Goal: Task Accomplishment & Management: Use online tool/utility

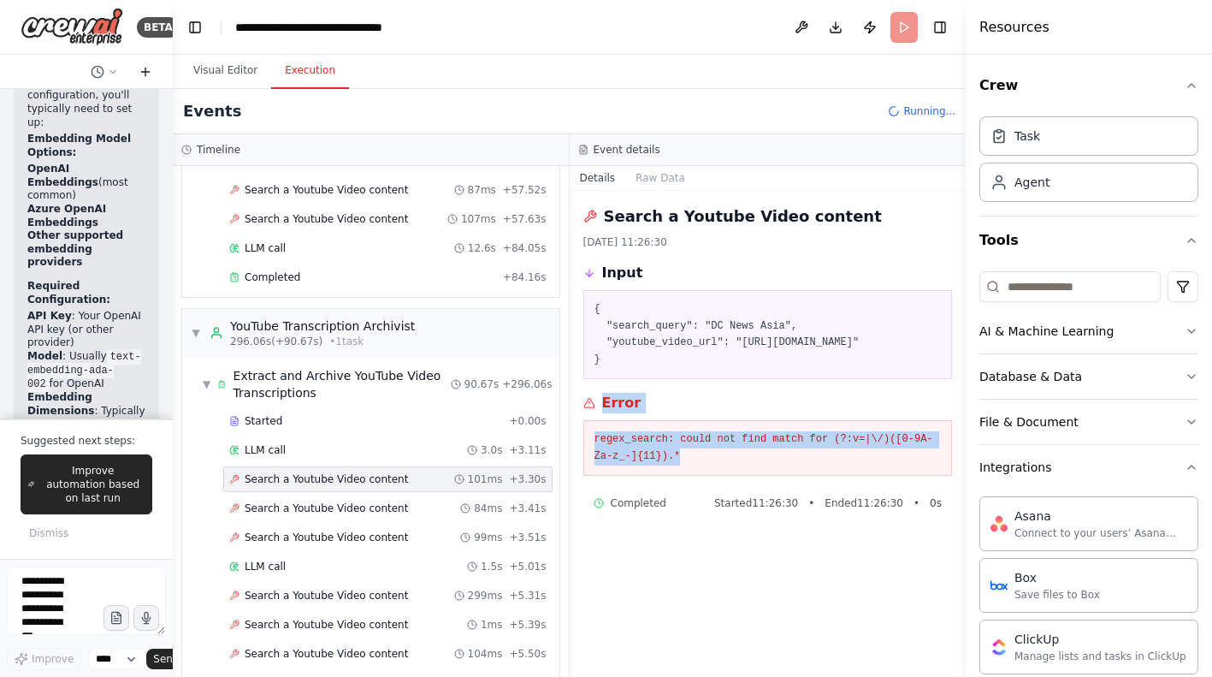
scroll to position [803, 0]
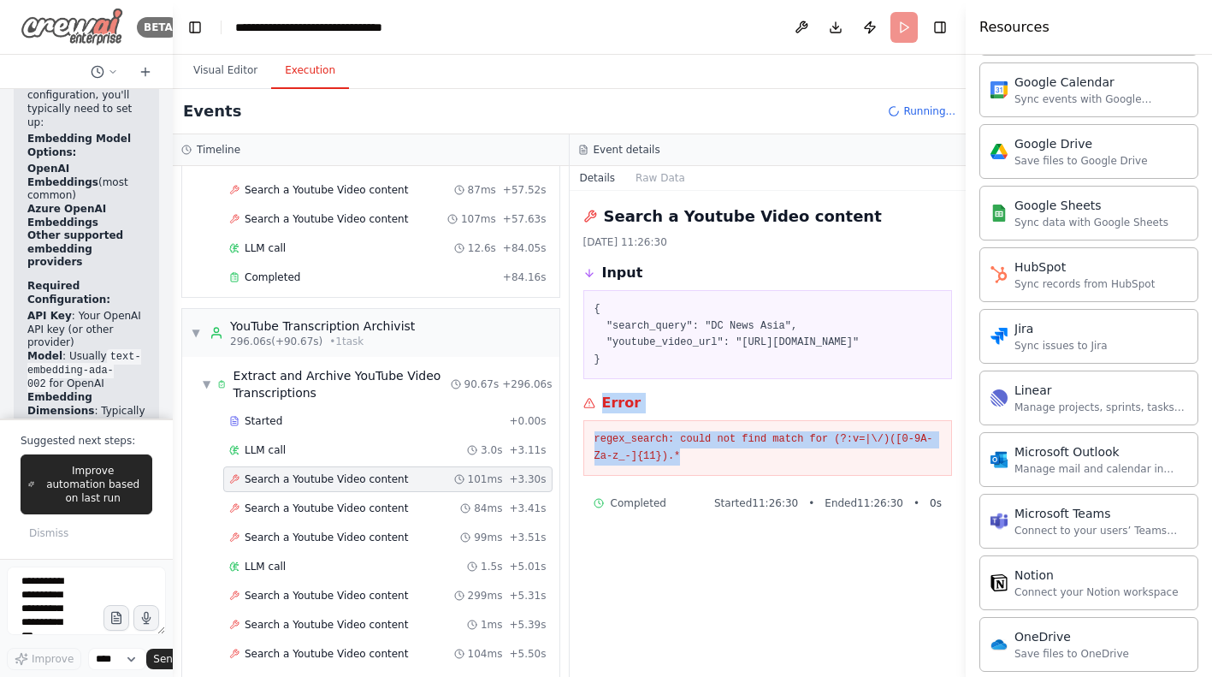
click at [101, 33] on img at bounding box center [72, 27] width 103 height 39
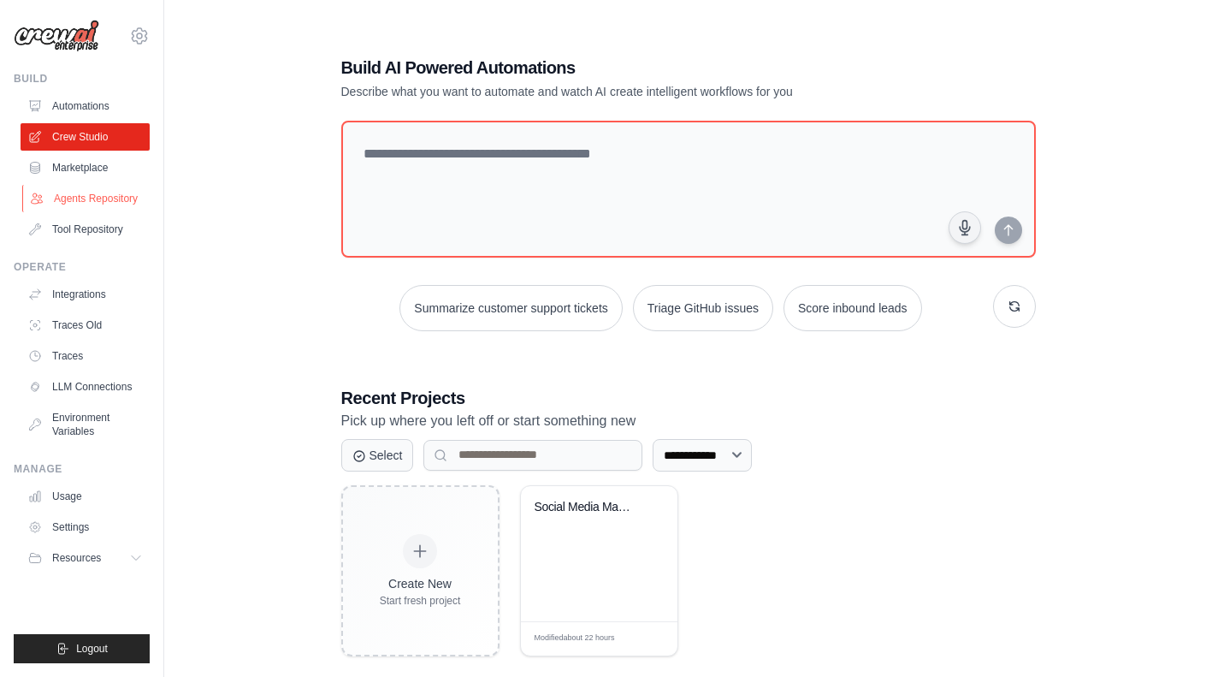
click at [98, 196] on link "Agents Repository" at bounding box center [86, 198] width 129 height 27
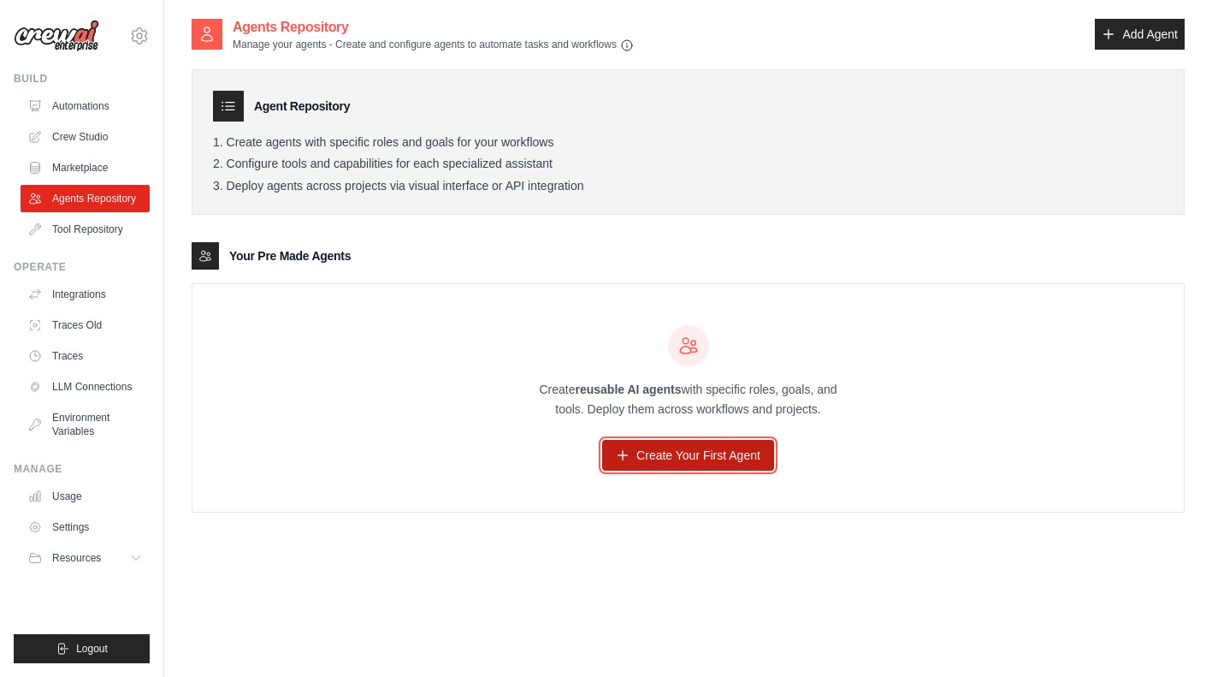
click at [671, 449] on link "Create Your First Agent" at bounding box center [688, 455] width 172 height 31
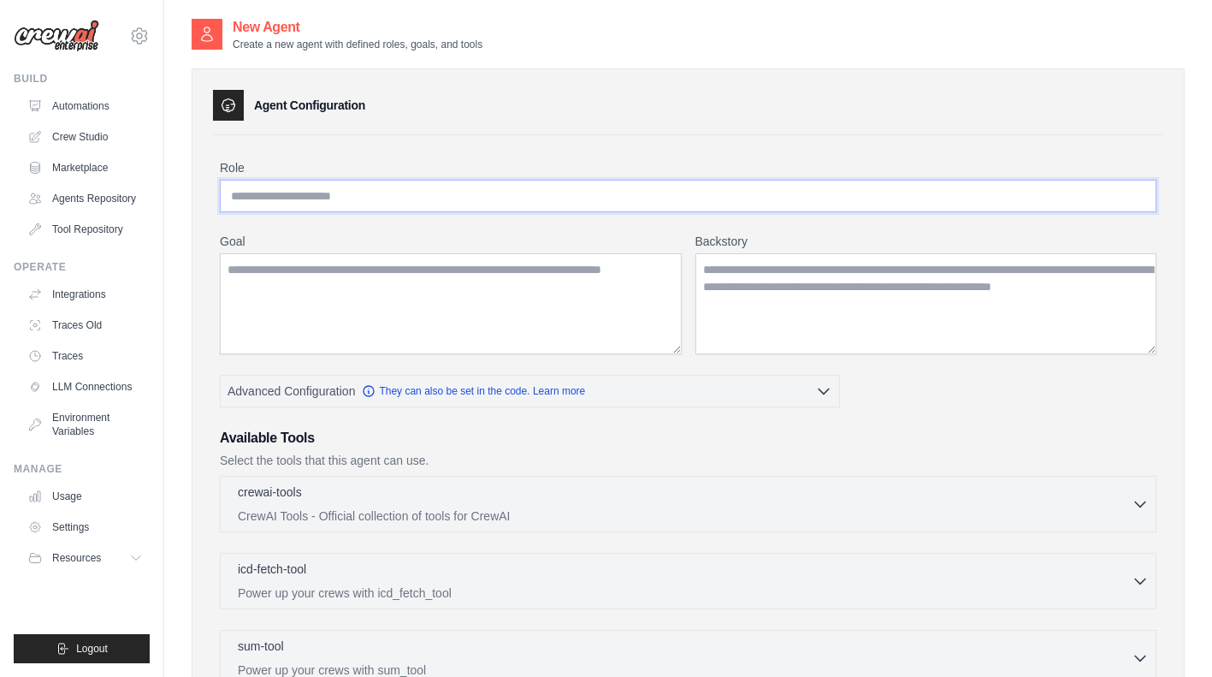
click at [252, 194] on input "Role" at bounding box center [688, 196] width 937 height 33
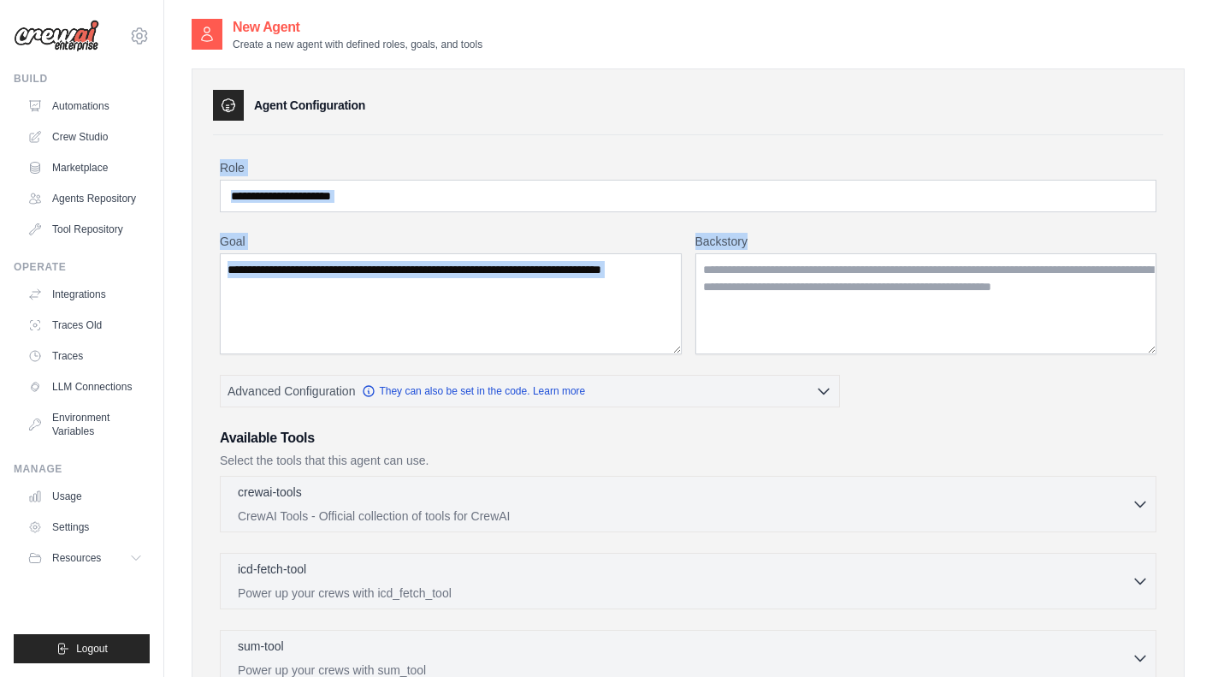
drag, startPoint x: 222, startPoint y: 166, endPoint x: 755, endPoint y: 240, distance: 537.3
click at [755, 240] on div "Role Goal Backstory Advanced Configuration They can also be set in the code. Le…" at bounding box center [688, 505] width 937 height 693
copy div "Role Goal Backstory"
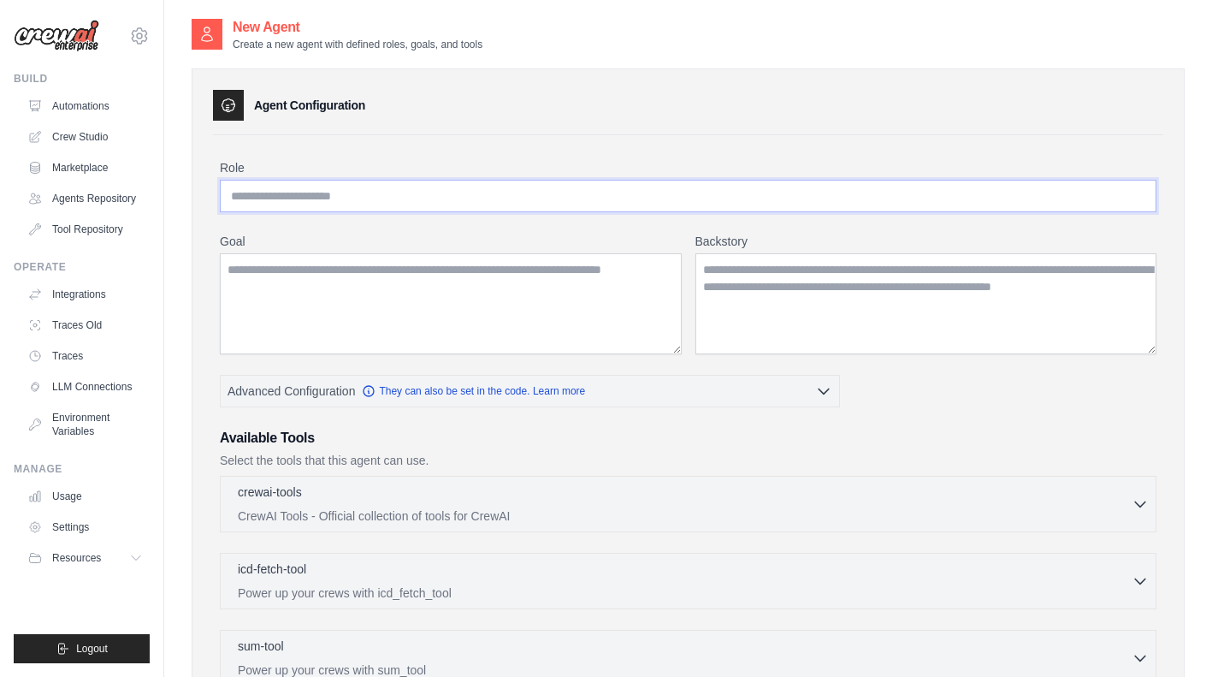
click at [529, 201] on input "Role" at bounding box center [688, 196] width 937 height 33
paste input "**********"
type input "**********"
click at [412, 291] on textarea "Goal" at bounding box center [451, 303] width 462 height 101
paste textarea "**********"
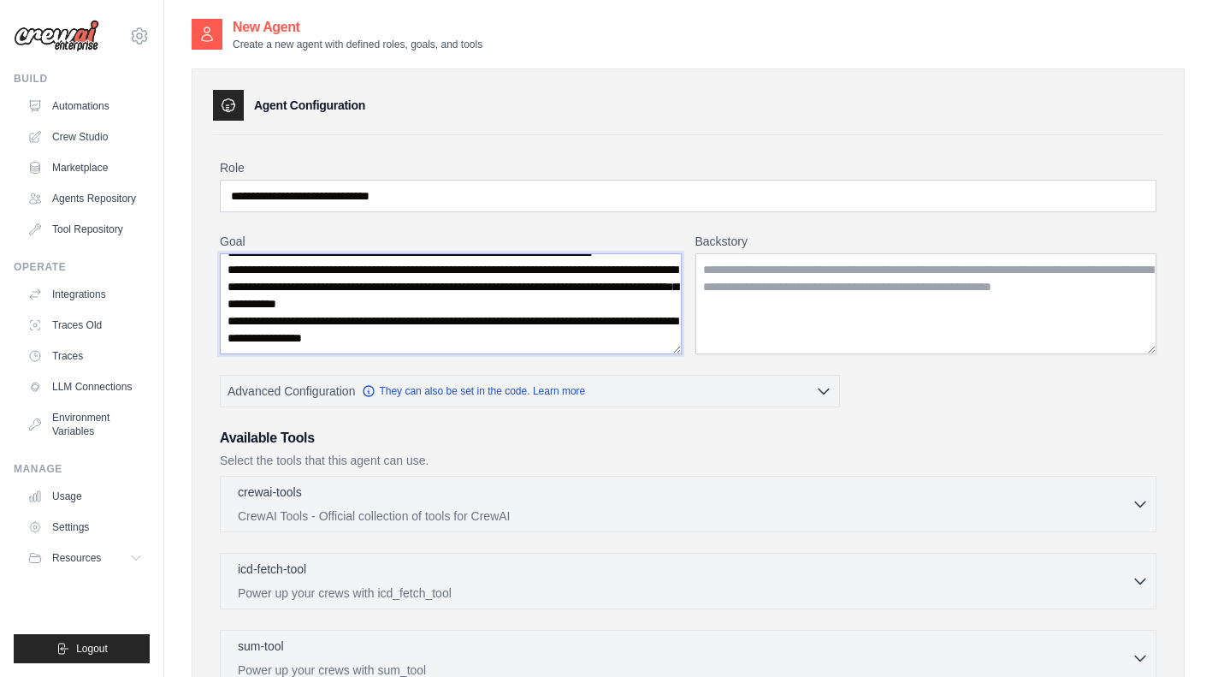
scroll to position [49, 0]
type textarea "**********"
click at [739, 280] on textarea "Backstory" at bounding box center [927, 303] width 462 height 101
paste textarea "**********"
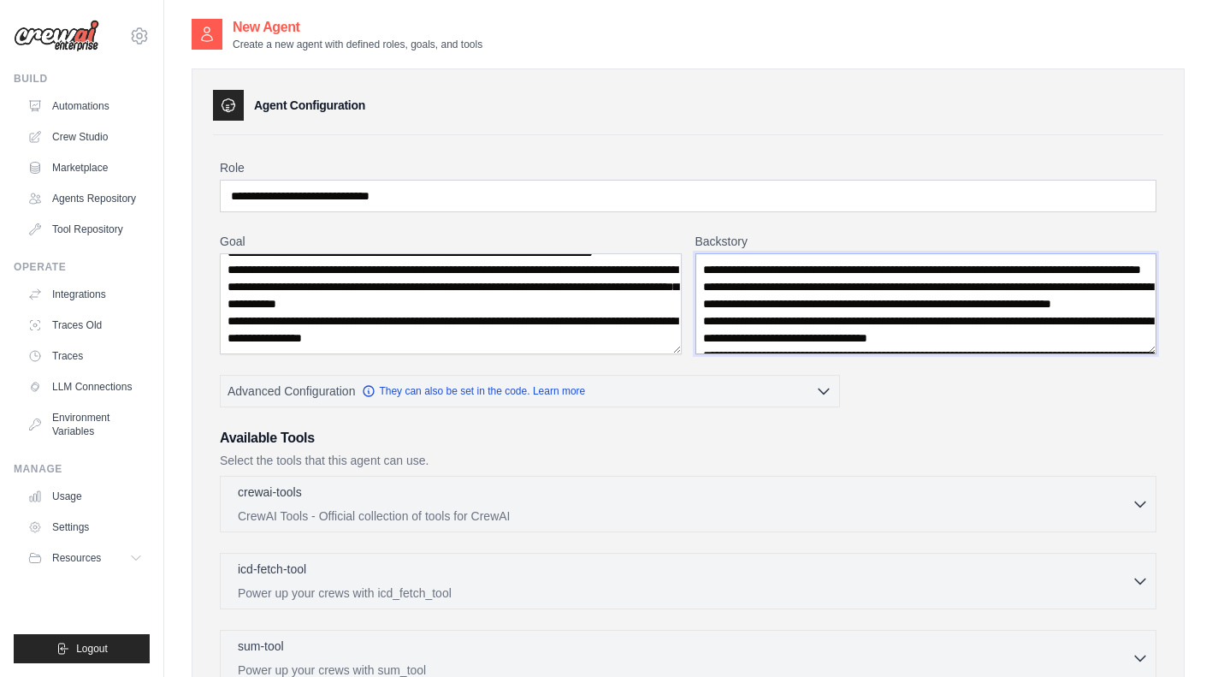
scroll to position [96, 0]
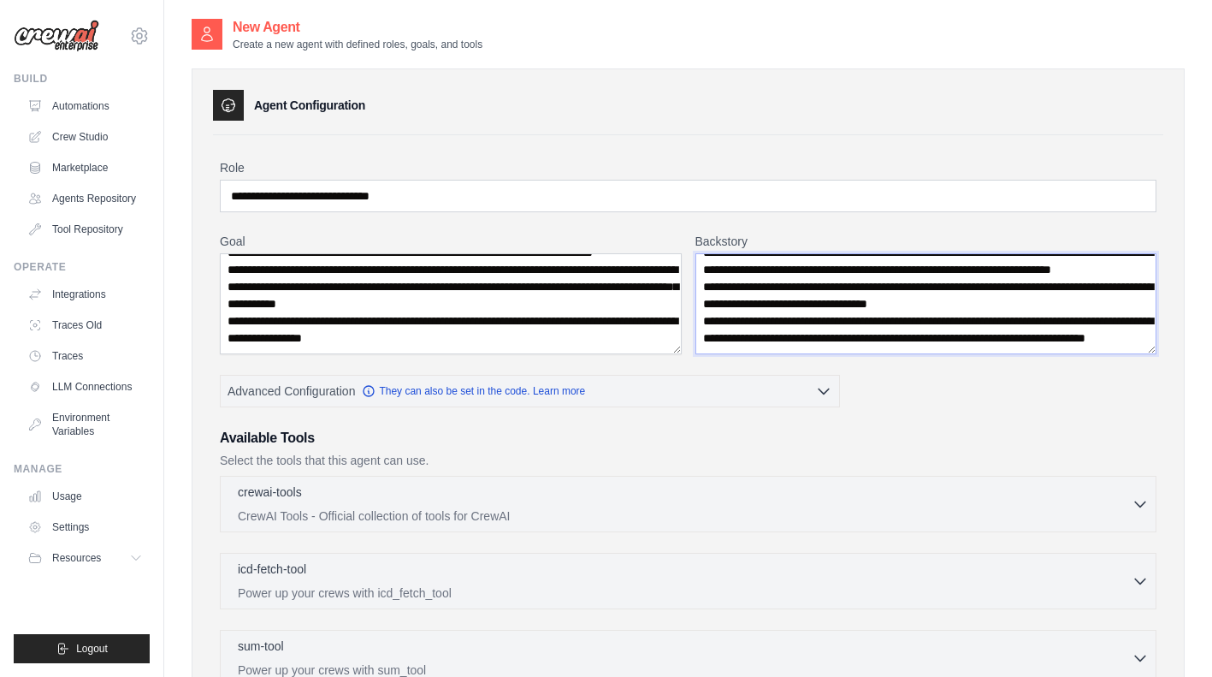
type textarea "**********"
drag, startPoint x: 229, startPoint y: 265, endPoint x: 452, endPoint y: 374, distance: 247.6
click at [452, 354] on textarea "**********" at bounding box center [451, 303] width 462 height 101
paste textarea "**********"
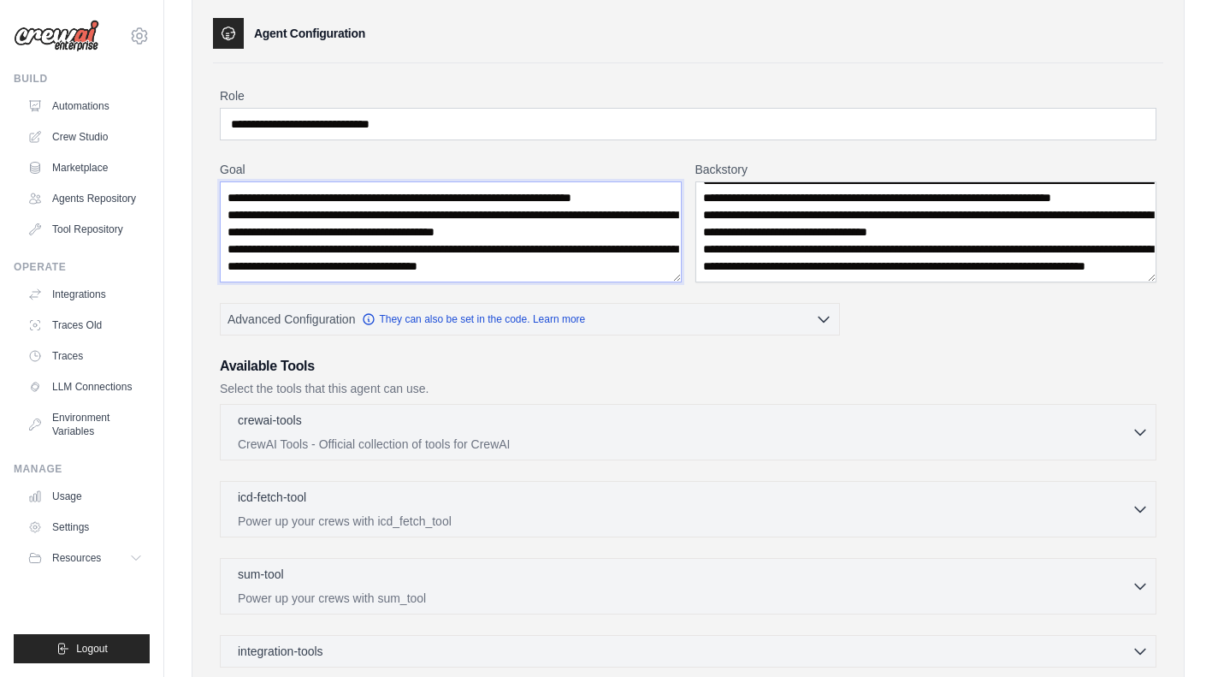
scroll to position [73, 0]
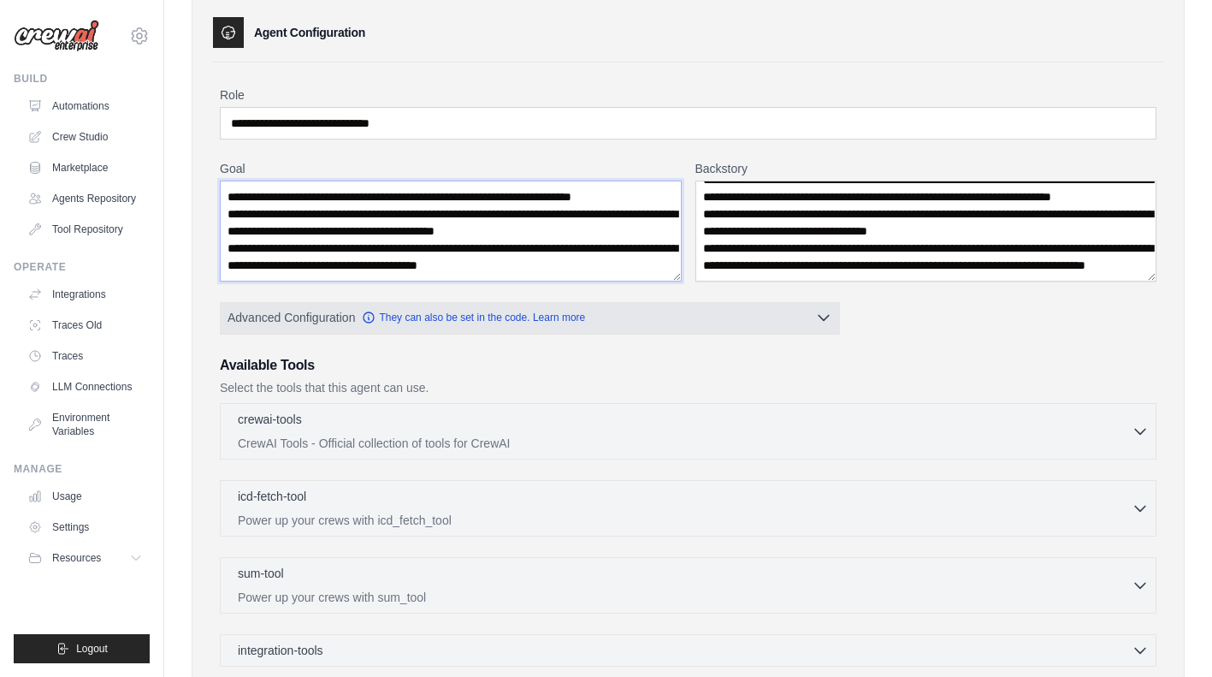
type textarea "**********"
click at [814, 313] on button "Advanced Configuration They can also be set in the code. Learn more" at bounding box center [530, 317] width 619 height 31
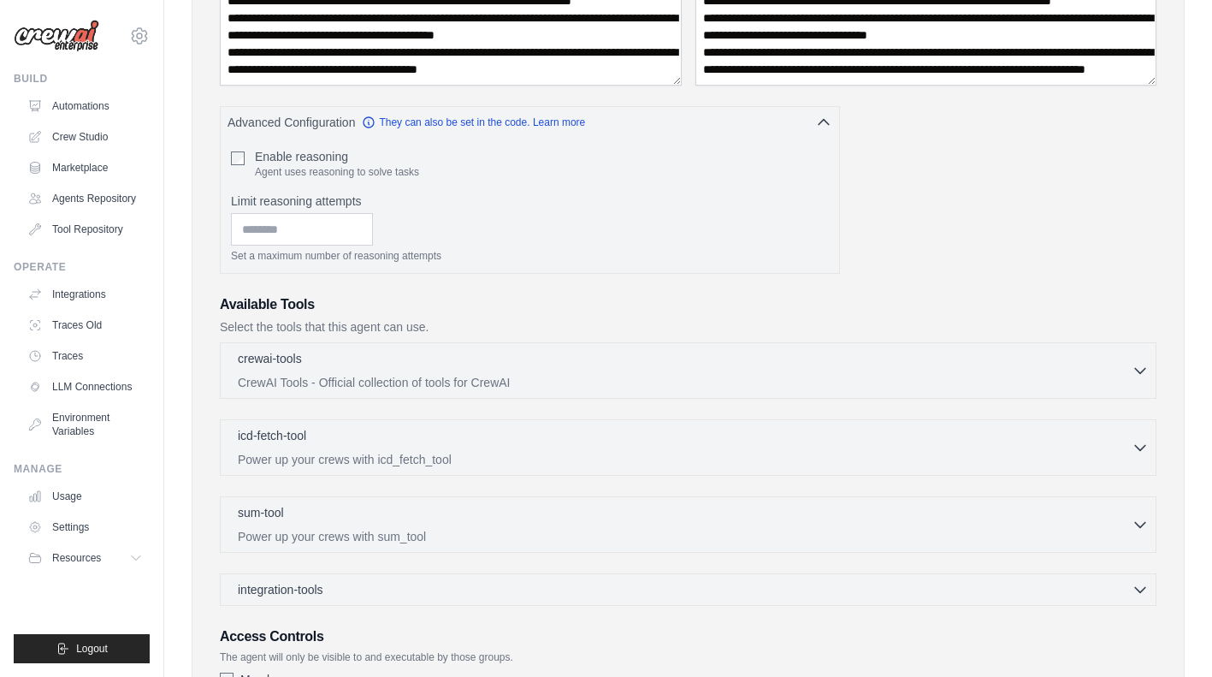
scroll to position [289, 0]
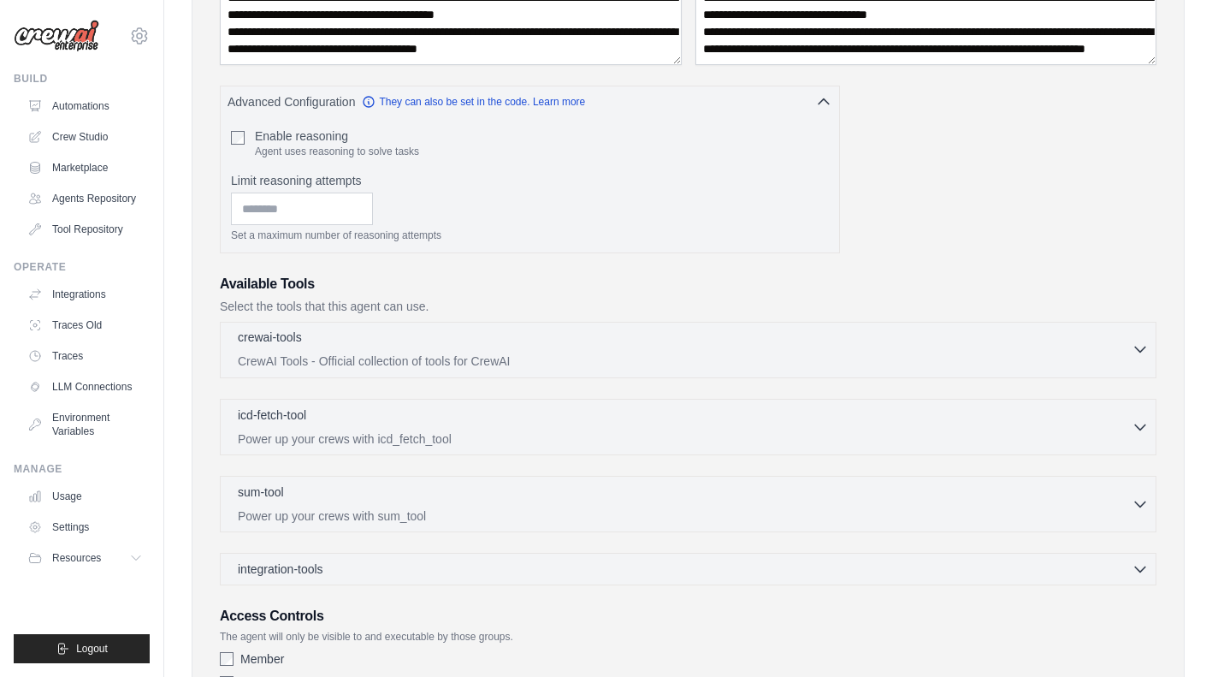
click at [1132, 346] on icon "button" at bounding box center [1140, 349] width 17 height 17
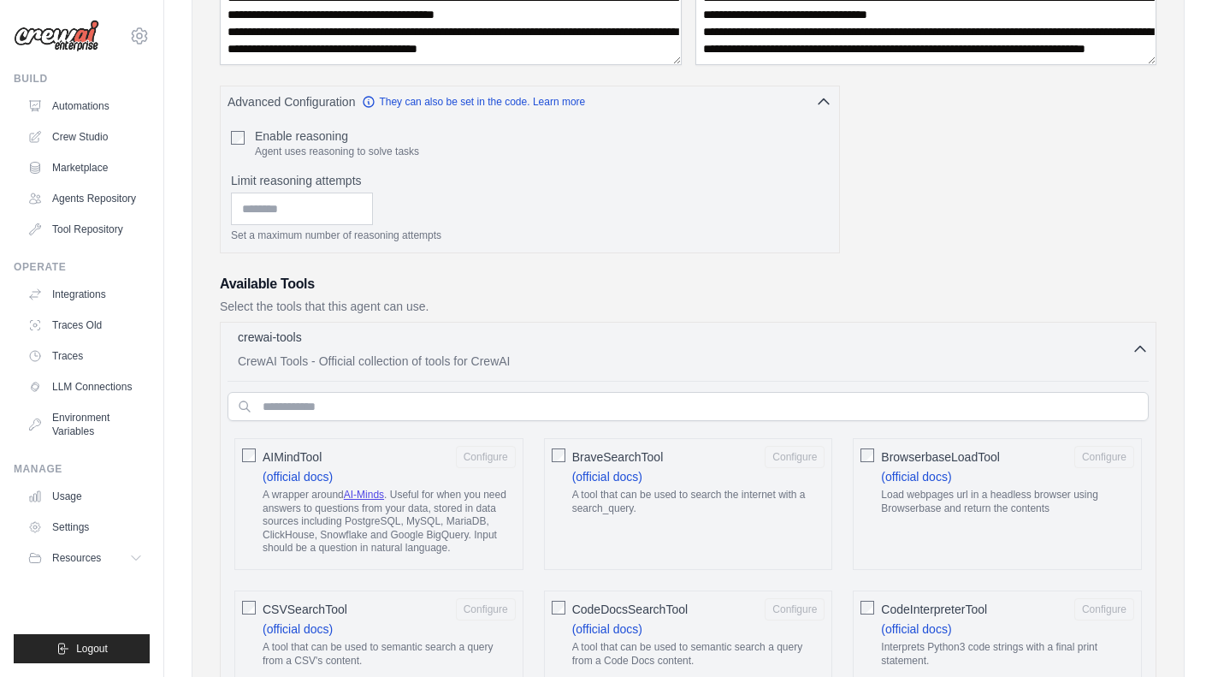
click at [1132, 346] on icon "button" at bounding box center [1140, 349] width 17 height 17
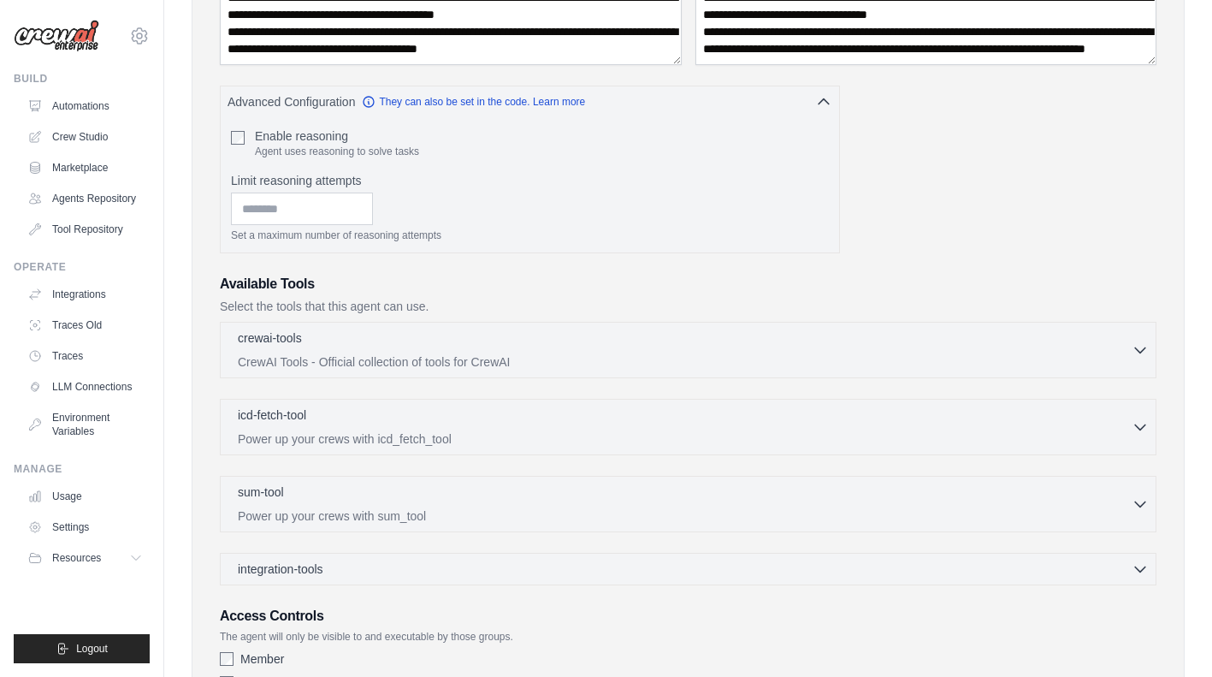
scroll to position [399, 0]
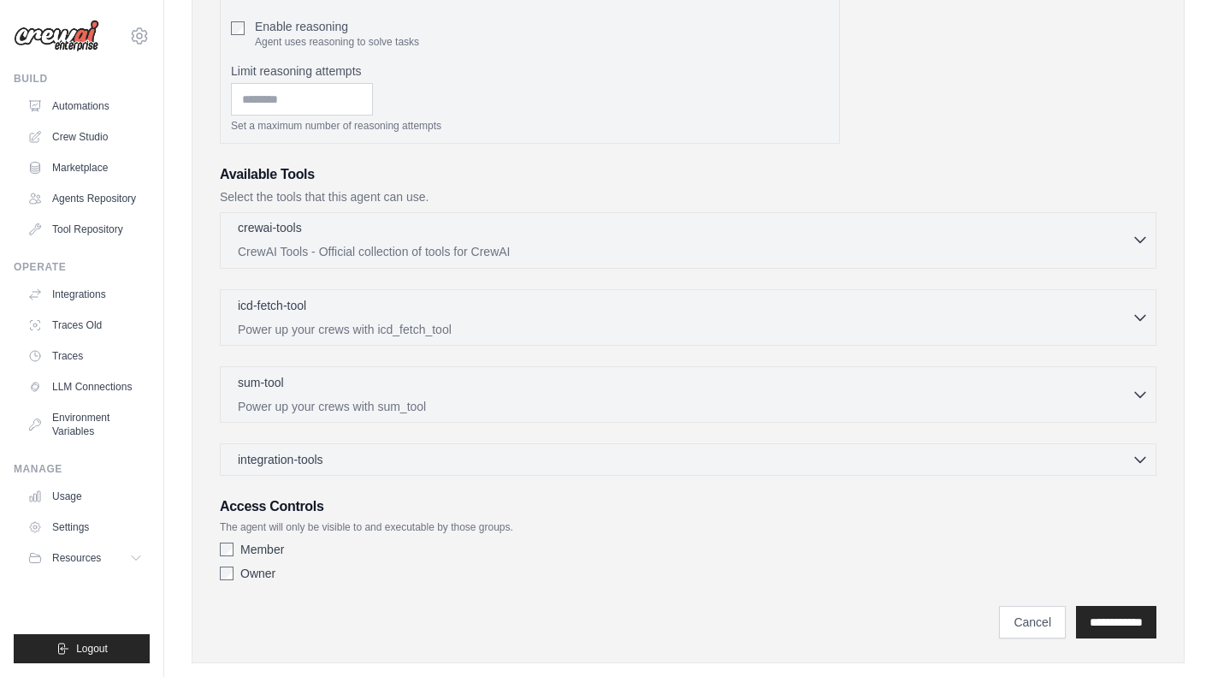
click at [1134, 246] on icon "button" at bounding box center [1140, 239] width 17 height 17
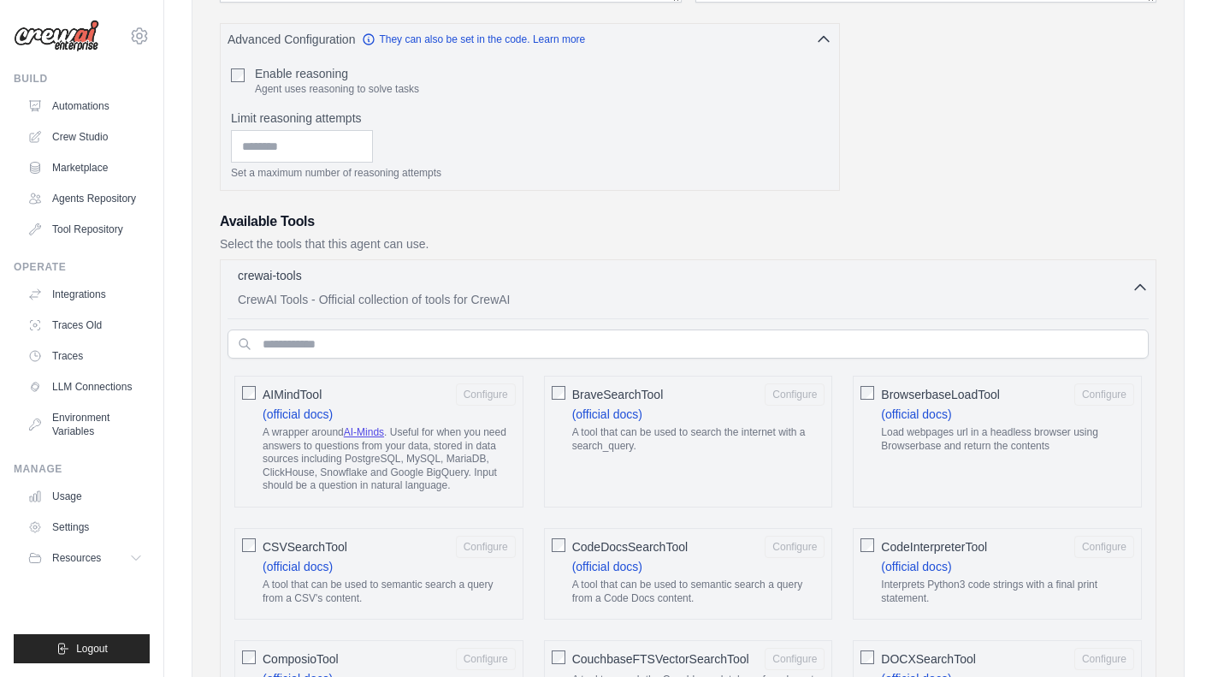
scroll to position [348, 0]
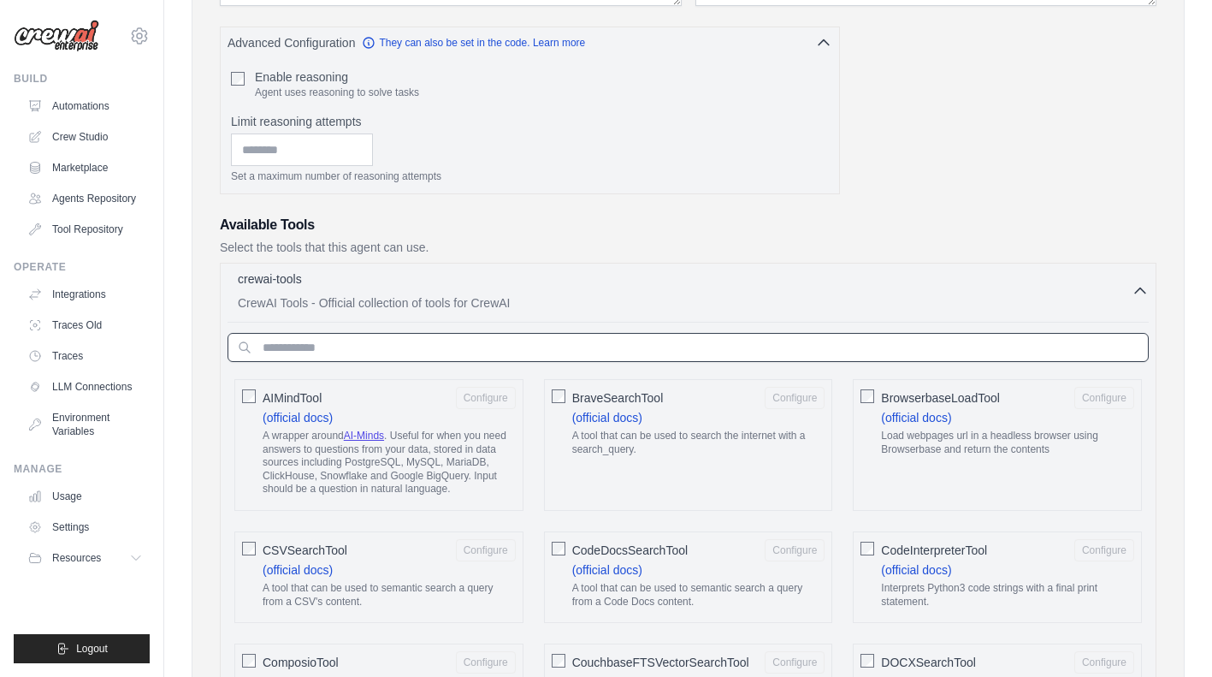
click at [668, 353] on input "text" at bounding box center [689, 347] width 922 height 29
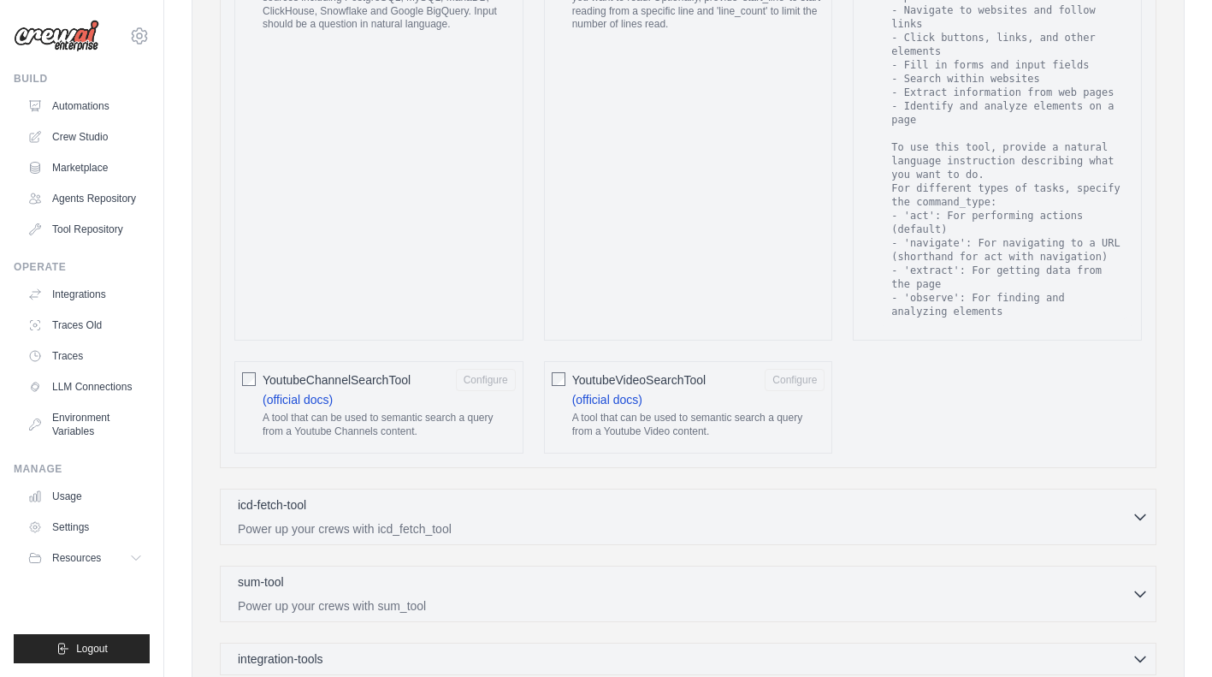
scroll to position [861, 0]
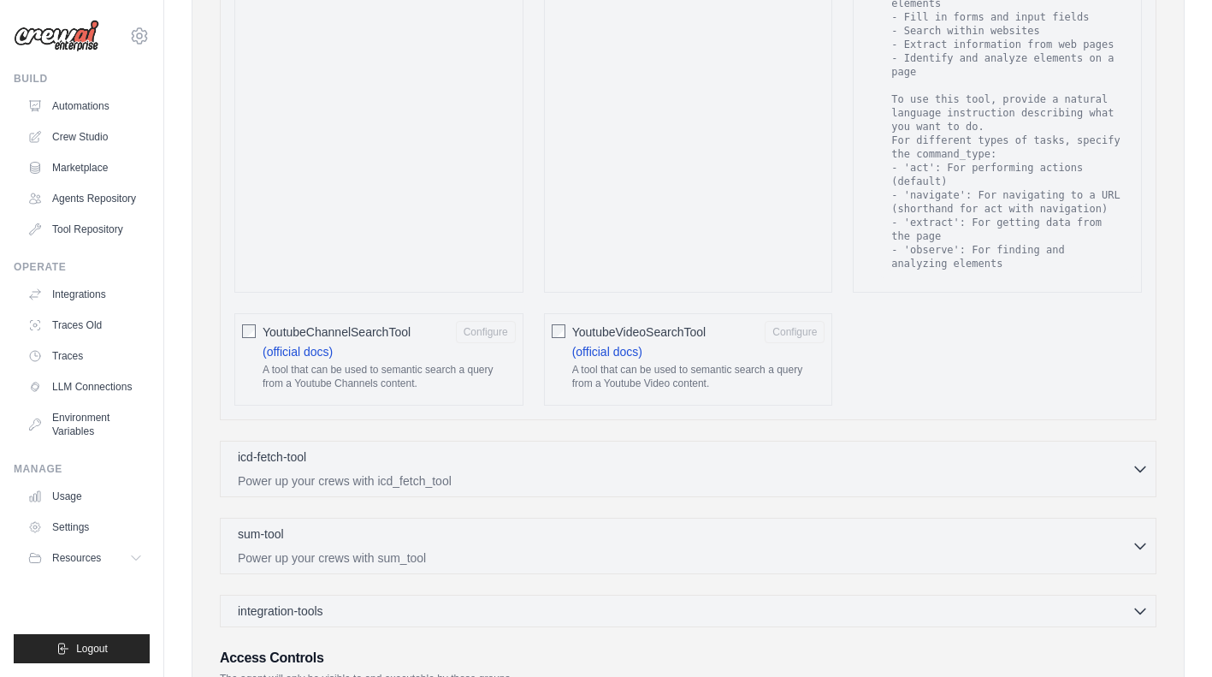
type input "***"
click at [486, 333] on button "Configure" at bounding box center [486, 331] width 60 height 22
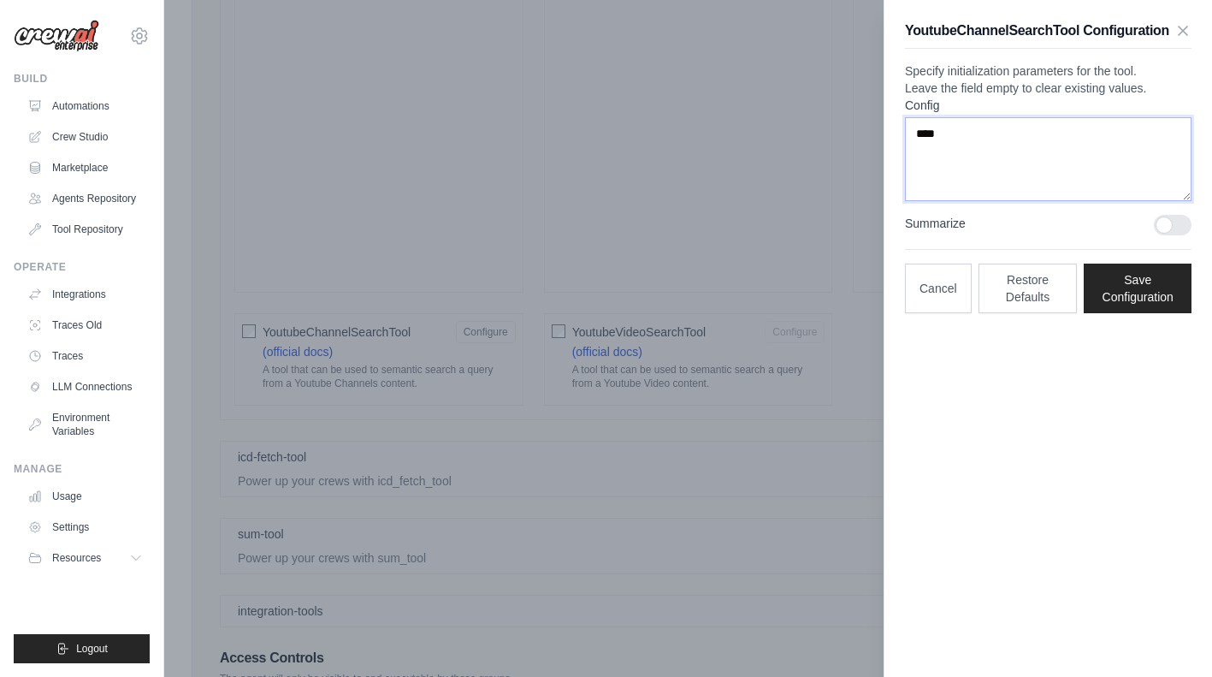
click at [1002, 174] on textarea "****" at bounding box center [1048, 159] width 287 height 84
click at [1180, 32] on icon "button" at bounding box center [1183, 29] width 17 height 17
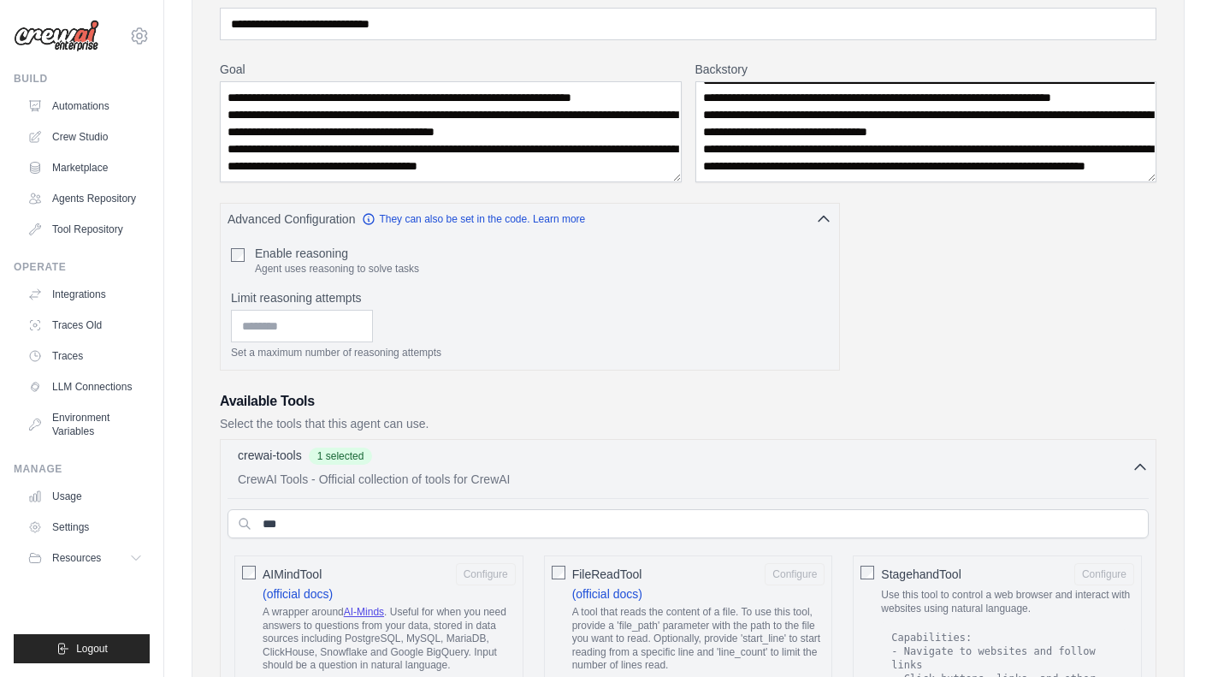
scroll to position [323, 0]
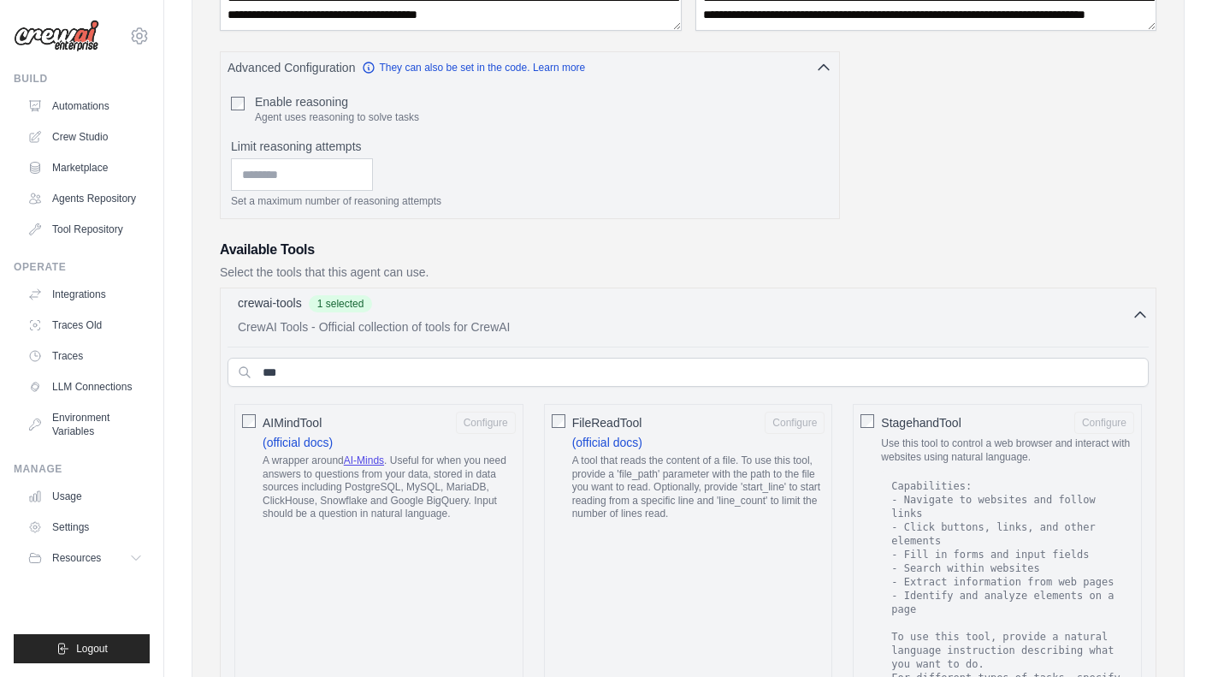
click at [1137, 321] on icon "button" at bounding box center [1140, 314] width 17 height 17
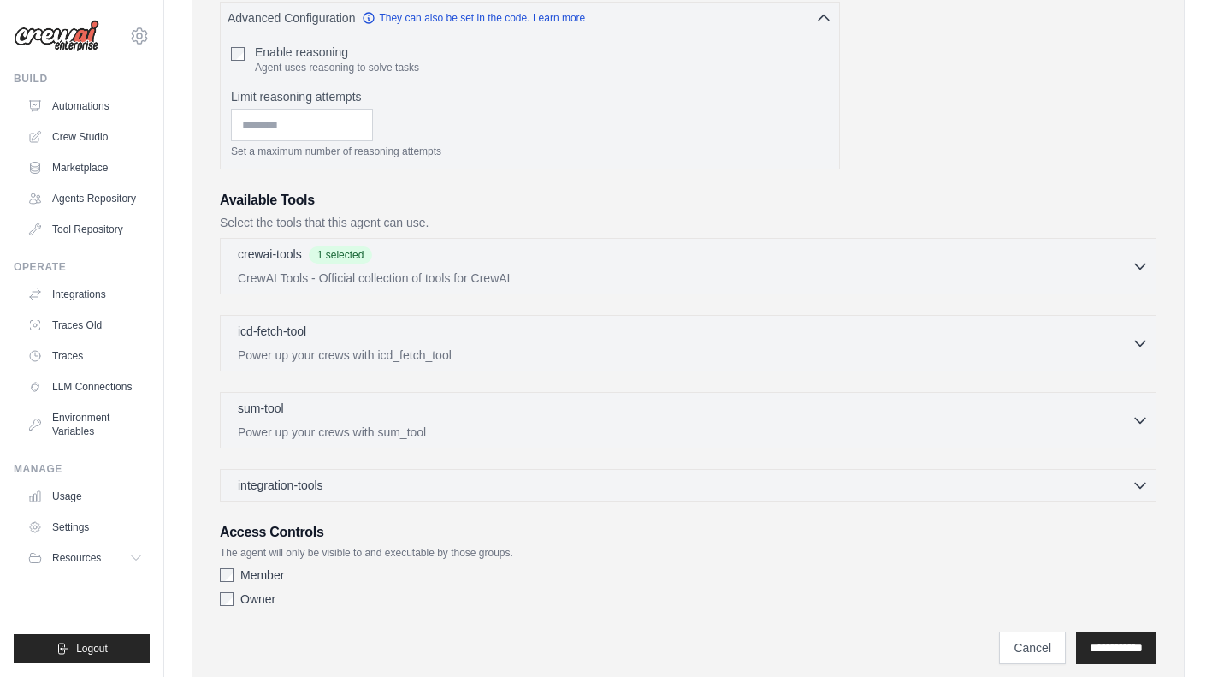
scroll to position [430, 0]
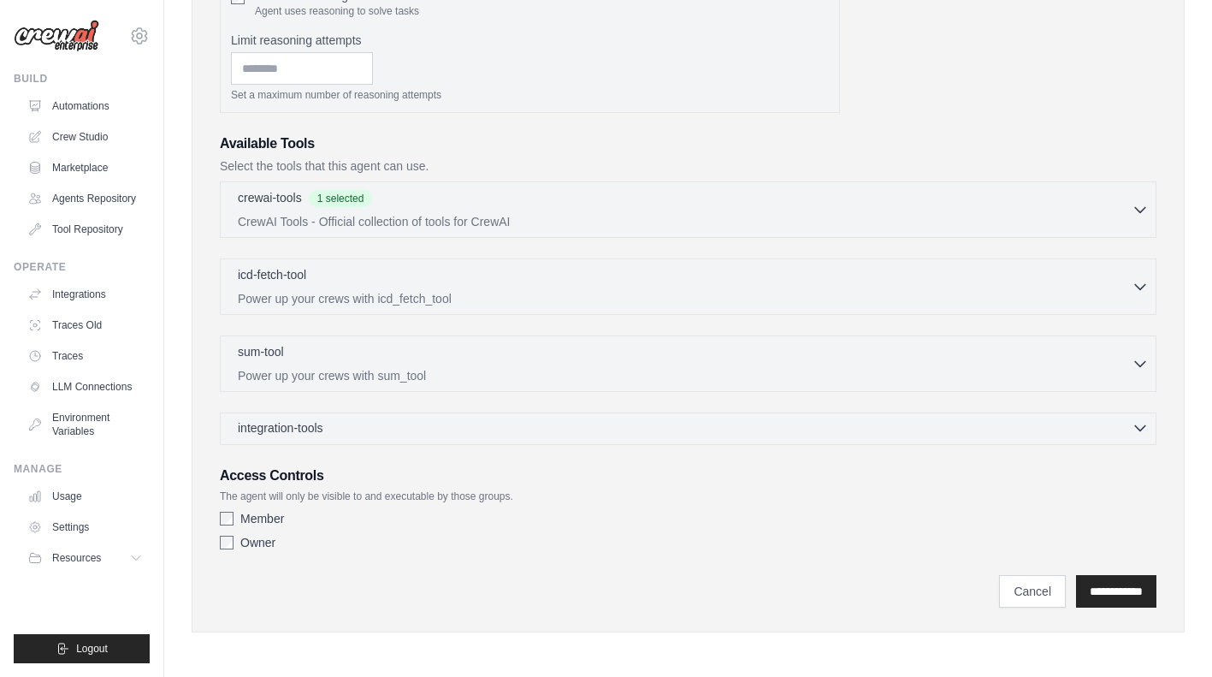
click at [1134, 430] on icon "button" at bounding box center [1140, 427] width 17 height 17
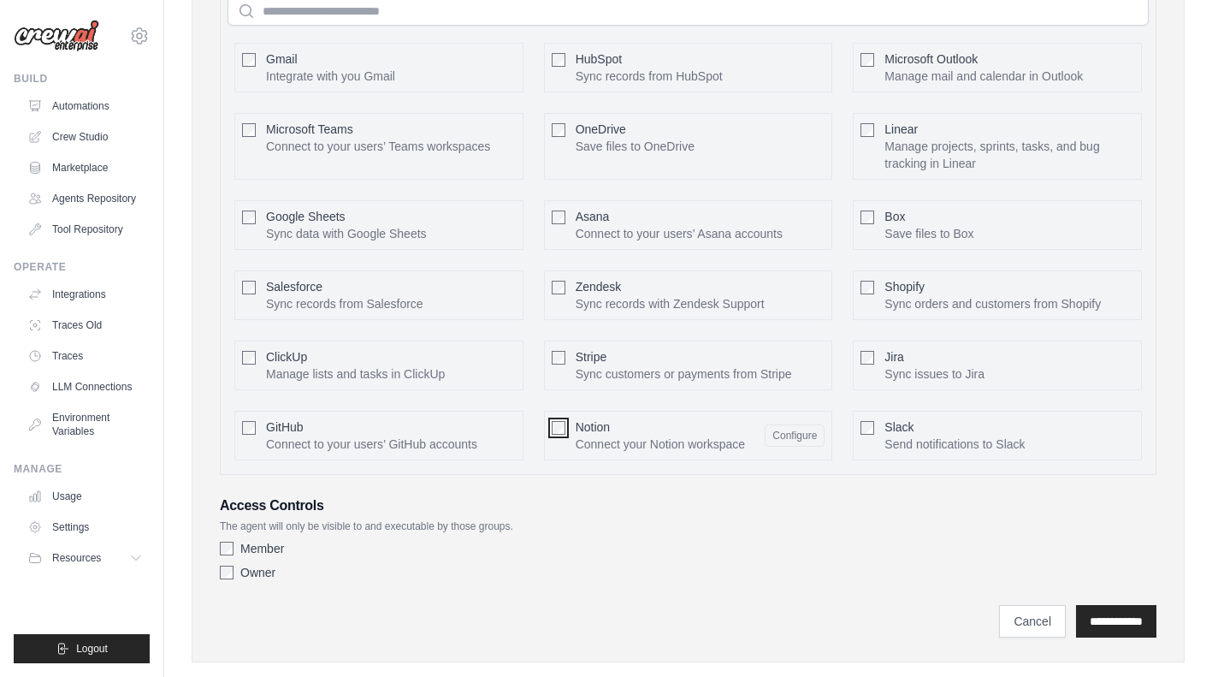
scroll to position [892, 0]
click at [790, 434] on button "Configure" at bounding box center [795, 434] width 60 height 22
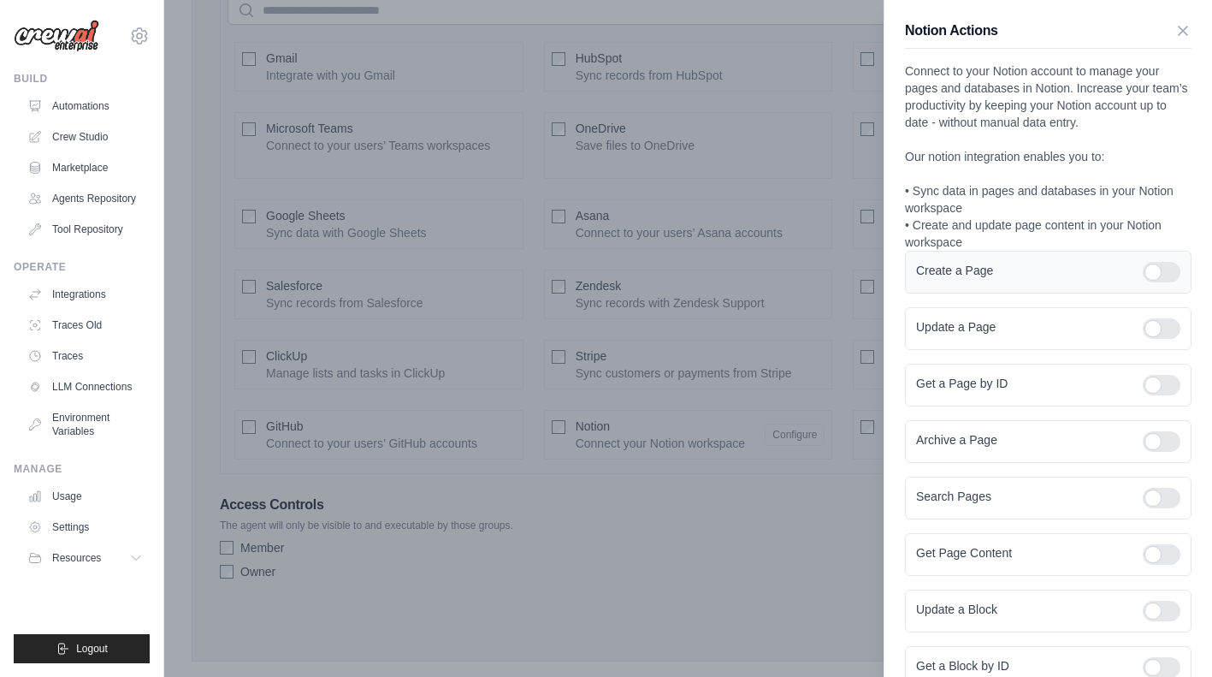
click at [1165, 269] on div at bounding box center [1162, 272] width 38 height 21
click at [1165, 326] on div at bounding box center [1162, 328] width 38 height 21
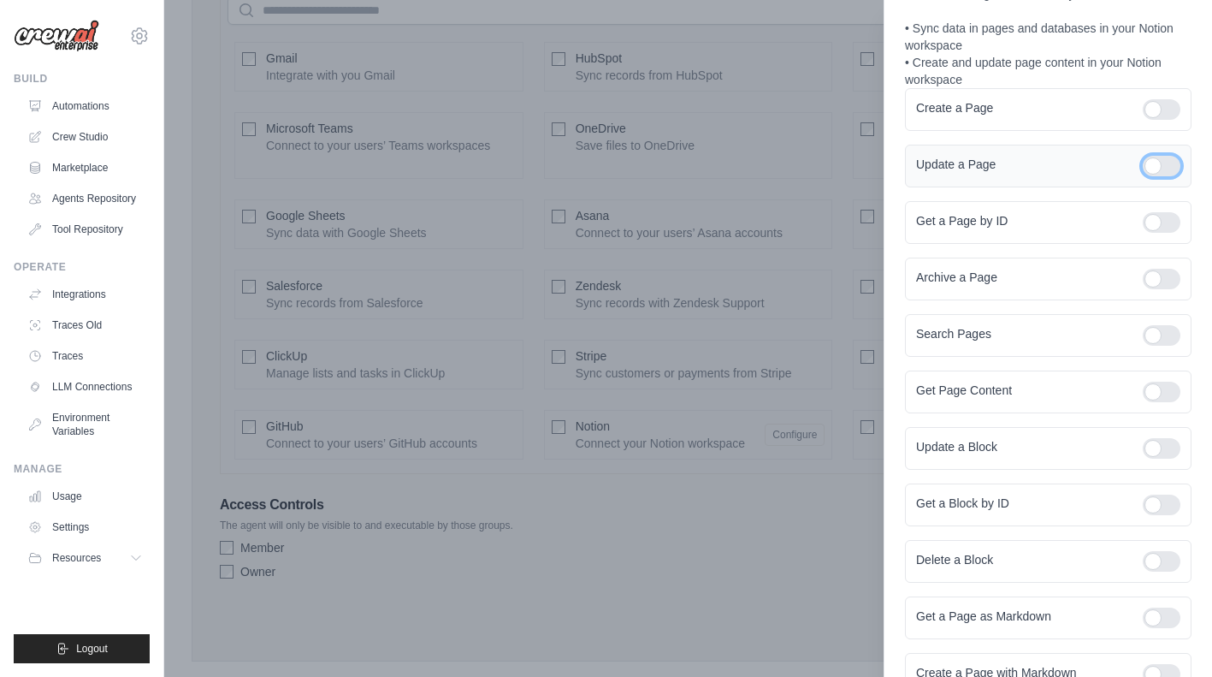
scroll to position [337, 0]
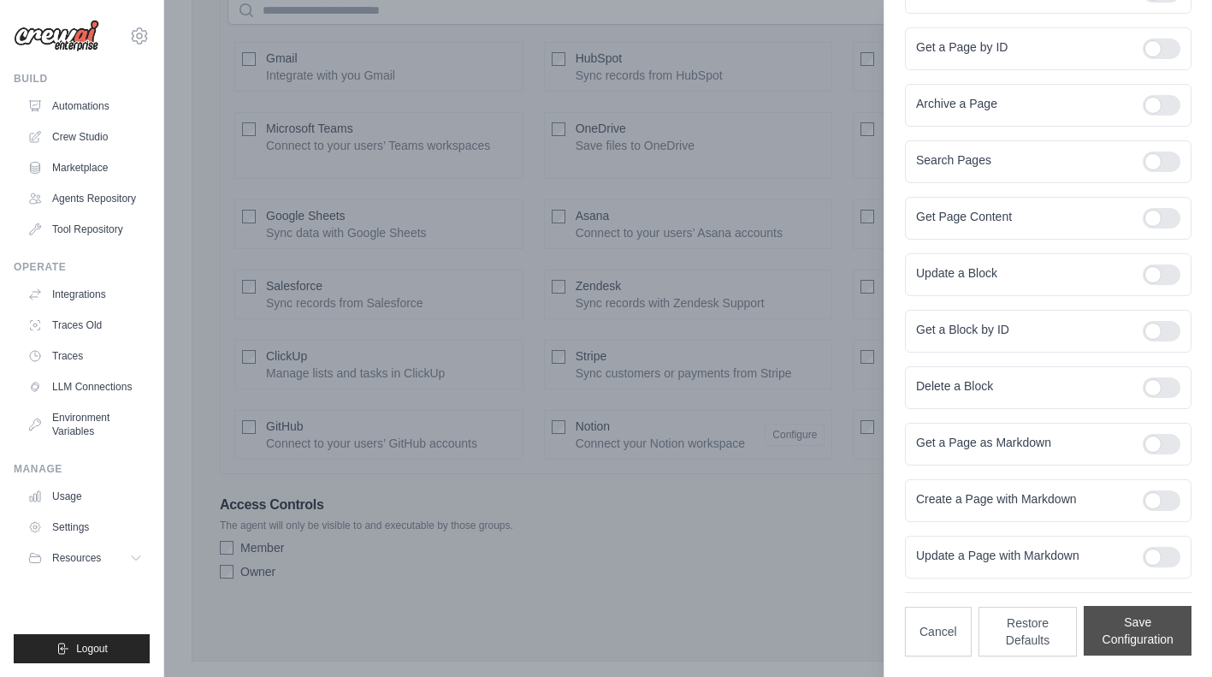
click at [1141, 634] on button "Save Configuration" at bounding box center [1138, 631] width 108 height 50
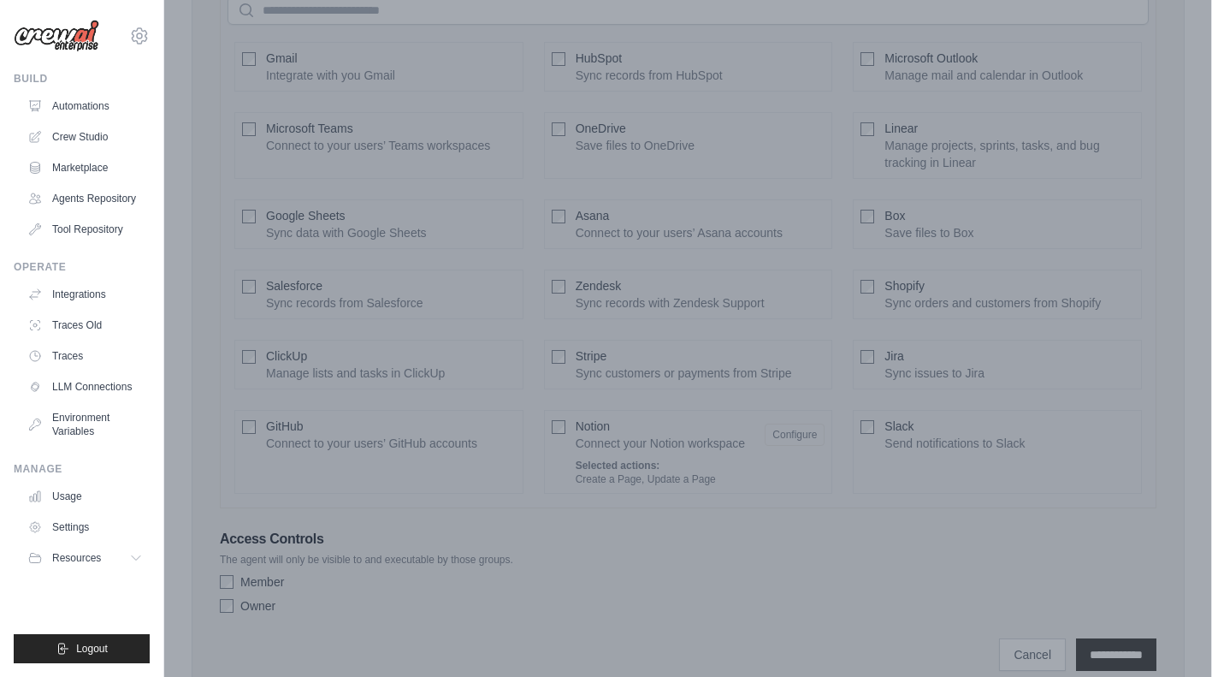
scroll to position [1222, 0]
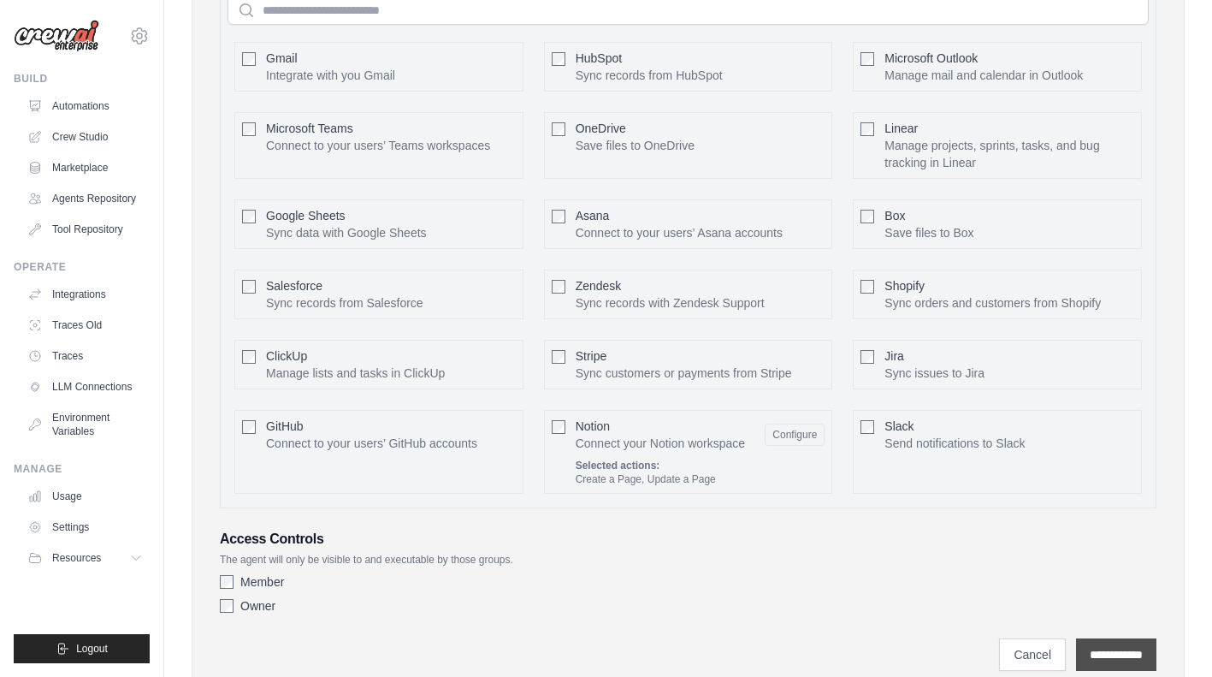
click at [1093, 646] on input "**********" at bounding box center [1116, 654] width 80 height 33
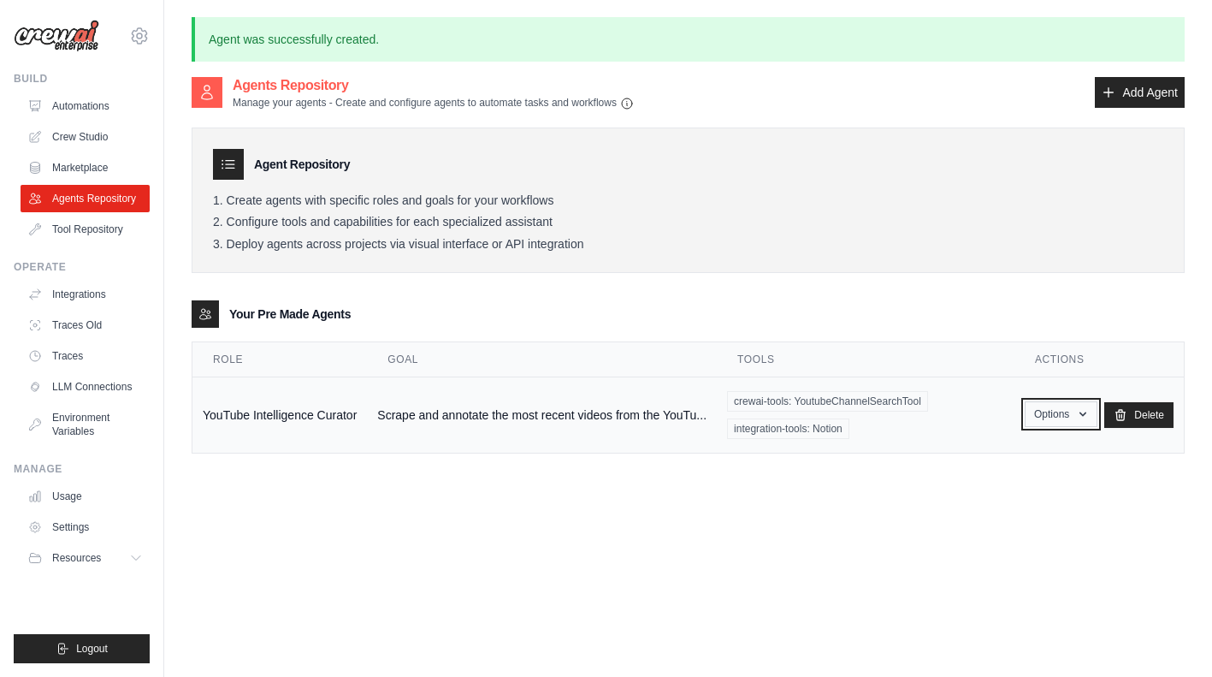
click at [1088, 423] on button "Options" at bounding box center [1061, 414] width 73 height 26
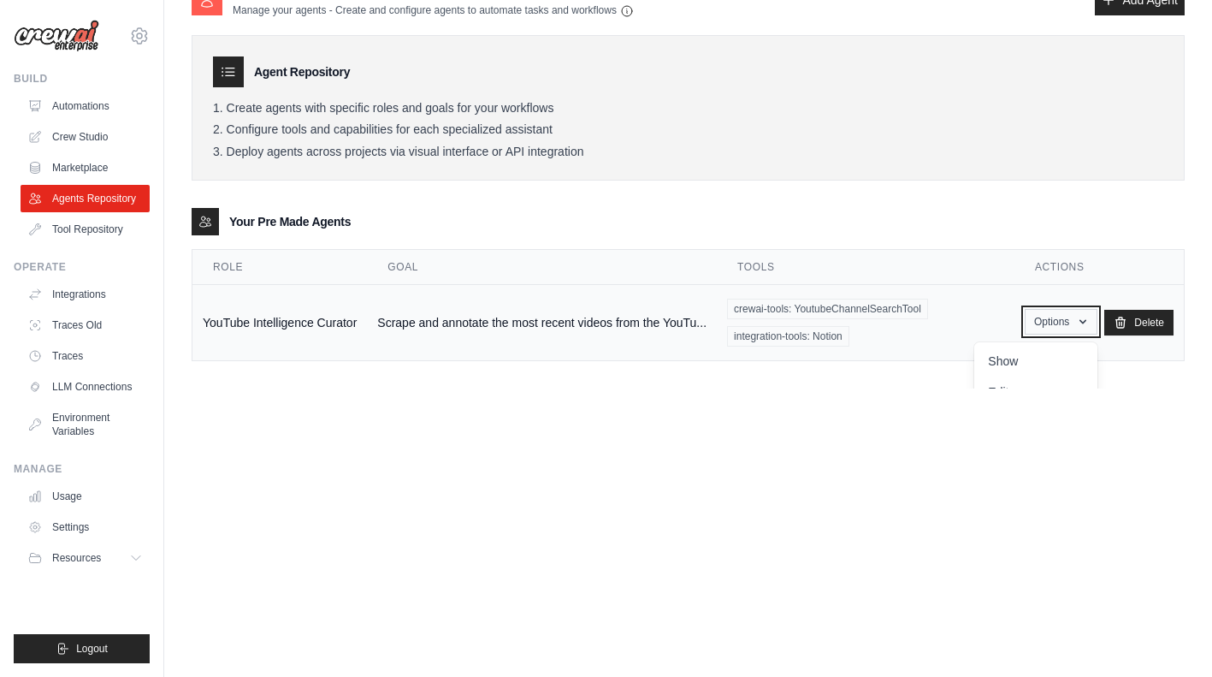
click at [1083, 328] on icon "button" at bounding box center [1083, 322] width 14 height 14
click at [1061, 325] on button "Options" at bounding box center [1061, 322] width 73 height 26
click at [1102, 286] on td "Options Show Edit Delete" at bounding box center [1099, 323] width 169 height 76
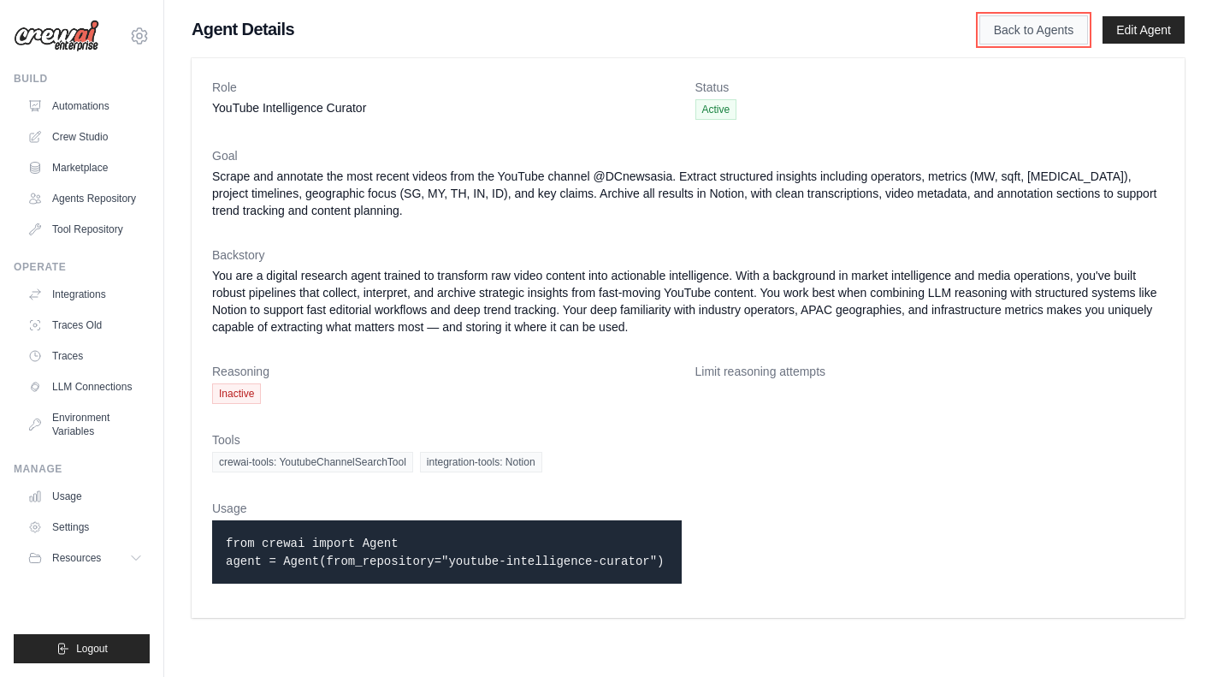
click at [1019, 39] on link "Back to Agents" at bounding box center [1034, 29] width 109 height 29
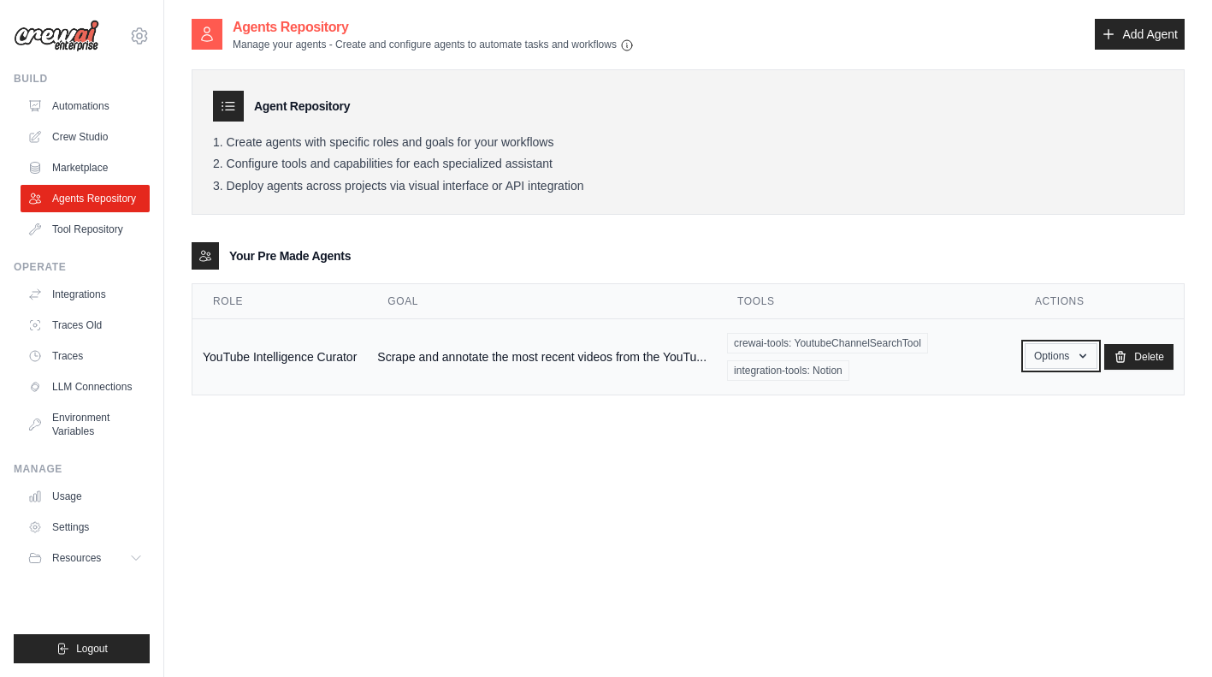
click at [1080, 359] on icon "button" at bounding box center [1083, 356] width 14 height 14
click at [1102, 257] on div "Your Pre Made Agents" at bounding box center [688, 255] width 993 height 27
click at [92, 135] on link "Crew Studio" at bounding box center [86, 136] width 129 height 27
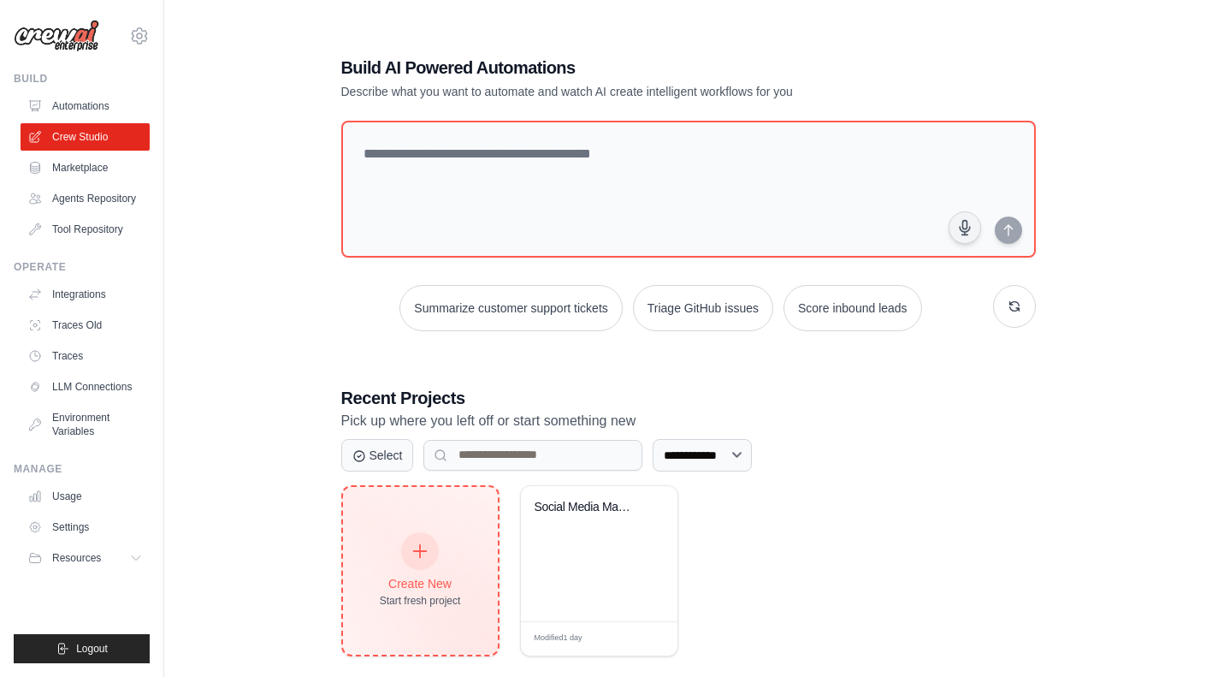
scroll to position [34, 0]
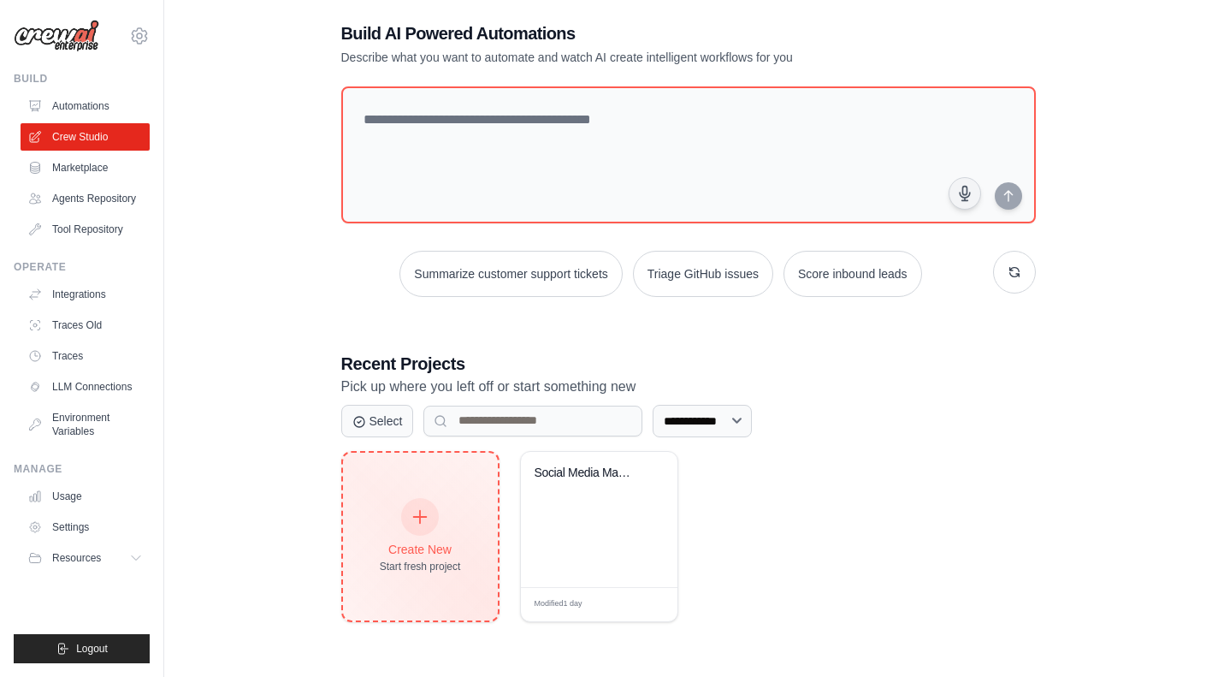
click at [426, 527] on div at bounding box center [420, 517] width 38 height 38
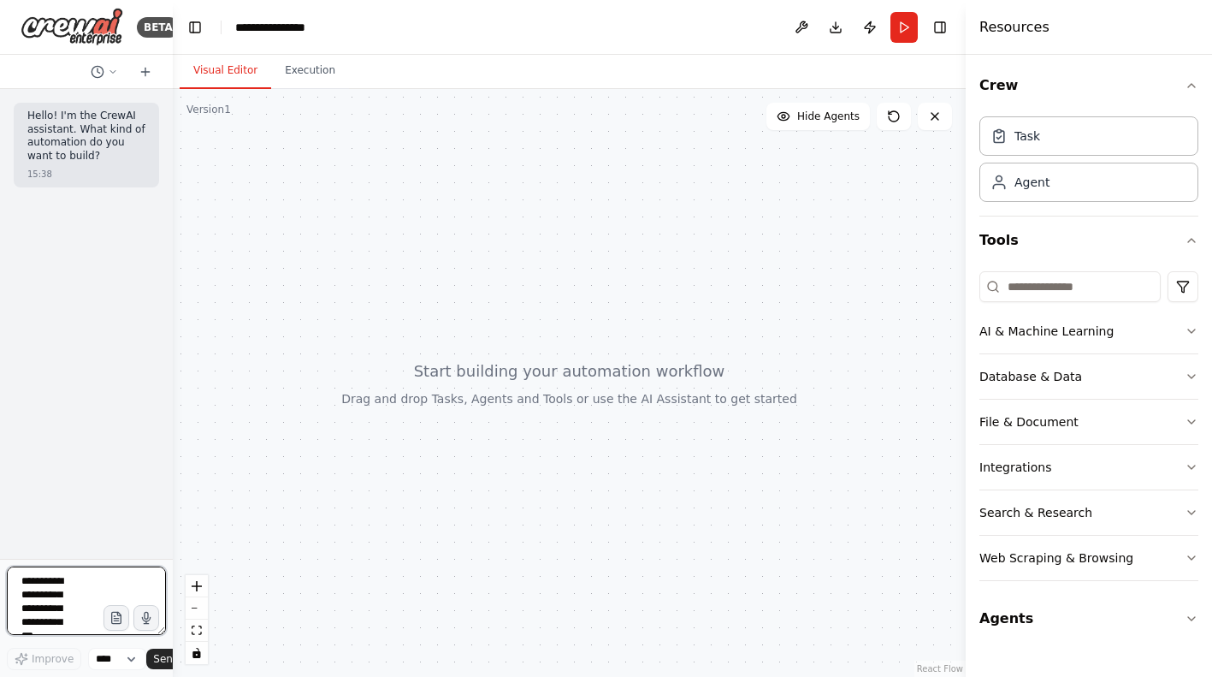
click at [39, 585] on textarea at bounding box center [86, 600] width 159 height 68
type textarea "*"
paste textarea "**********"
click at [92, 108] on div "Hello! I'm the CrewAI assistant. What kind of automation do you want to build? …" at bounding box center [86, 145] width 145 height 85
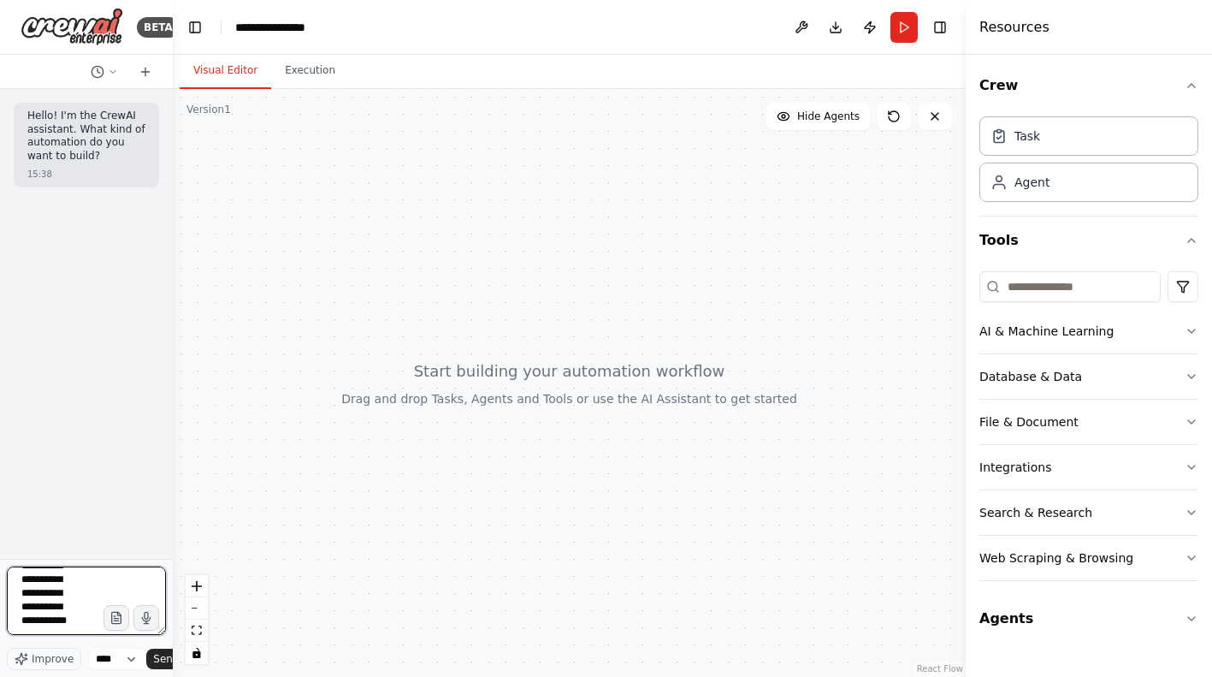
click at [78, 630] on textarea "**********" at bounding box center [86, 600] width 159 height 68
paste textarea "**********"
type textarea "**********"
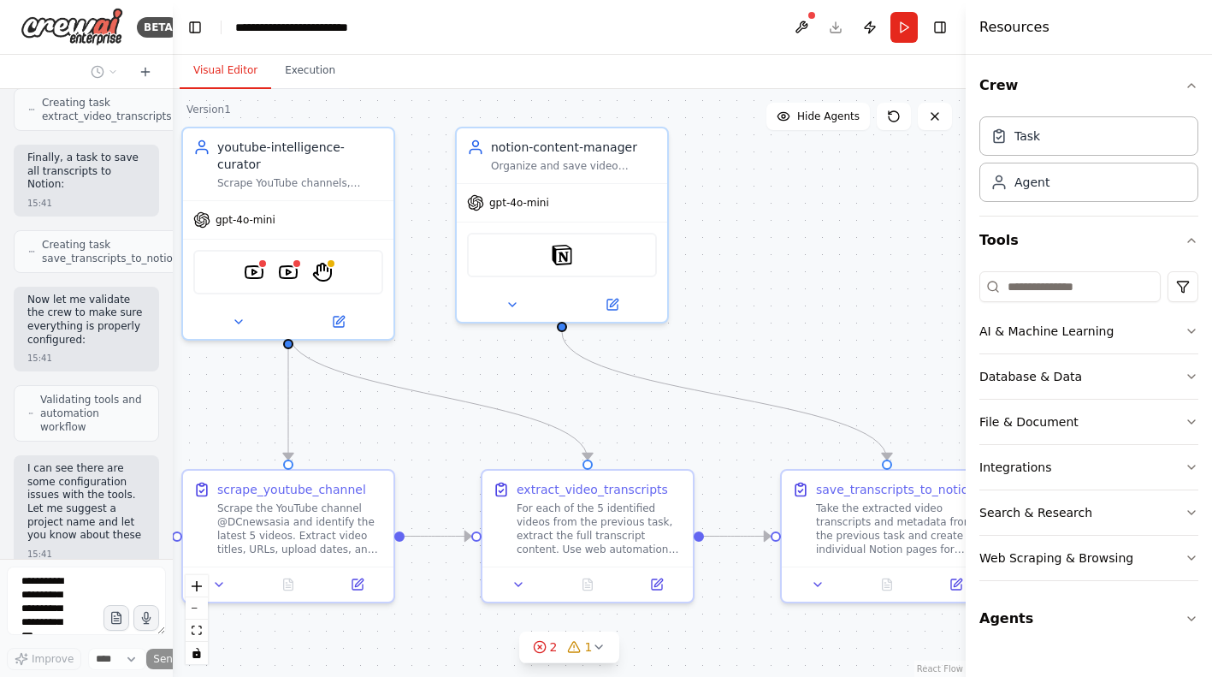
scroll to position [2727, 0]
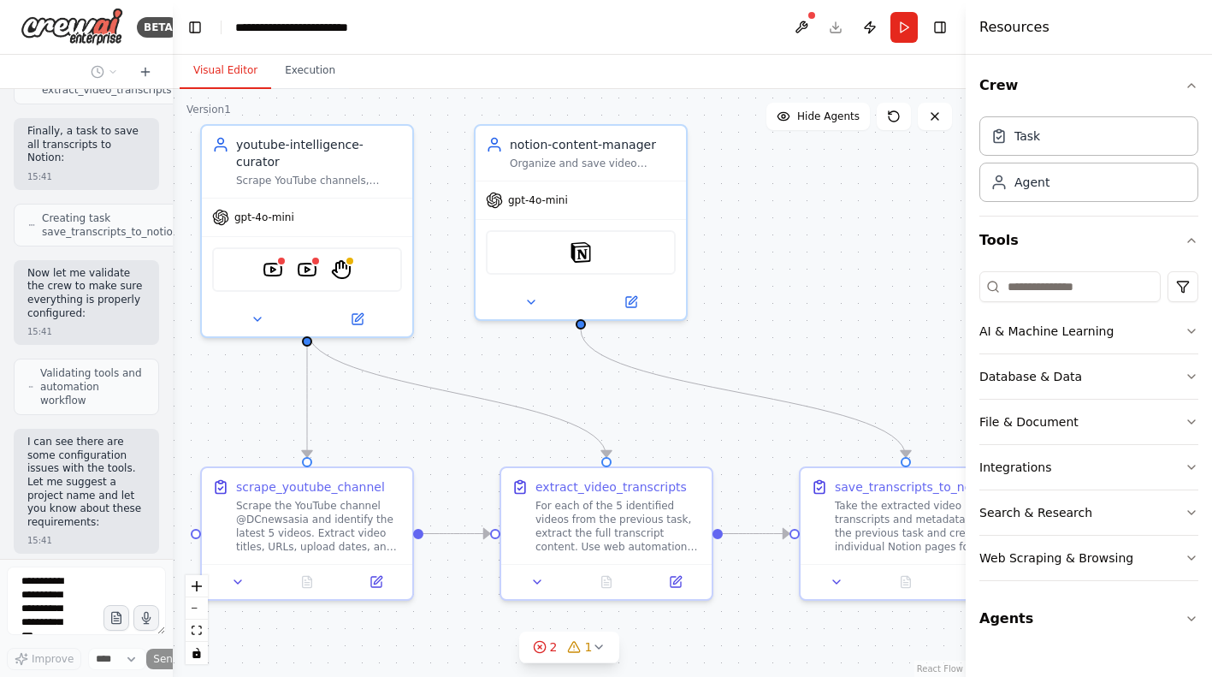
drag, startPoint x: 269, startPoint y: 423, endPoint x: 210, endPoint y: 372, distance: 77.0
click at [210, 372] on div ".deletable-edge-delete-btn { width: 20px; height: 20px; border: 0px solid #ffff…" at bounding box center [569, 383] width 793 height 588
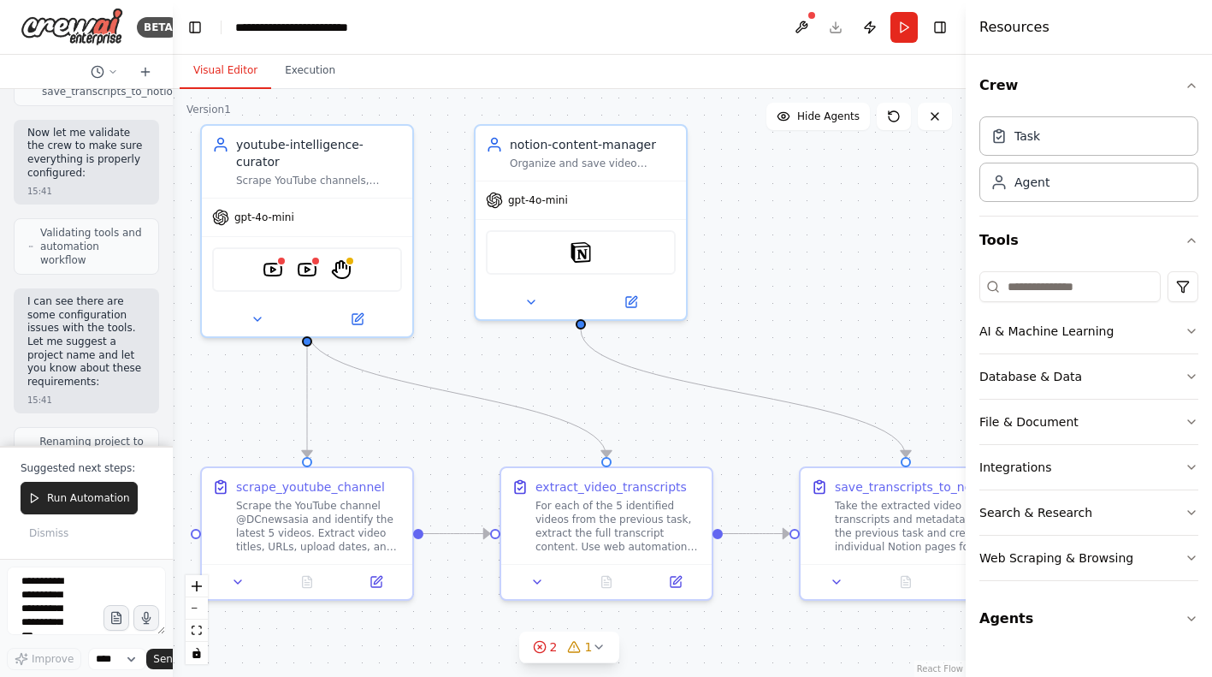
click at [244, 385] on div ".deletable-edge-delete-btn { width: 20px; height: 20px; border: 0px solid #ffff…" at bounding box center [569, 383] width 793 height 588
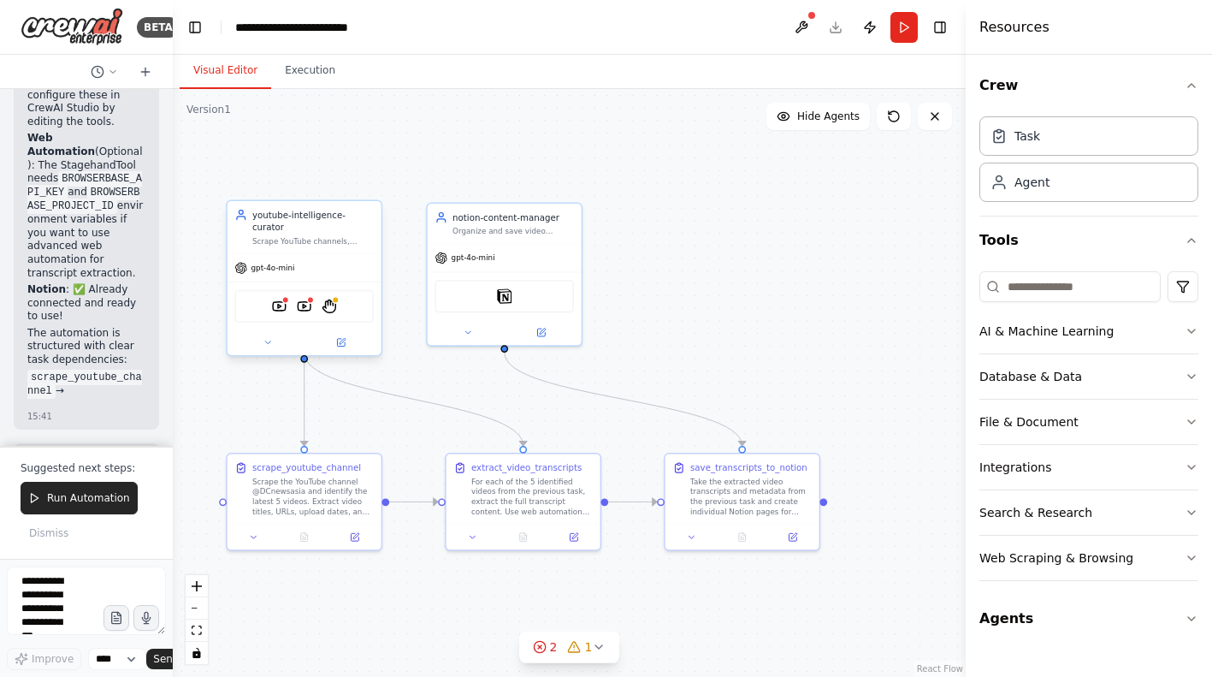
scroll to position [3908, 0]
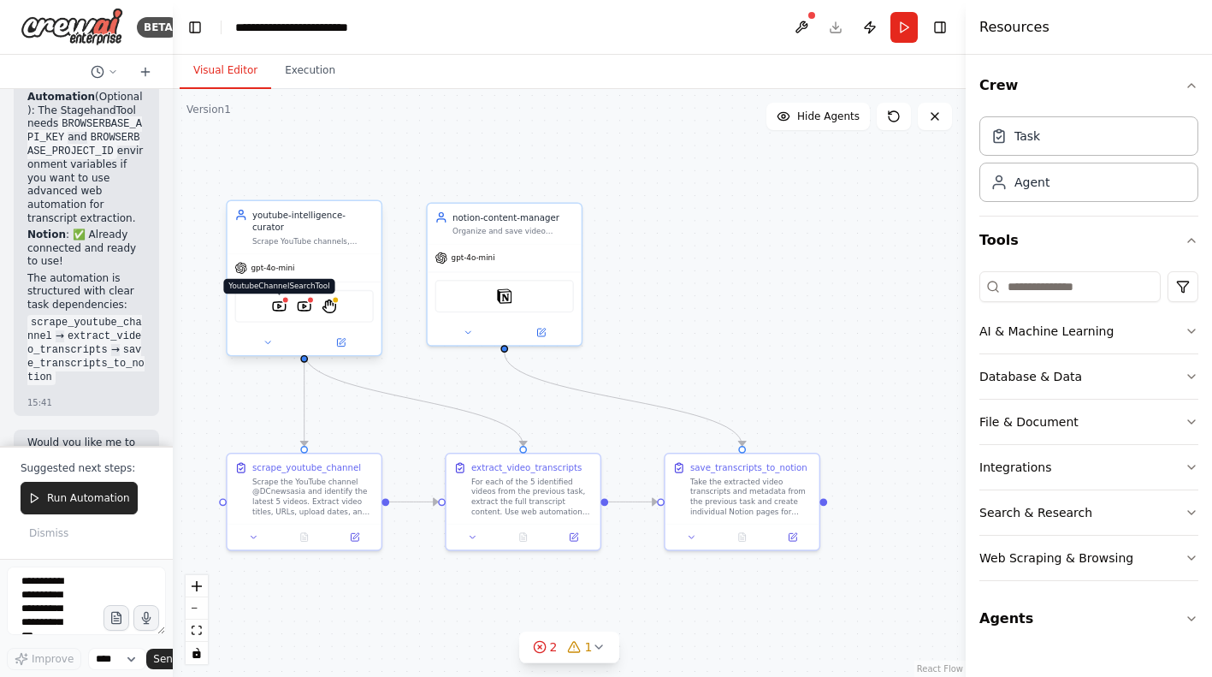
click at [281, 299] on img at bounding box center [279, 306] width 15 height 15
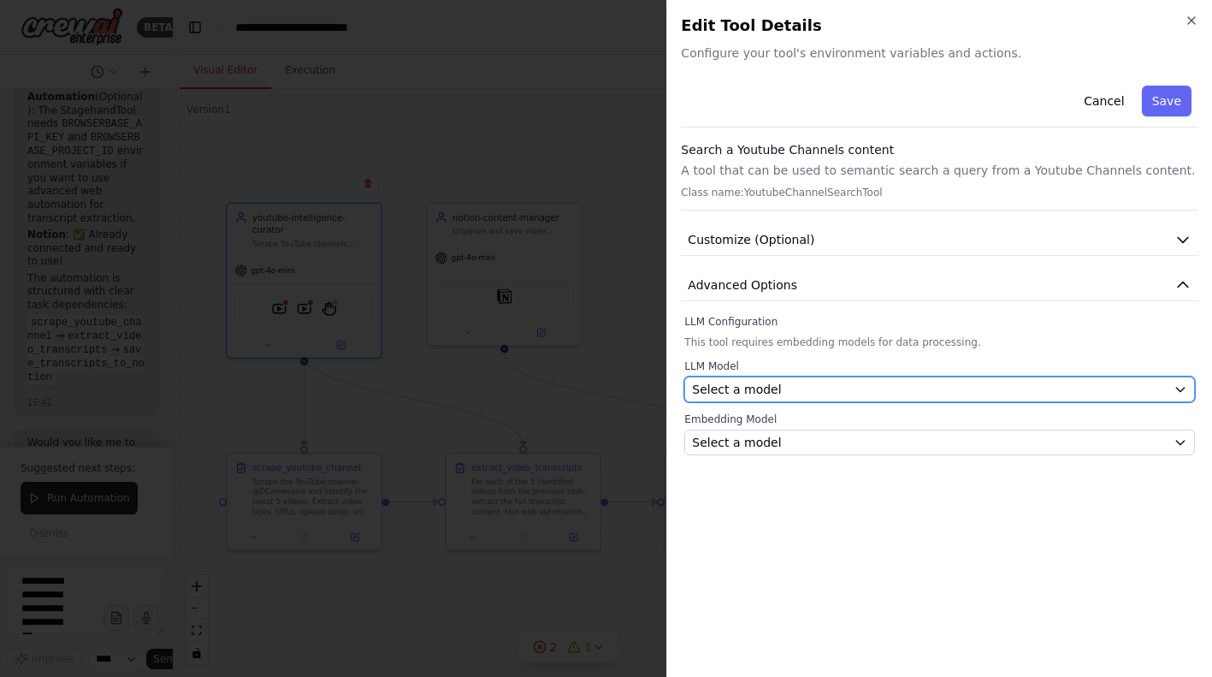
click at [866, 387] on div "Select a model" at bounding box center [929, 389] width 475 height 17
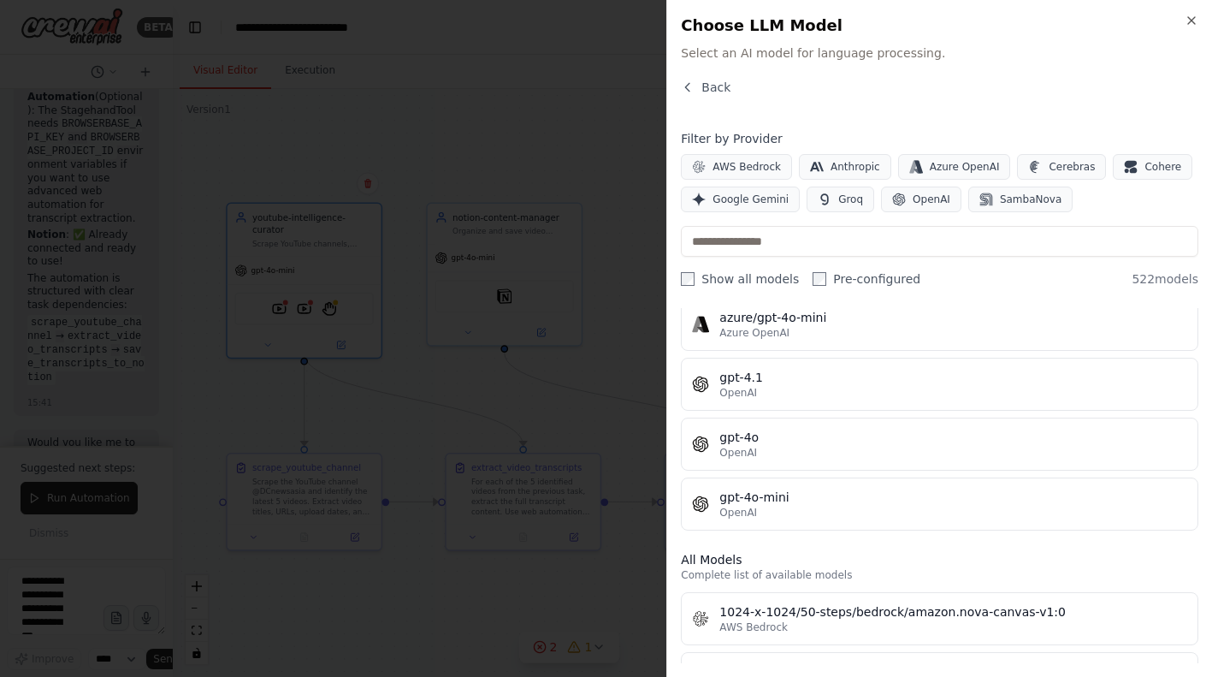
scroll to position [246, 0]
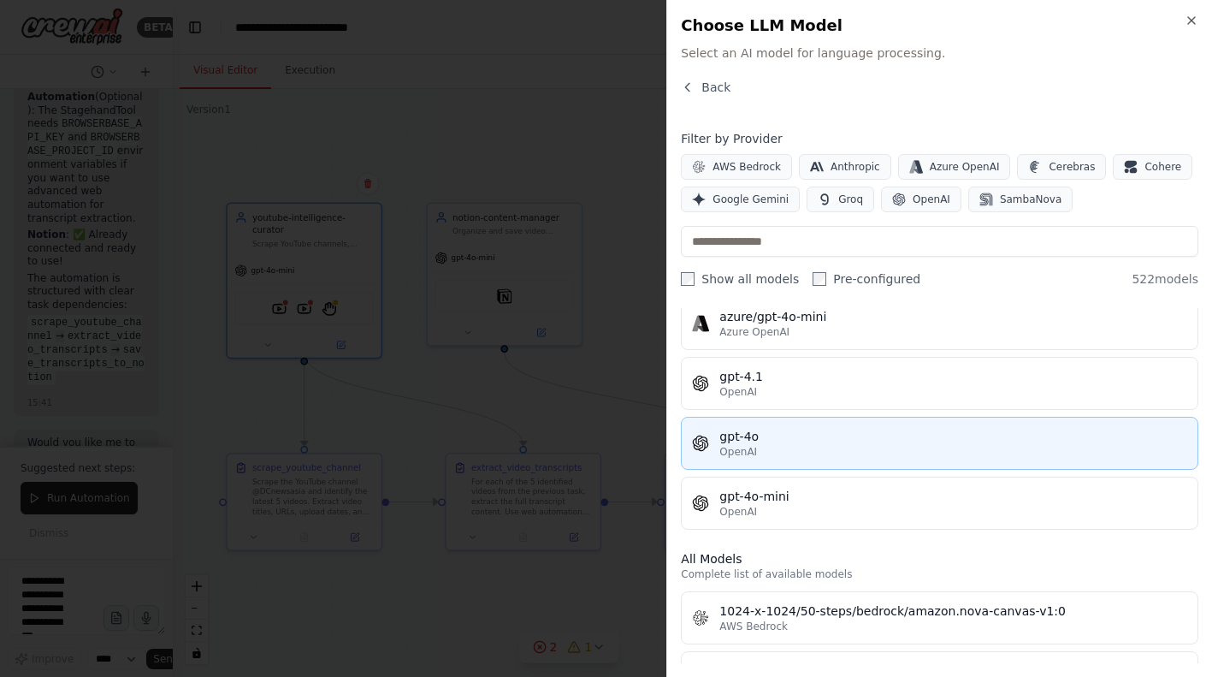
click at [818, 442] on div "gpt-4o" at bounding box center [954, 436] width 468 height 17
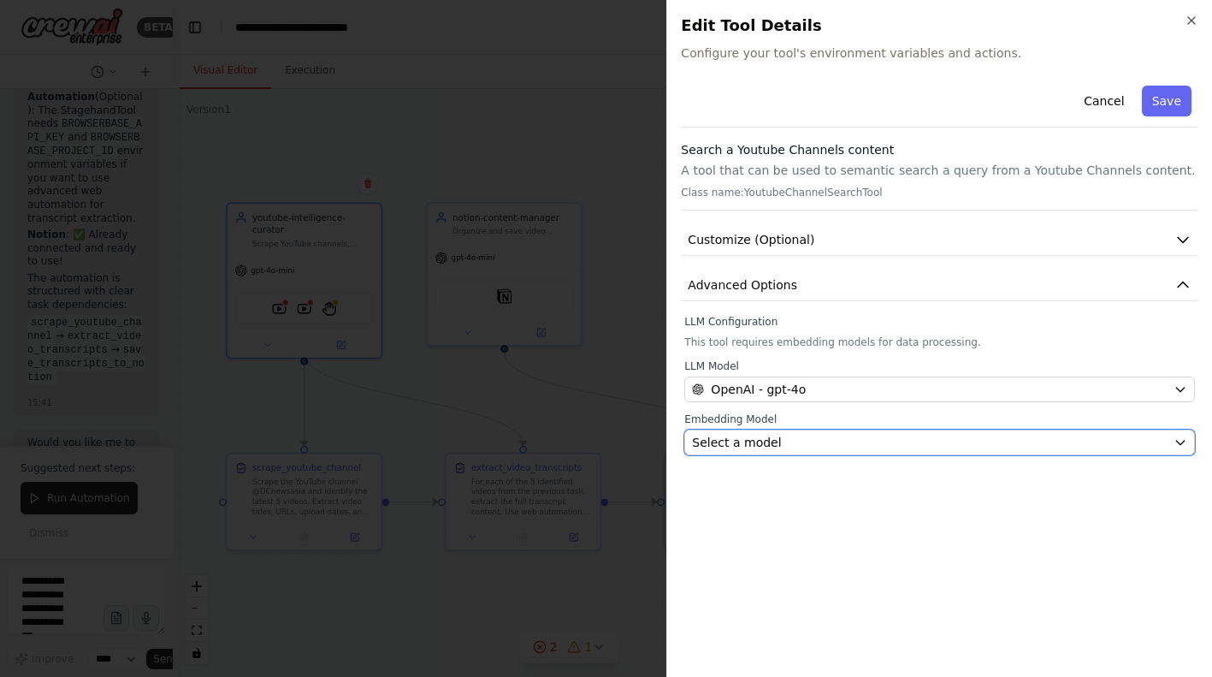
click at [818, 442] on div "Select a model" at bounding box center [929, 442] width 475 height 17
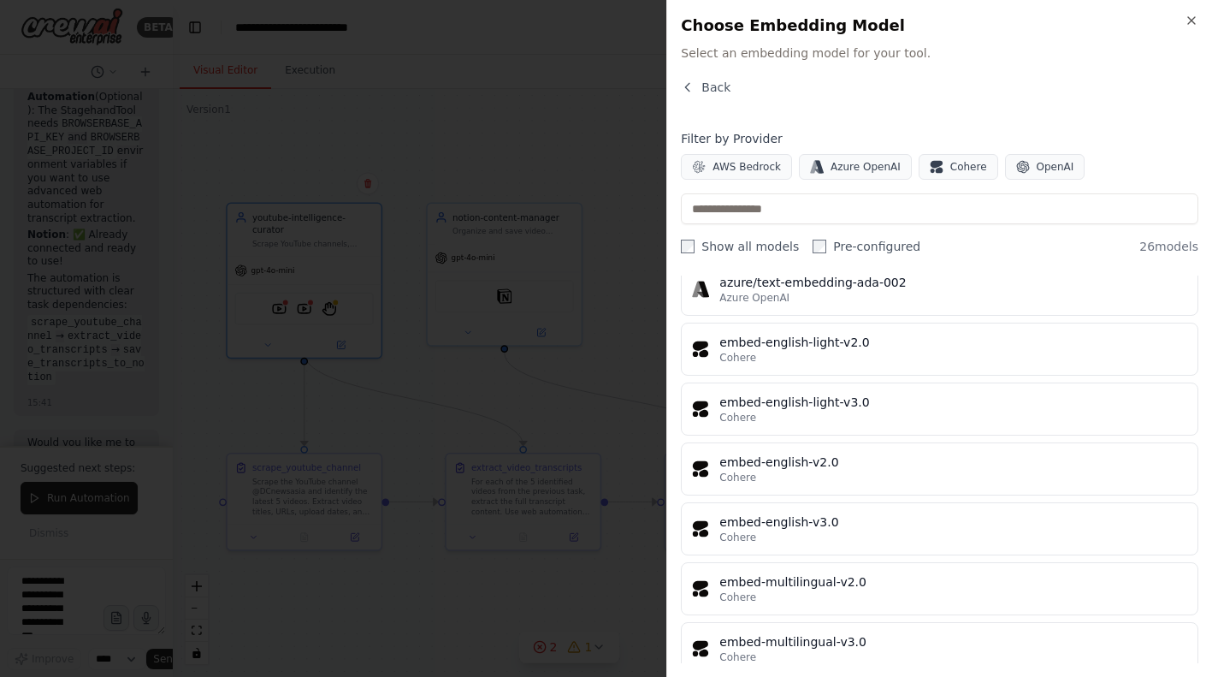
scroll to position [1232, 0]
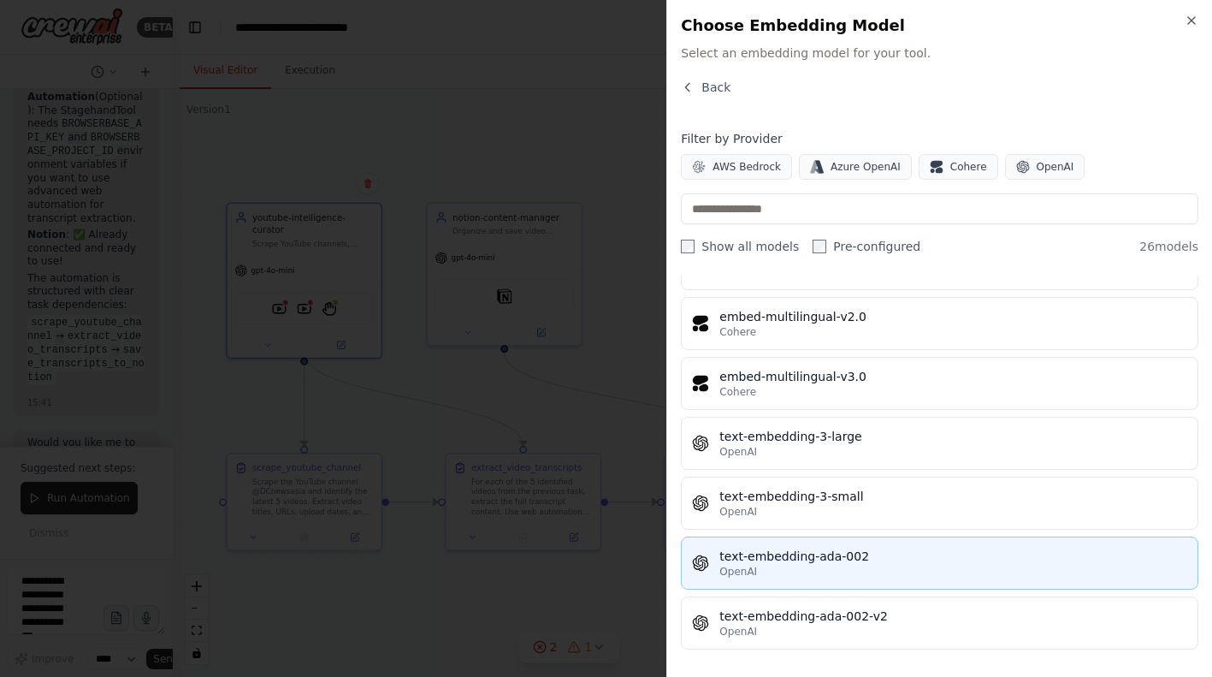
click at [806, 555] on div "text-embedding-ada-002" at bounding box center [954, 556] width 468 height 17
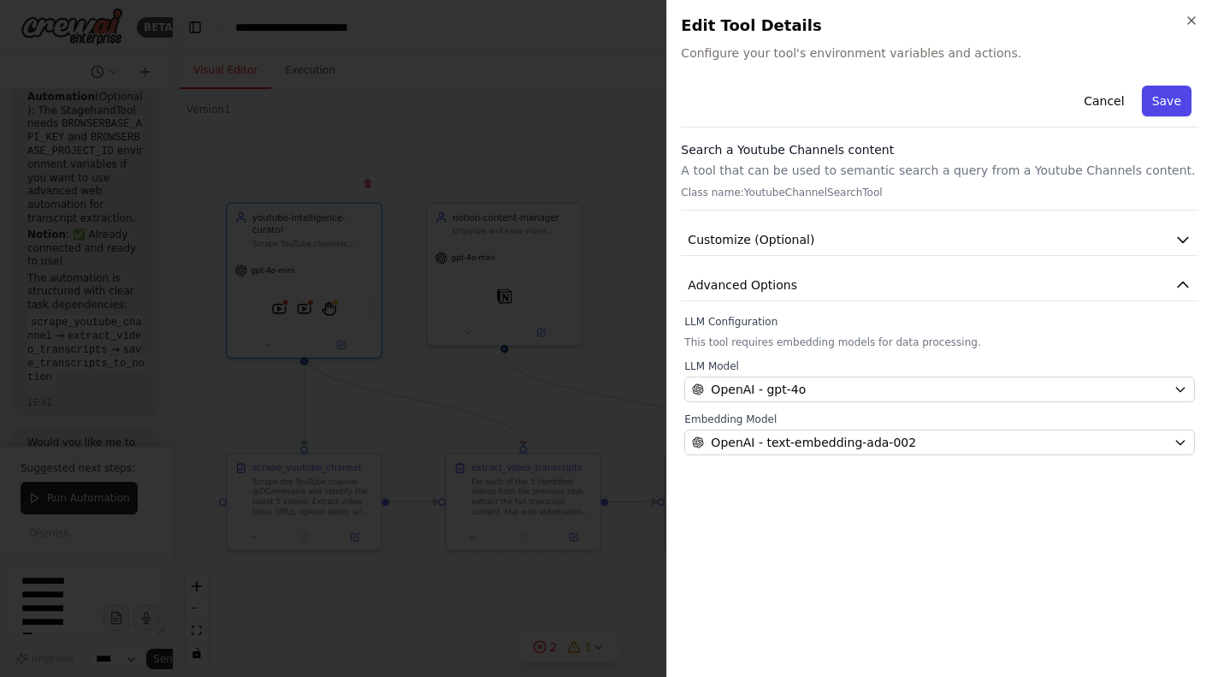
click at [1173, 109] on button "Save" at bounding box center [1167, 101] width 50 height 31
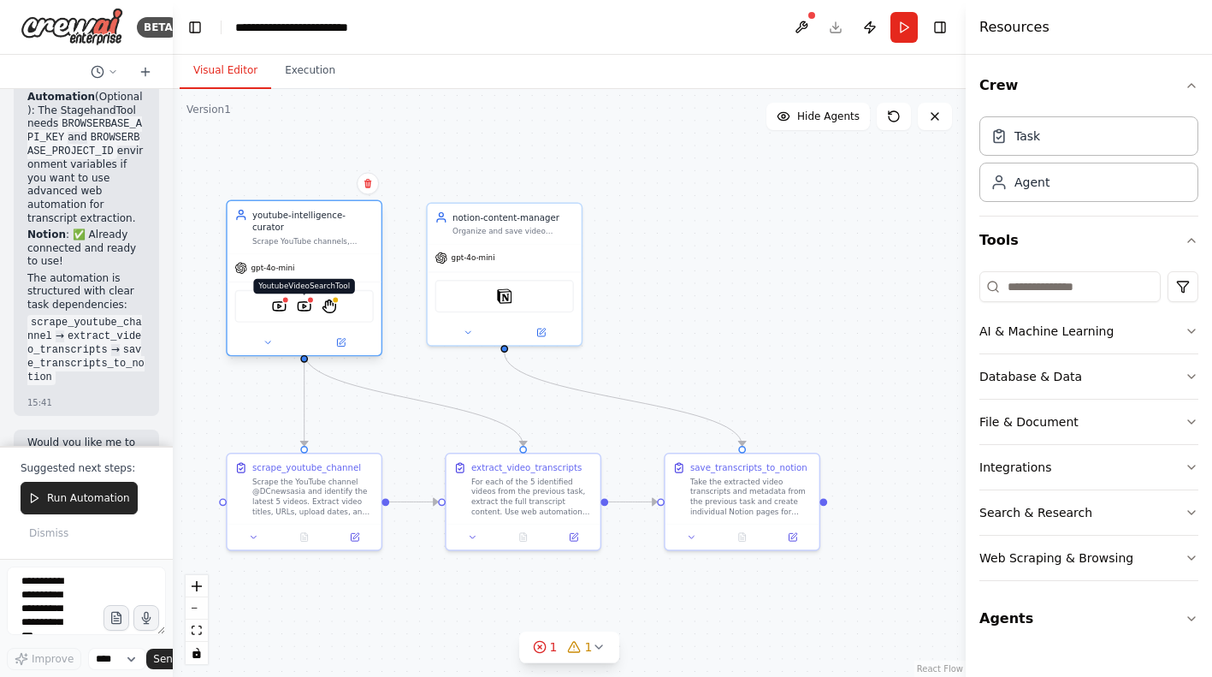
click at [309, 299] on img at bounding box center [304, 306] width 15 height 15
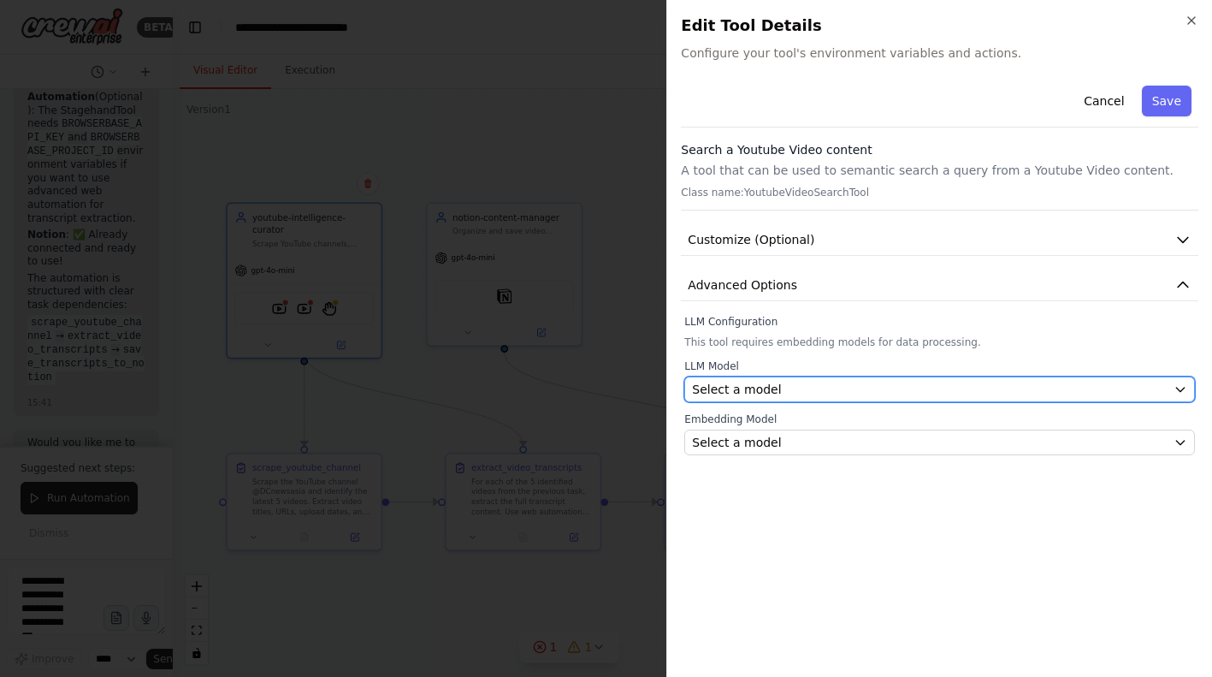
click at [737, 383] on span "Select a model" at bounding box center [736, 389] width 89 height 17
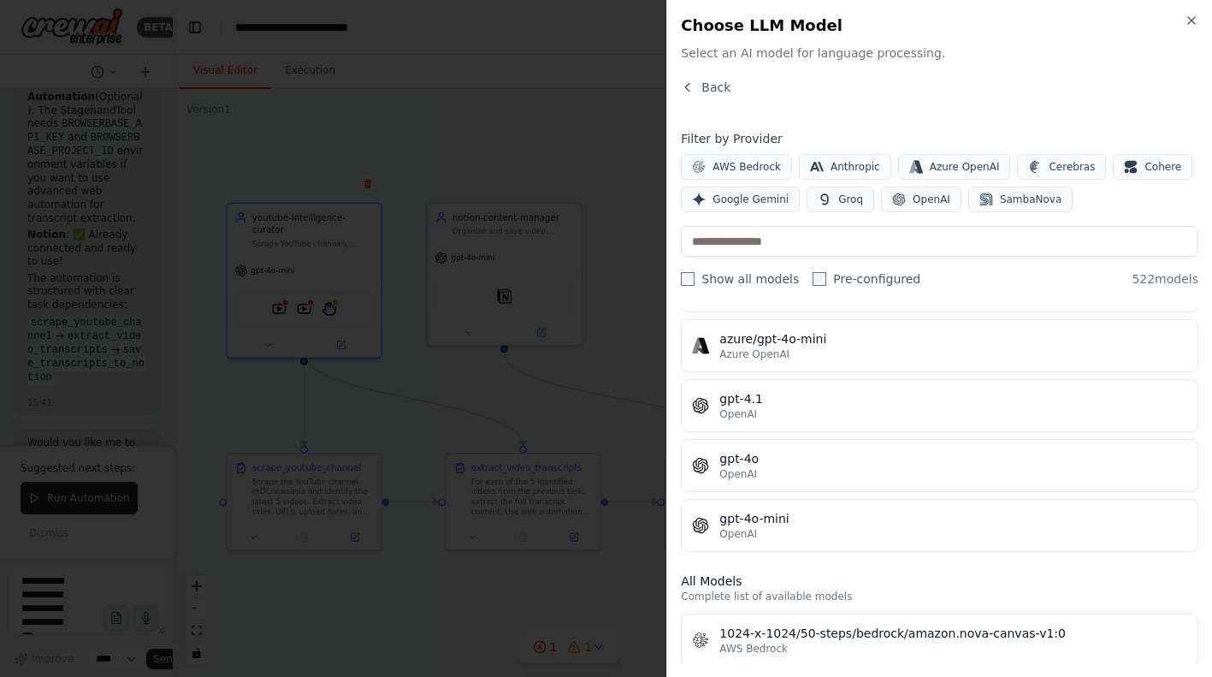
scroll to position [233, 0]
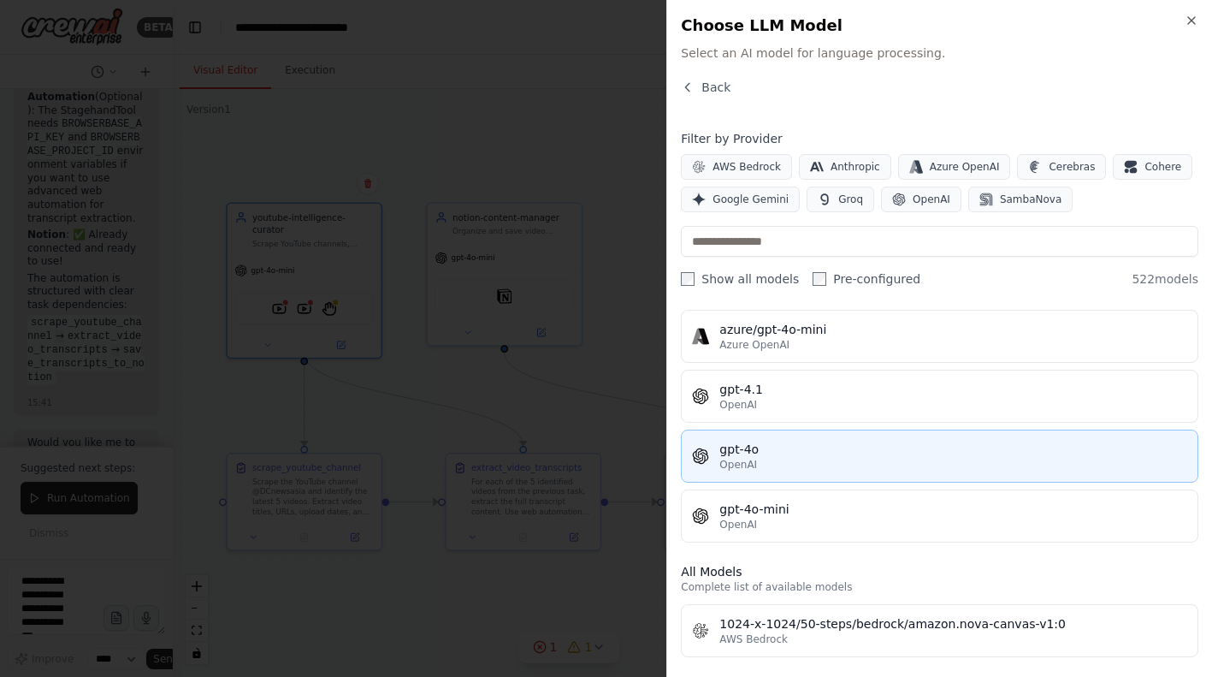
click at [746, 471] on button "gpt-4o OpenAI" at bounding box center [940, 456] width 518 height 53
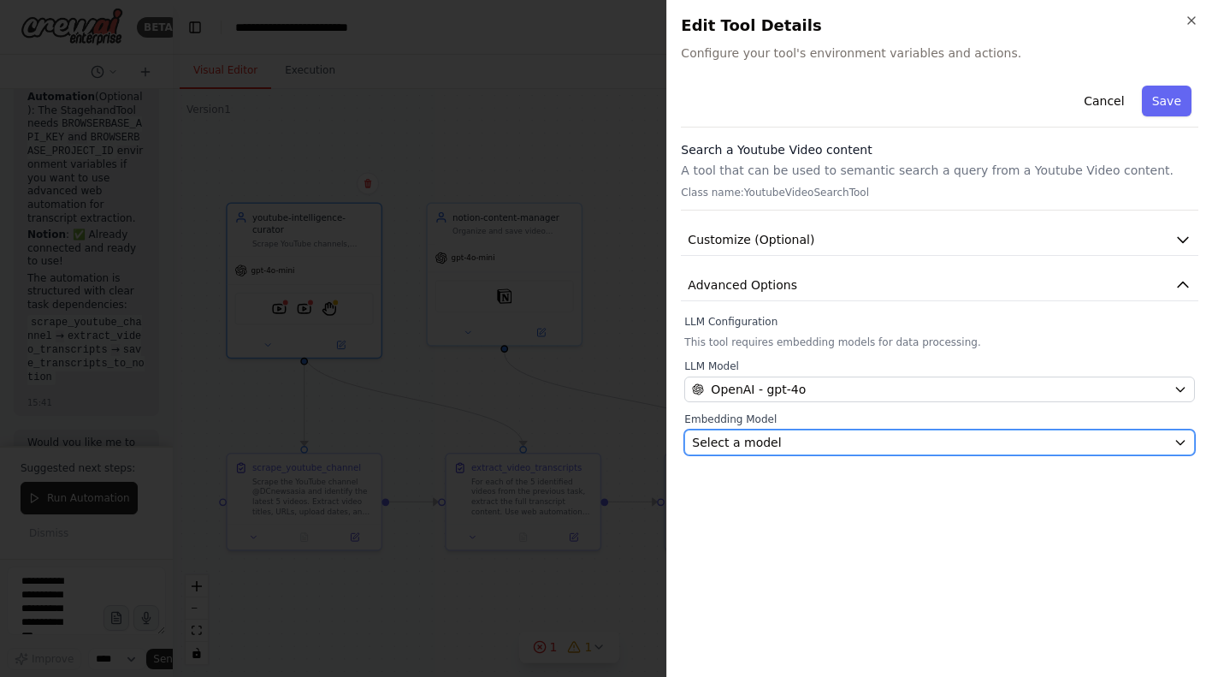
click at [771, 443] on span "Select a model" at bounding box center [736, 442] width 89 height 17
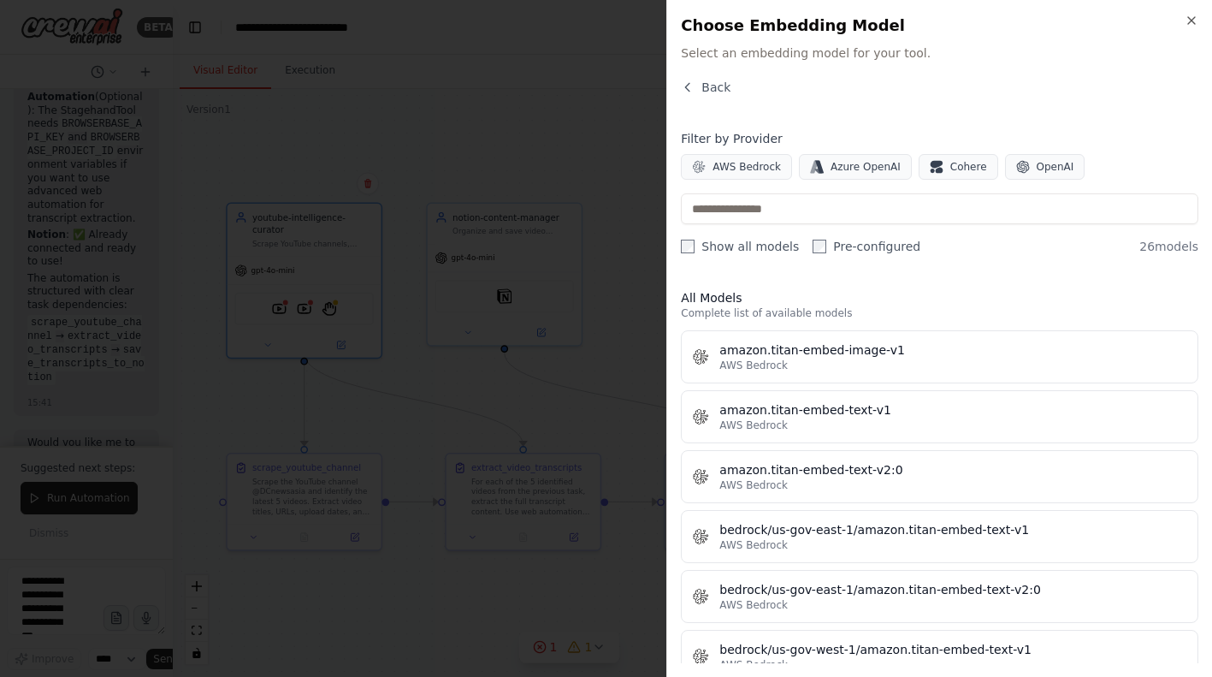
scroll to position [1232, 0]
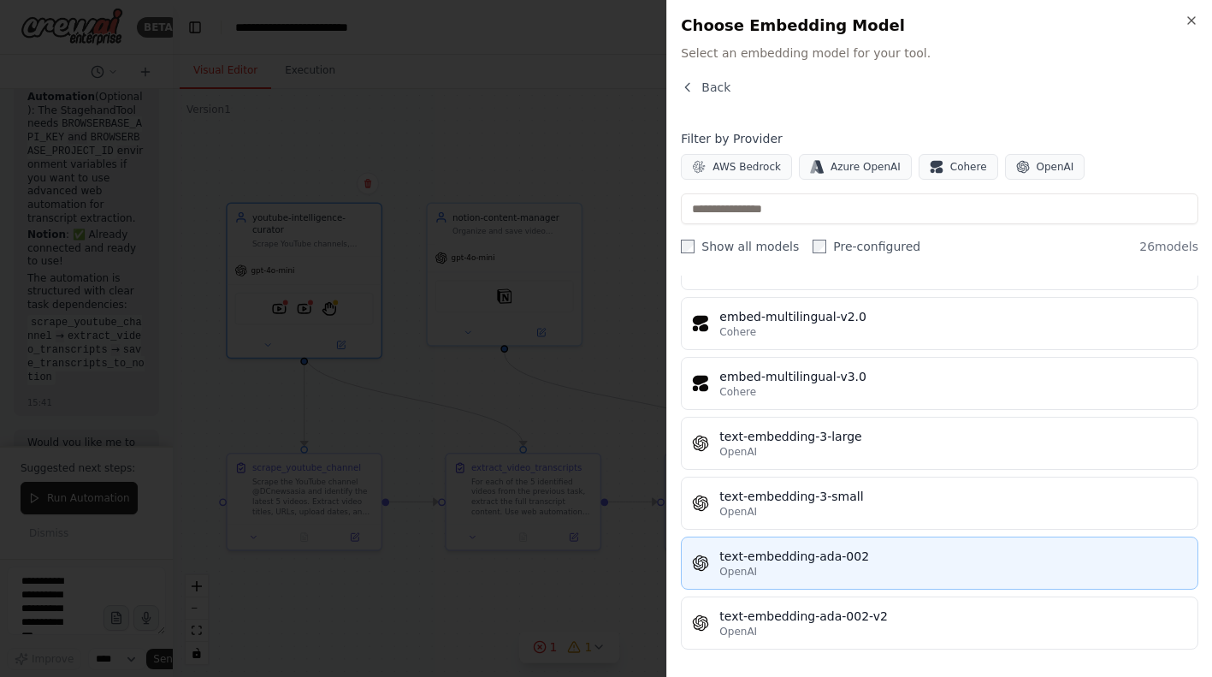
click at [779, 555] on div "text-embedding-ada-002" at bounding box center [954, 556] width 468 height 17
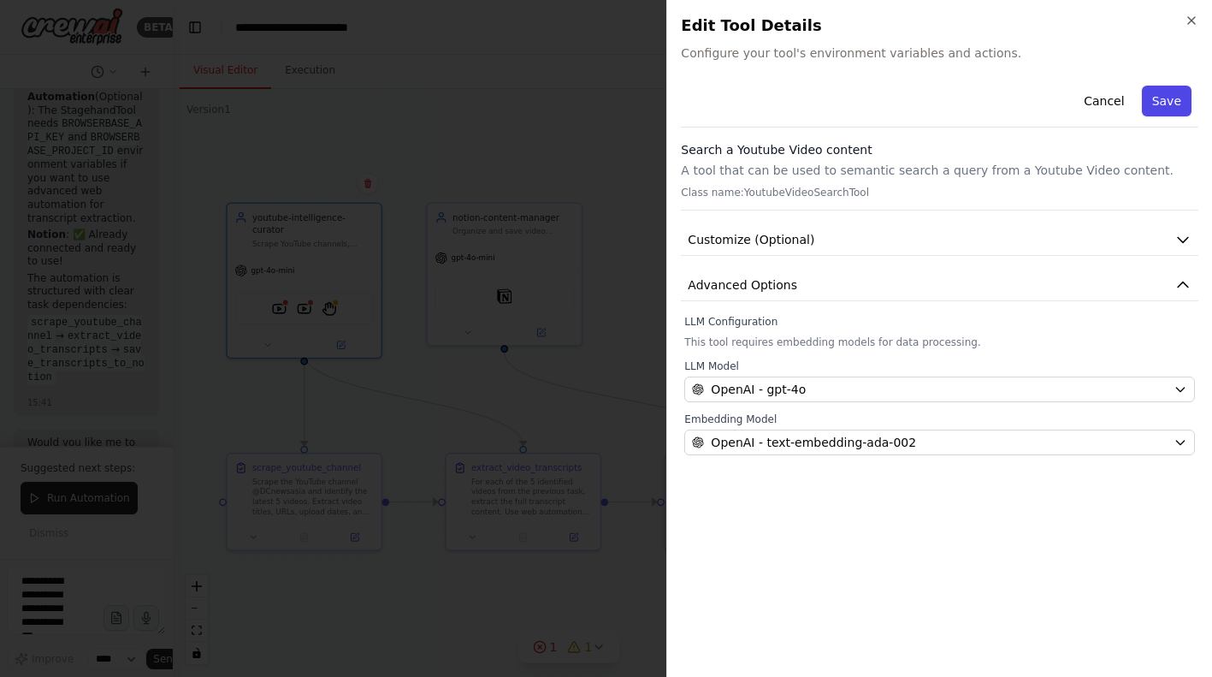
click at [1160, 95] on button "Save" at bounding box center [1167, 101] width 50 height 31
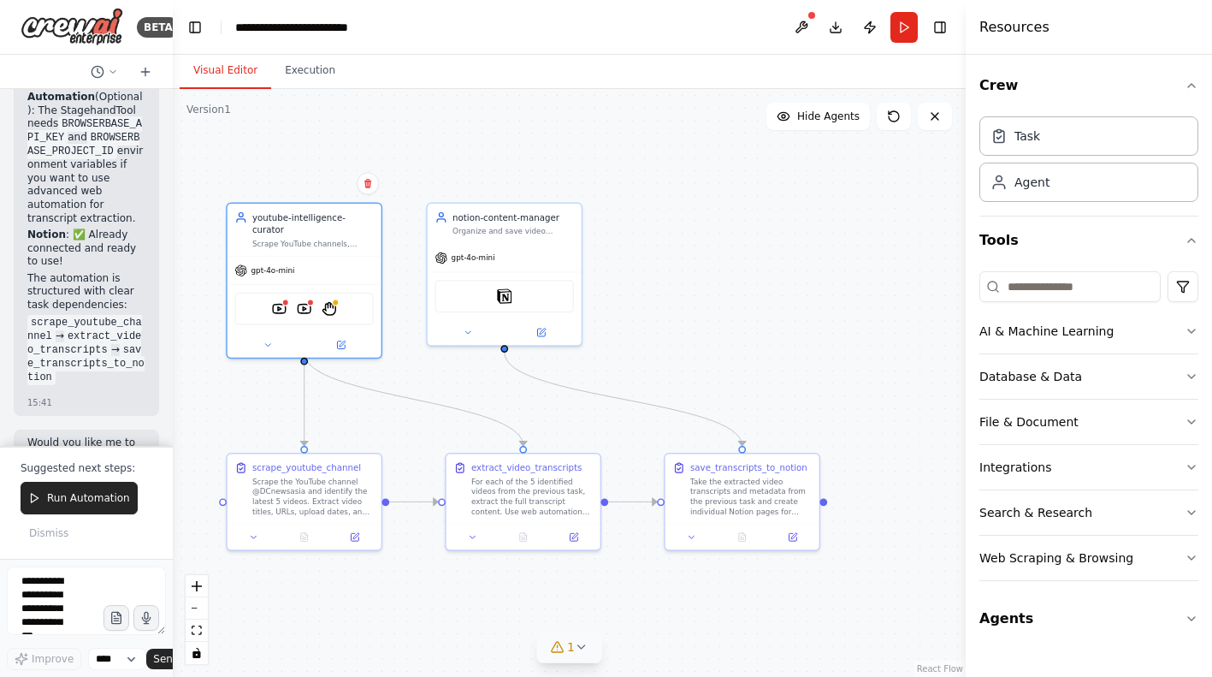
click at [579, 646] on icon at bounding box center [581, 646] width 7 height 3
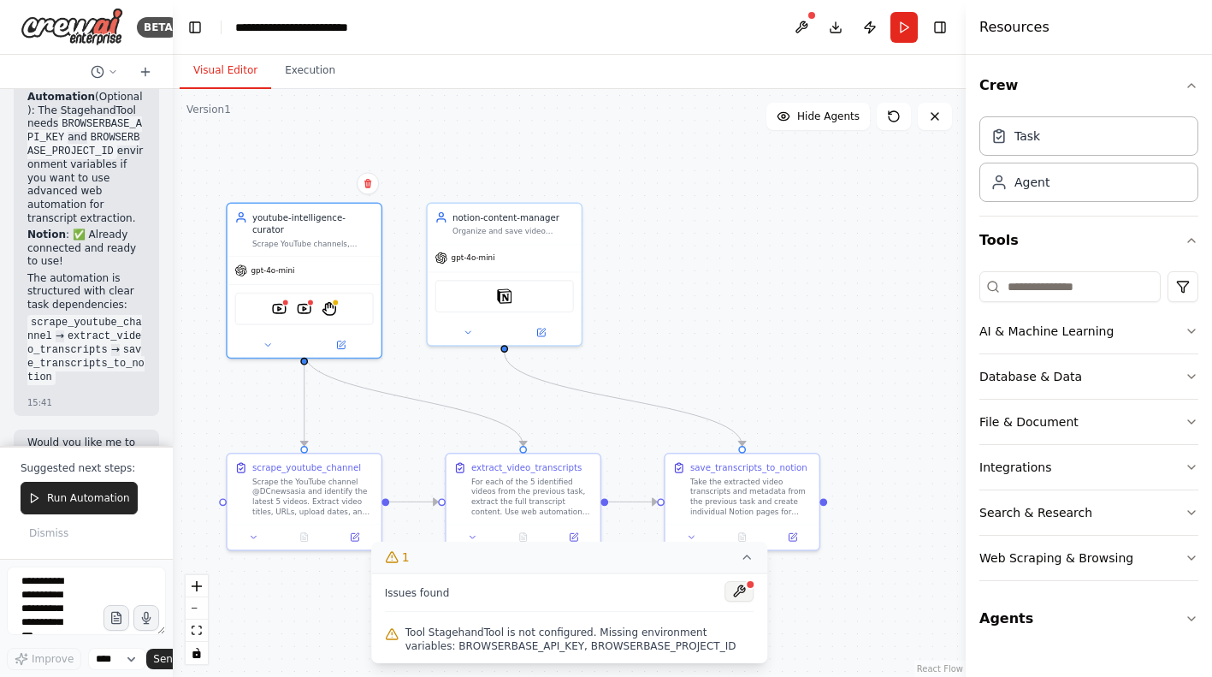
click at [747, 591] on button at bounding box center [739, 591] width 29 height 21
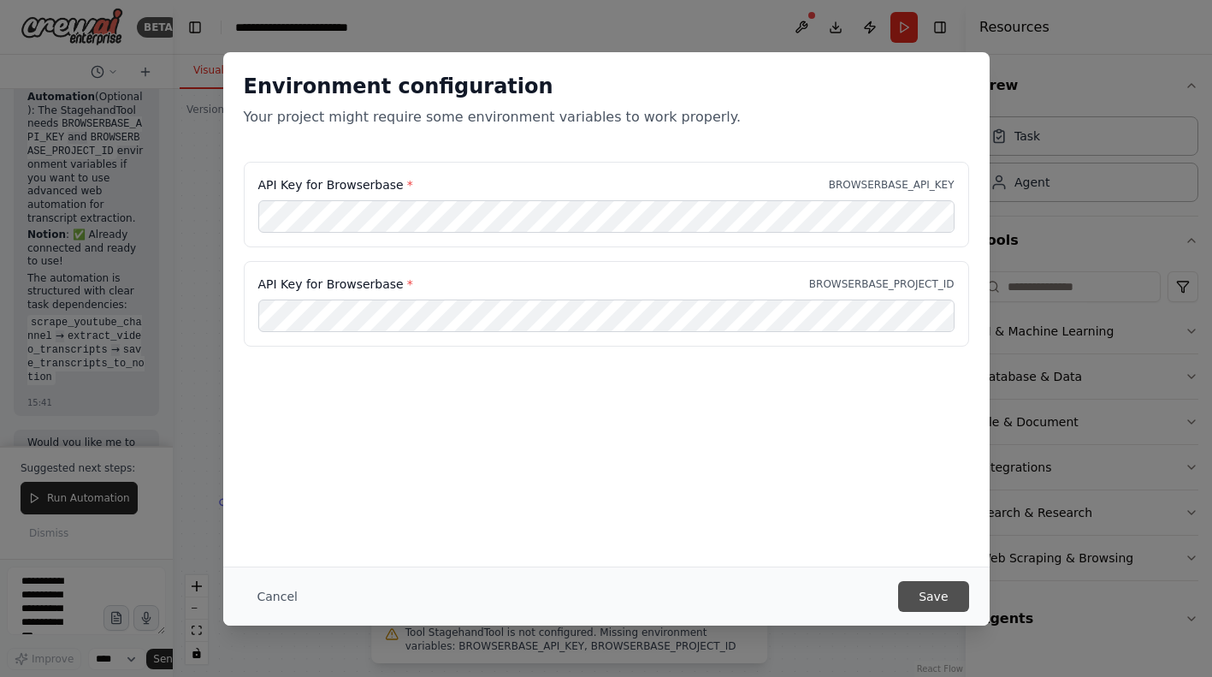
click at [928, 592] on button "Save" at bounding box center [933, 596] width 70 height 31
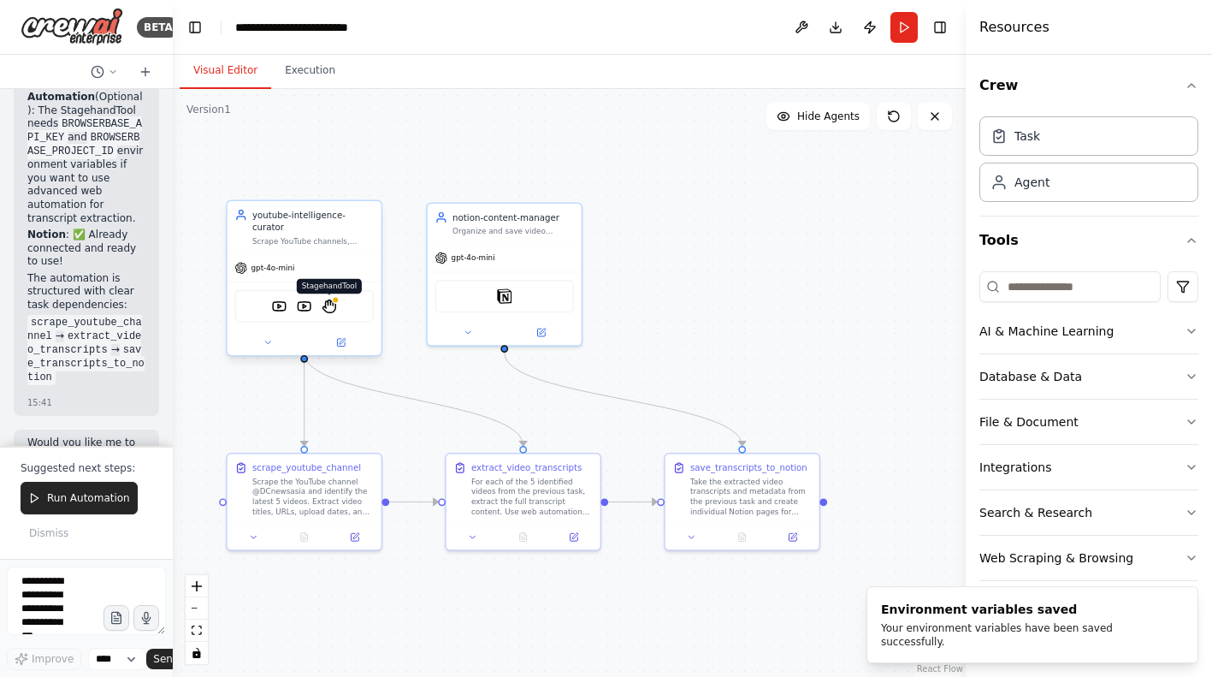
click at [333, 299] on img at bounding box center [329, 306] width 15 height 15
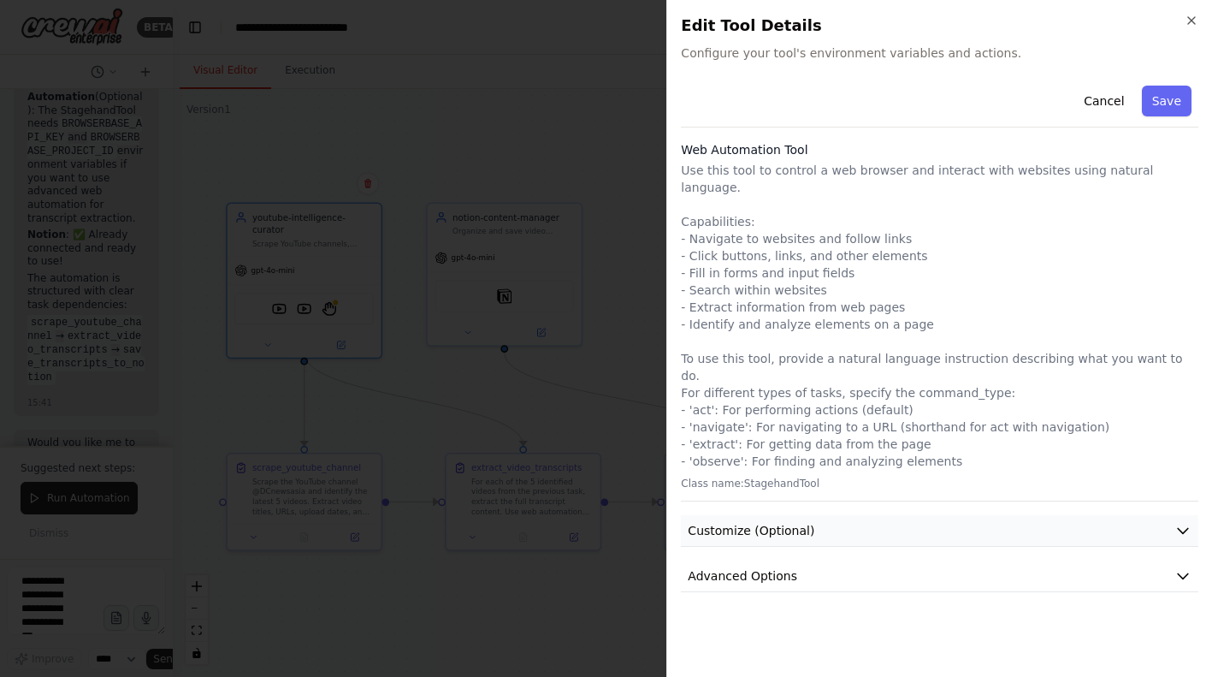
click at [1174, 515] on button "Customize (Optional)" at bounding box center [940, 531] width 518 height 32
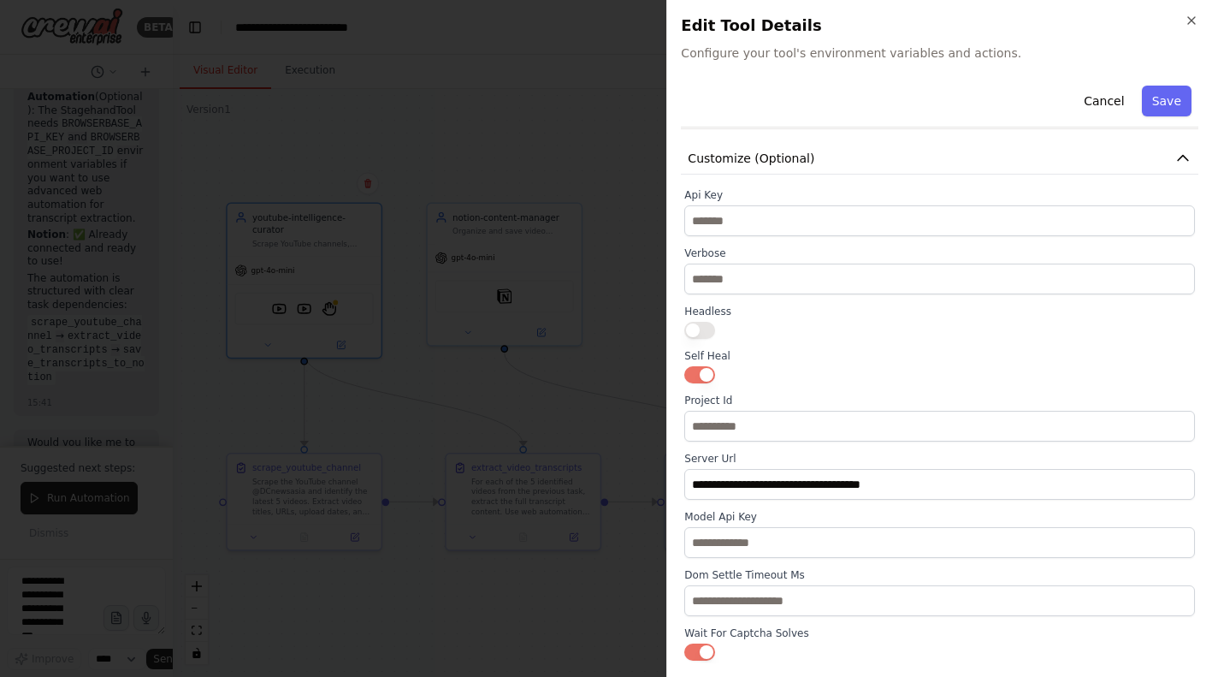
scroll to position [395, 0]
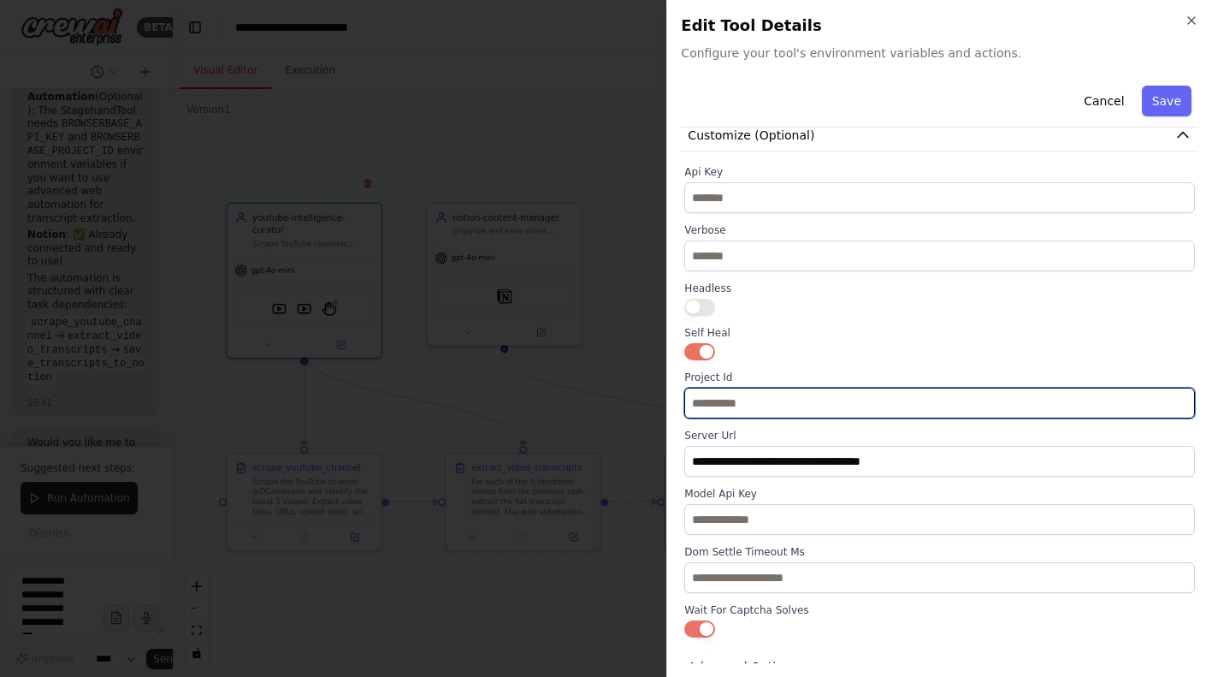
click at [759, 388] on input "text" at bounding box center [940, 403] width 511 height 31
paste input "**********"
type input "**********"
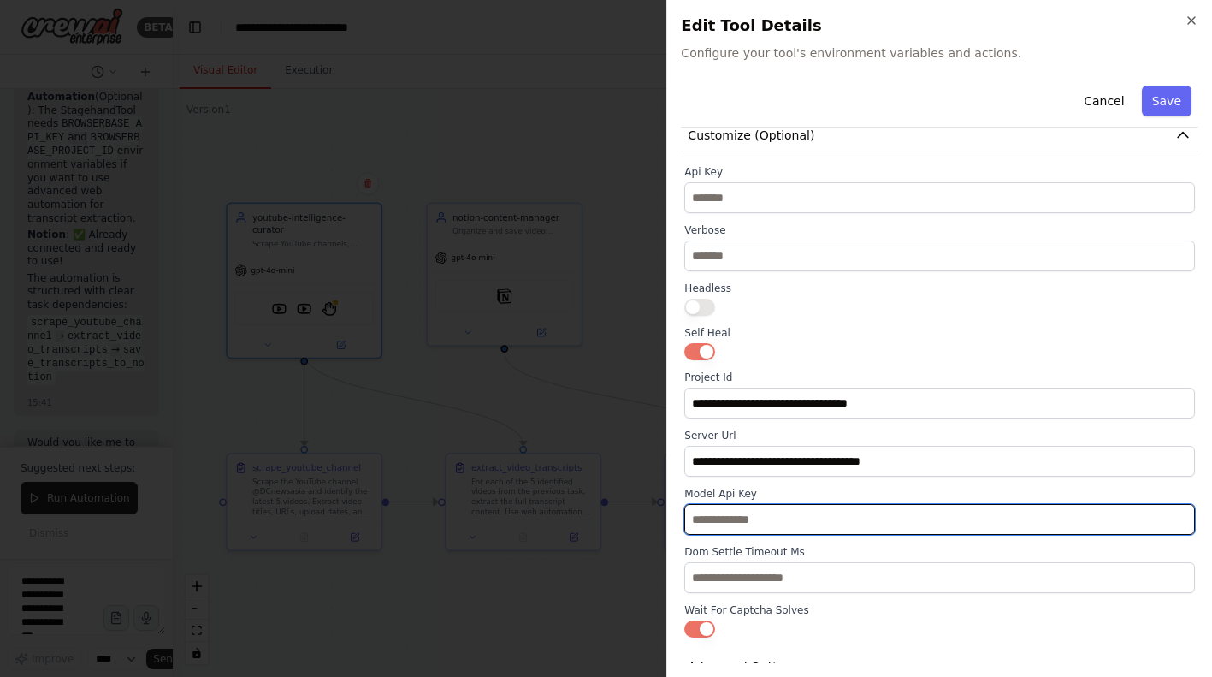
click at [786, 504] on input "text" at bounding box center [940, 519] width 511 height 31
paste input "**********"
type input "**********"
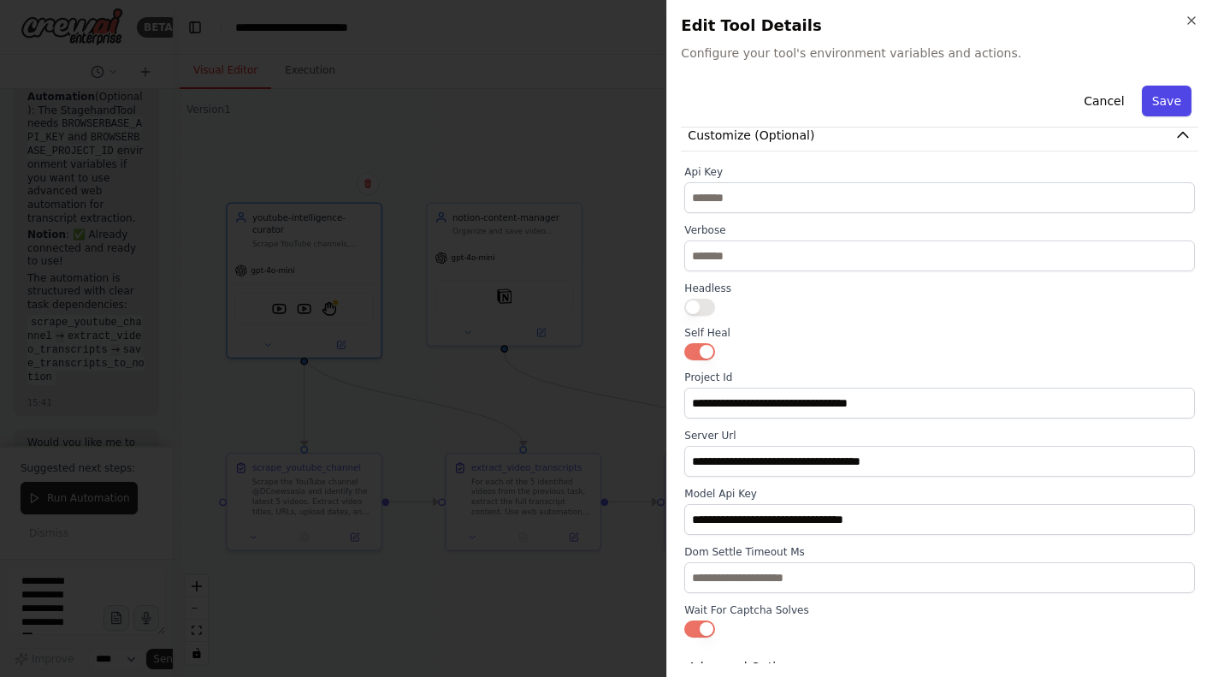
click at [1174, 96] on button "Save" at bounding box center [1167, 101] width 50 height 31
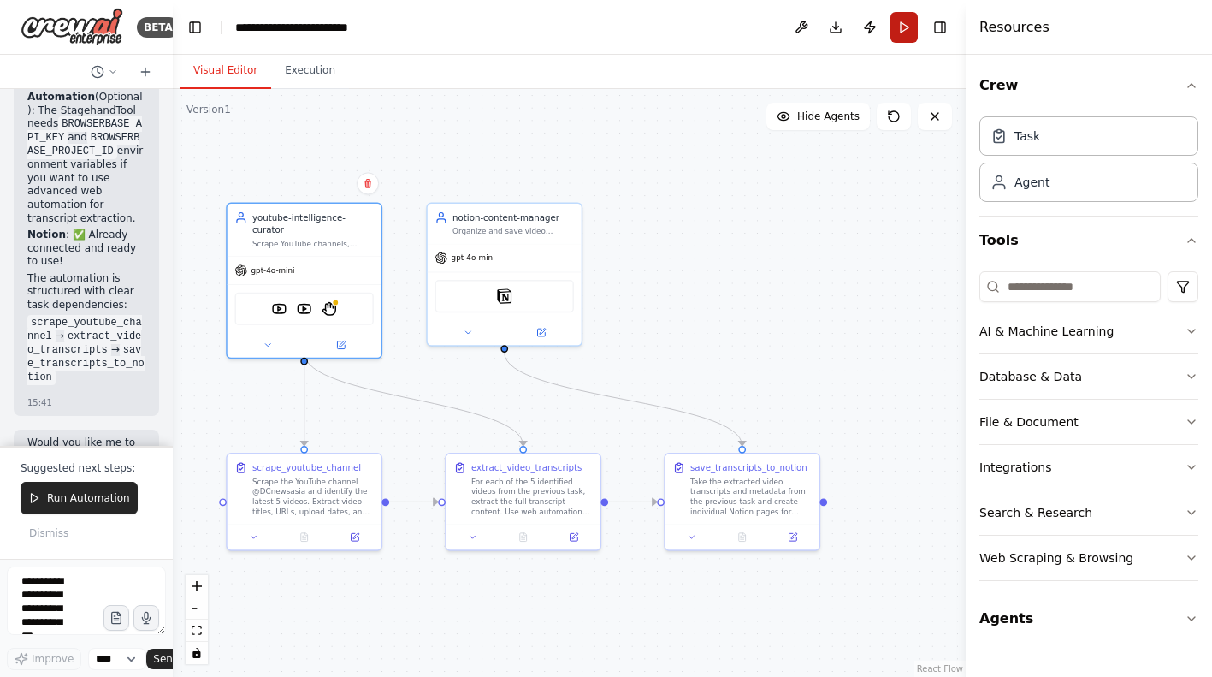
click at [908, 31] on button "Run" at bounding box center [904, 27] width 27 height 31
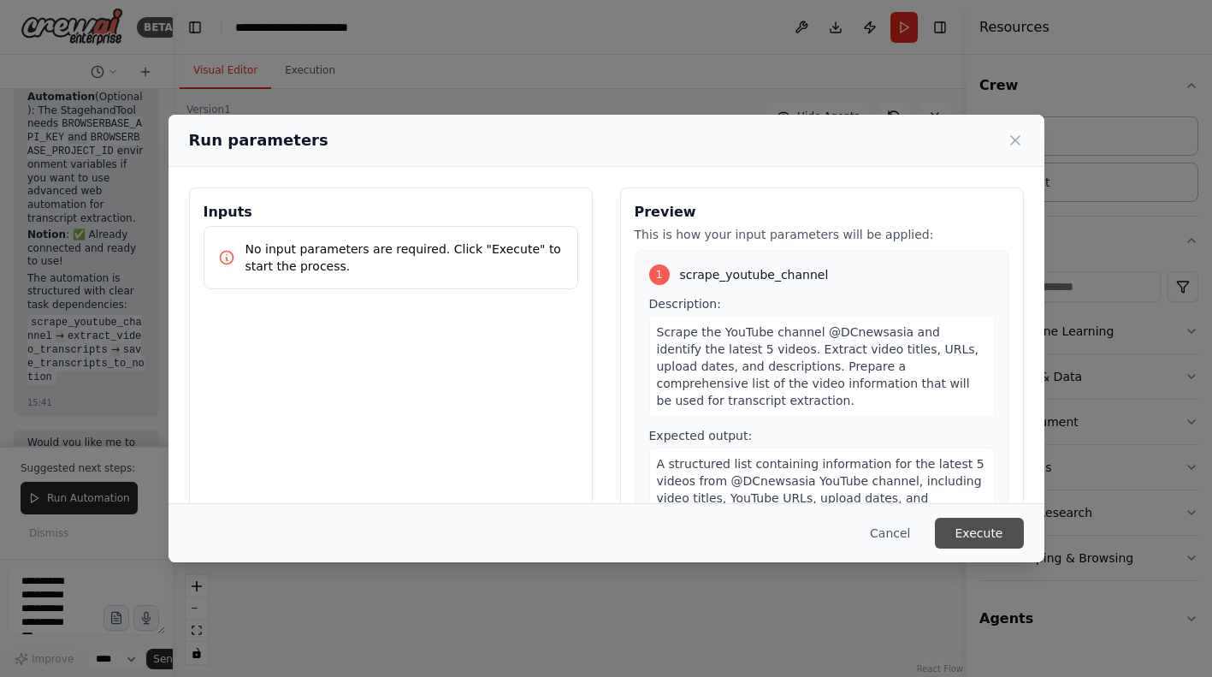
click at [987, 530] on button "Execute" at bounding box center [979, 533] width 89 height 31
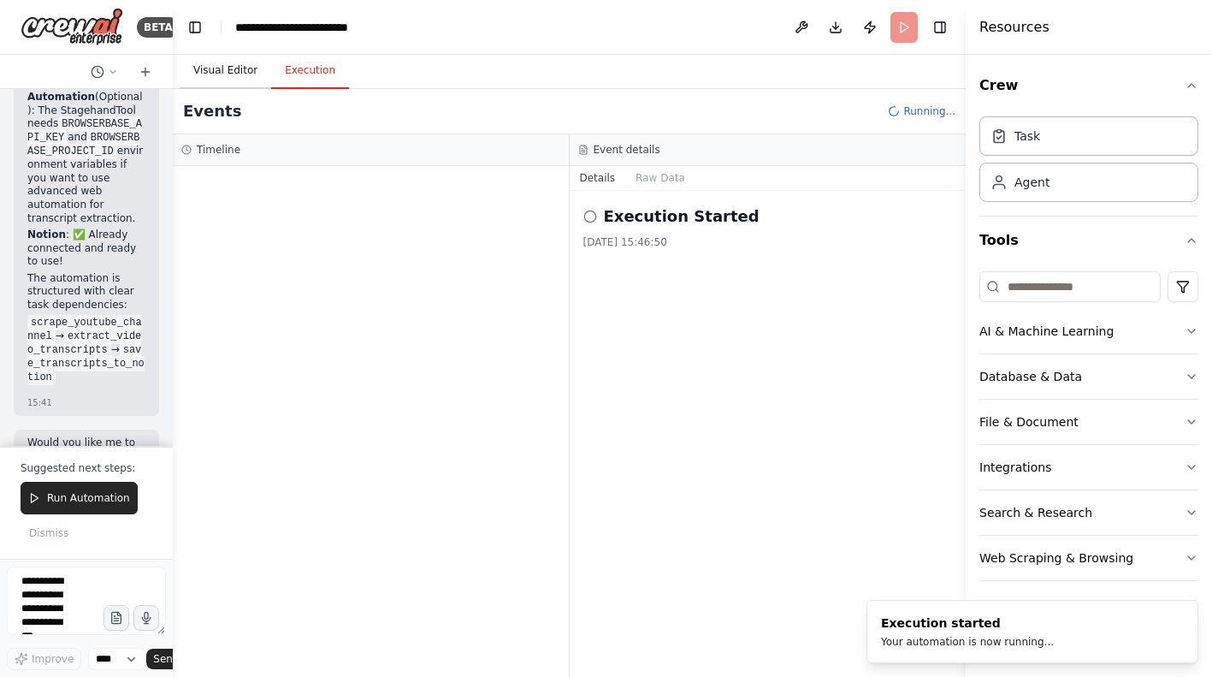
click at [225, 65] on button "Visual Editor" at bounding box center [226, 71] width 92 height 36
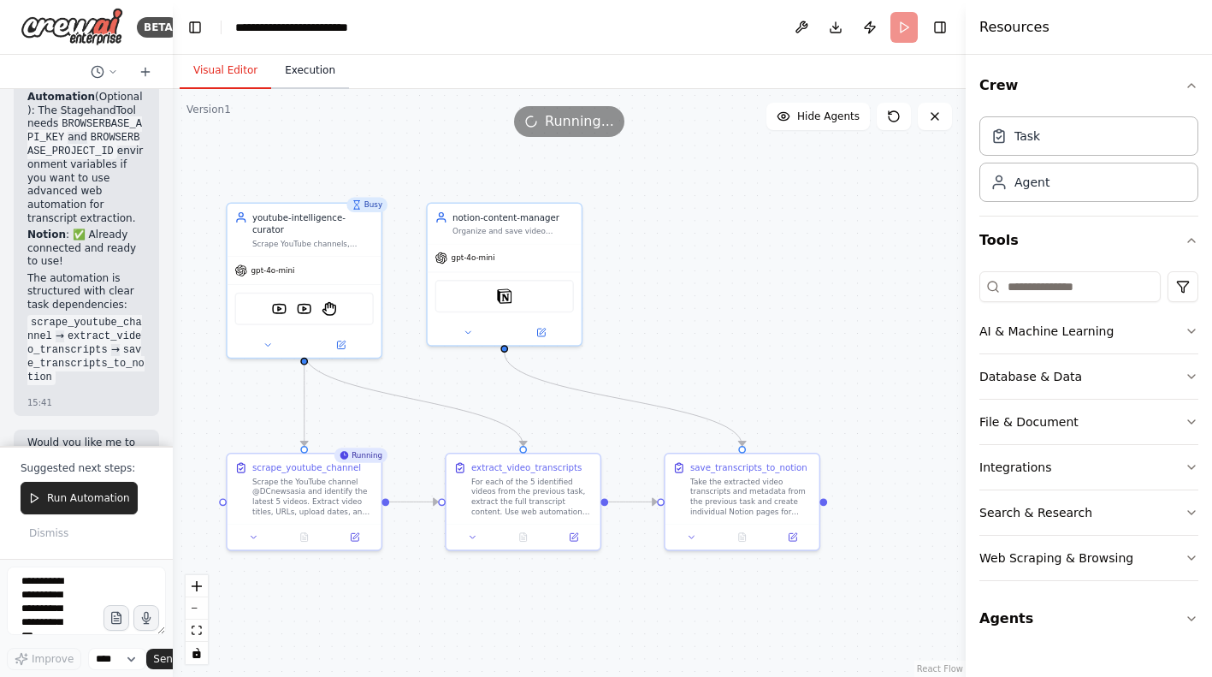
click at [311, 71] on button "Execution" at bounding box center [310, 71] width 78 height 36
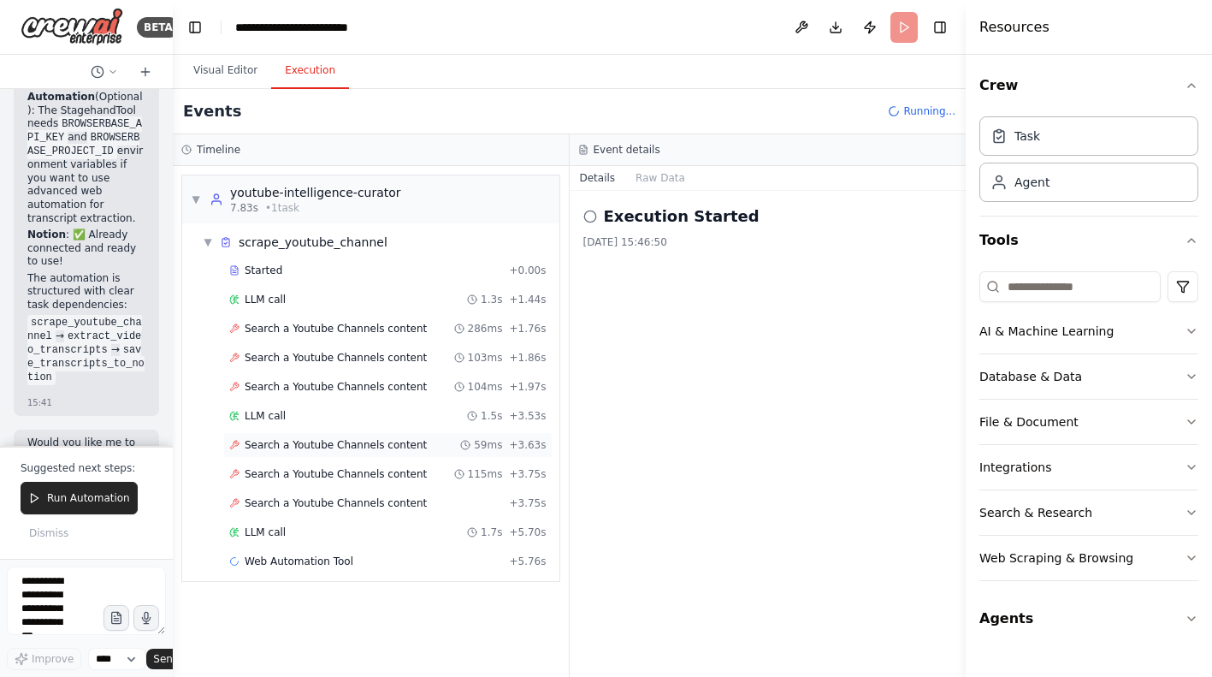
click at [371, 441] on span "Search a Youtube Channels content" at bounding box center [336, 445] width 182 height 14
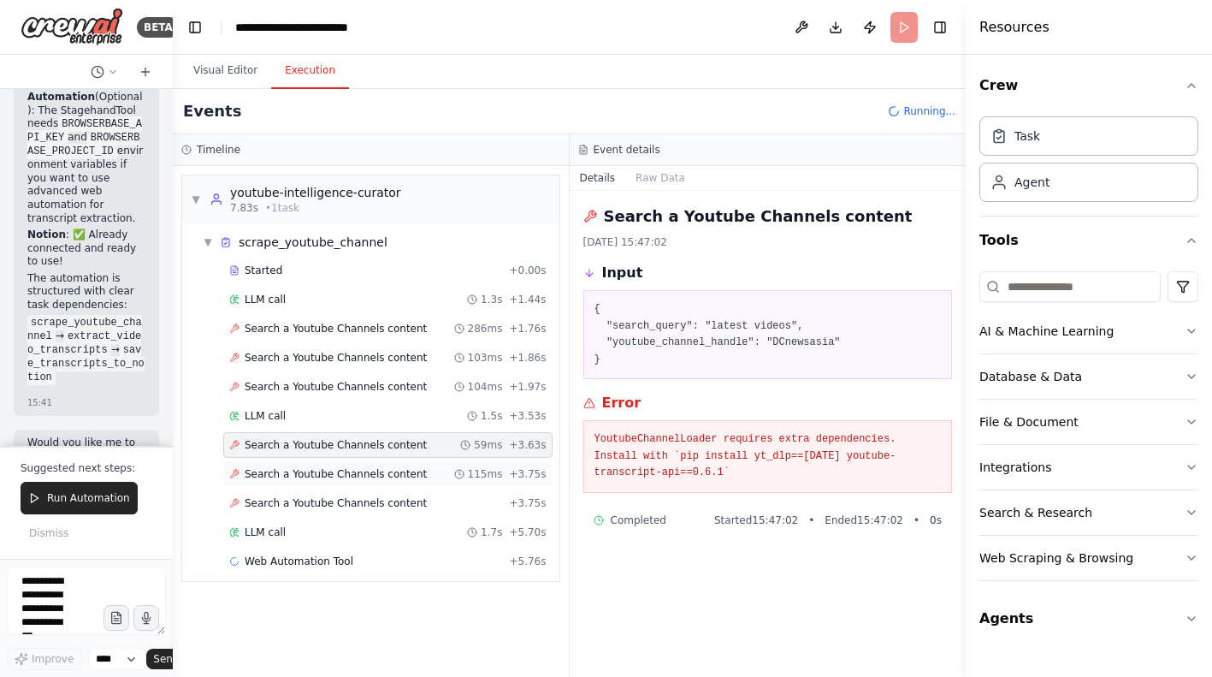
click at [379, 470] on span "Search a Youtube Channels content" at bounding box center [336, 474] width 182 height 14
click at [373, 496] on span "Search a Youtube Channels content" at bounding box center [336, 503] width 182 height 14
click at [366, 475] on span "Search a Youtube Channels content" at bounding box center [336, 474] width 182 height 14
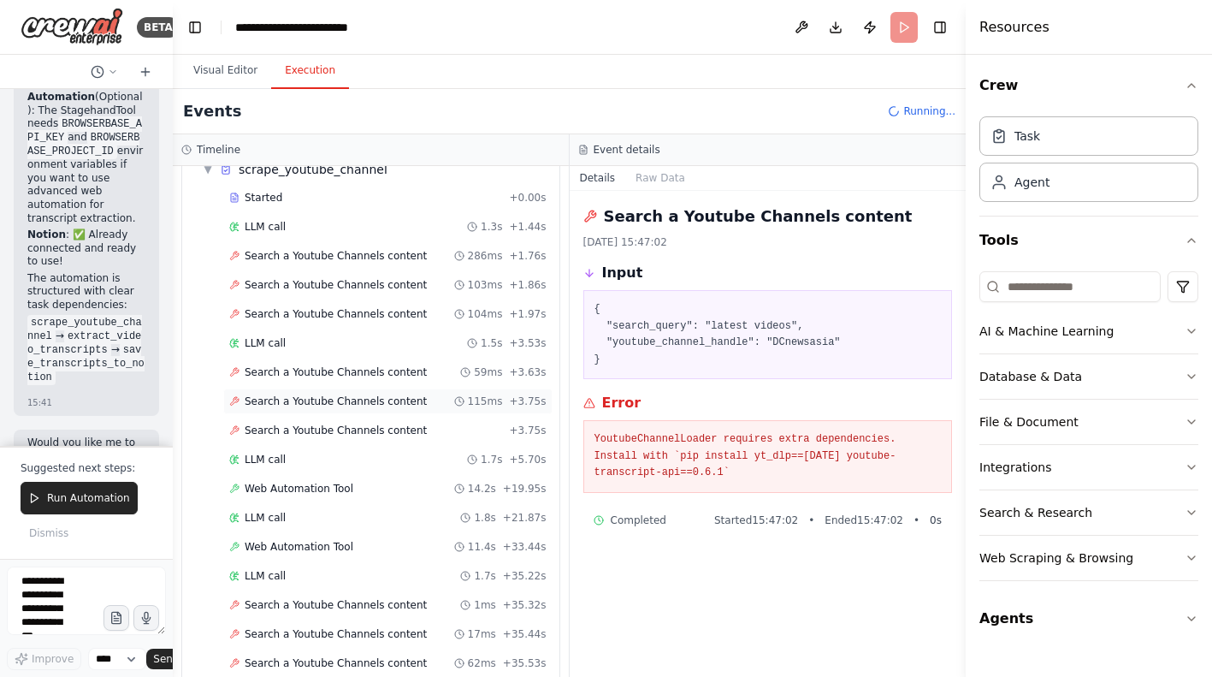
scroll to position [128, 0]
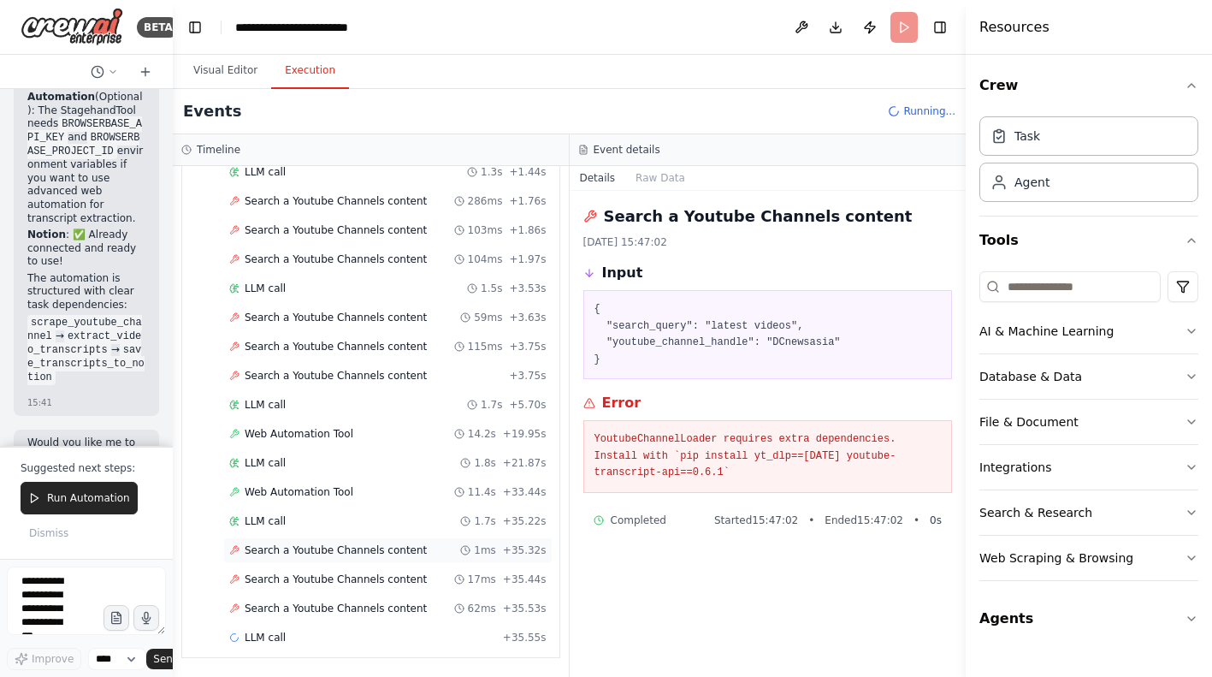
click at [350, 553] on span "Search a Youtube Channels content" at bounding box center [336, 550] width 182 height 14
click at [350, 577] on span "Search a Youtube Channels content" at bounding box center [336, 579] width 182 height 14
click at [352, 603] on span "Search a Youtube Channels content" at bounding box center [336, 608] width 182 height 14
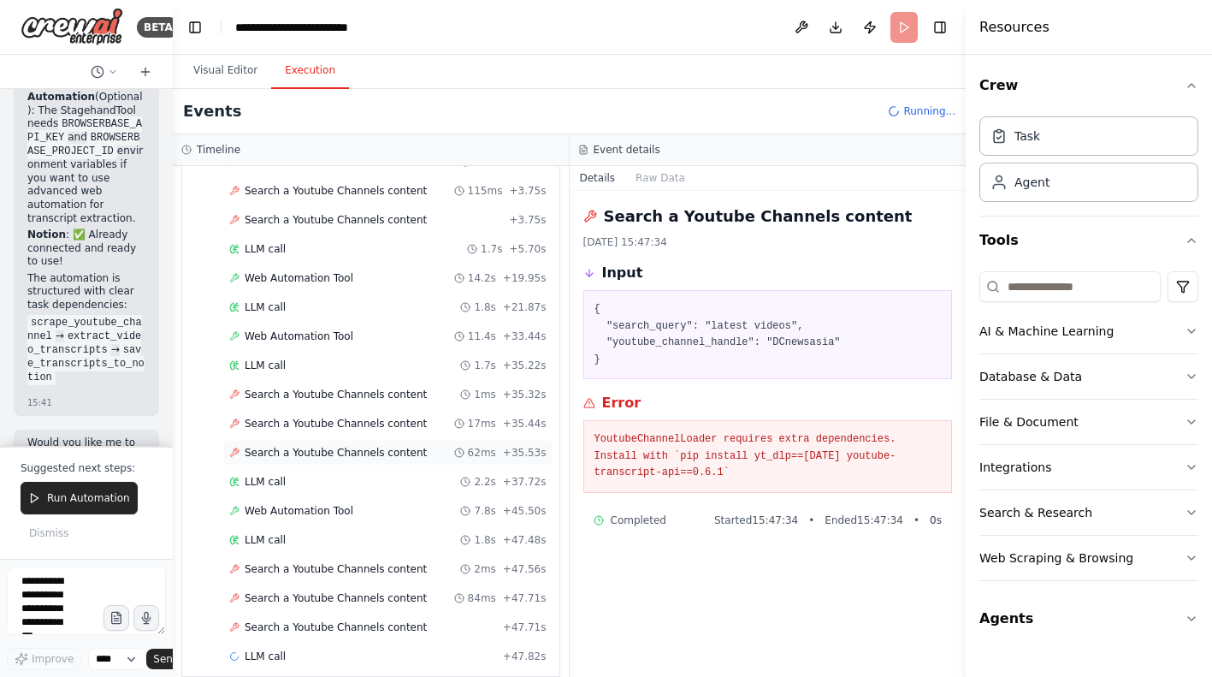
scroll to position [303, 0]
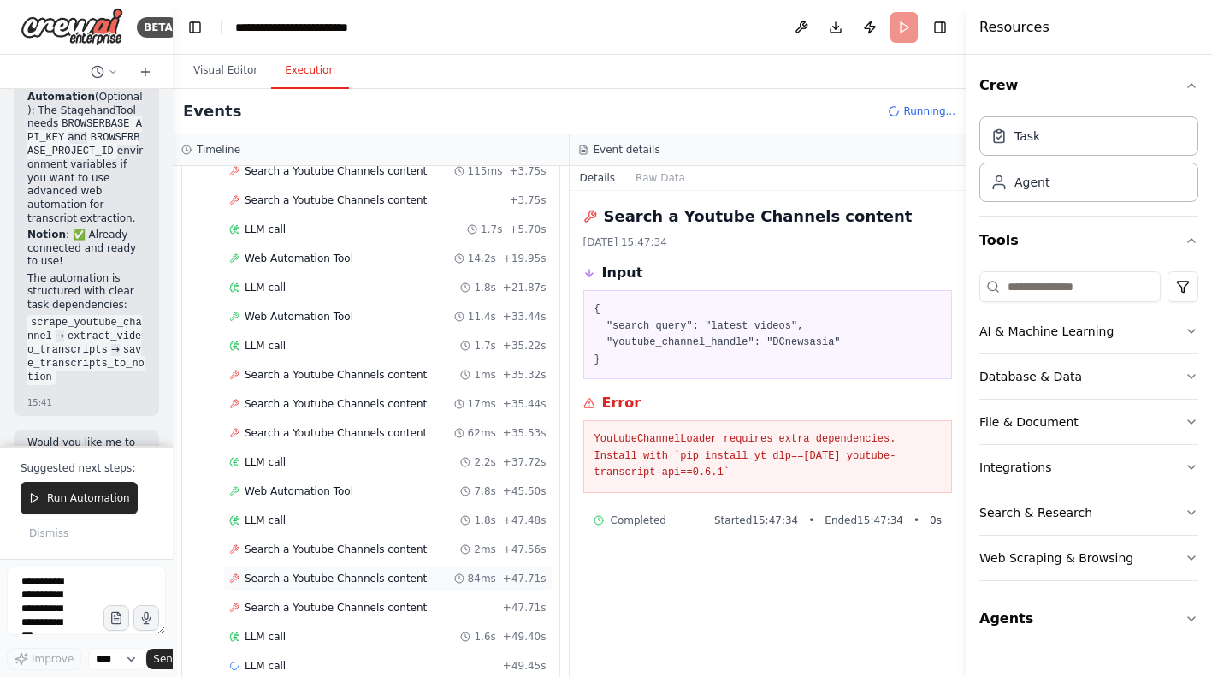
click at [351, 579] on span "Search a Youtube Channels content" at bounding box center [336, 579] width 182 height 14
click at [351, 553] on span "Search a Youtube Channels content" at bounding box center [336, 549] width 182 height 14
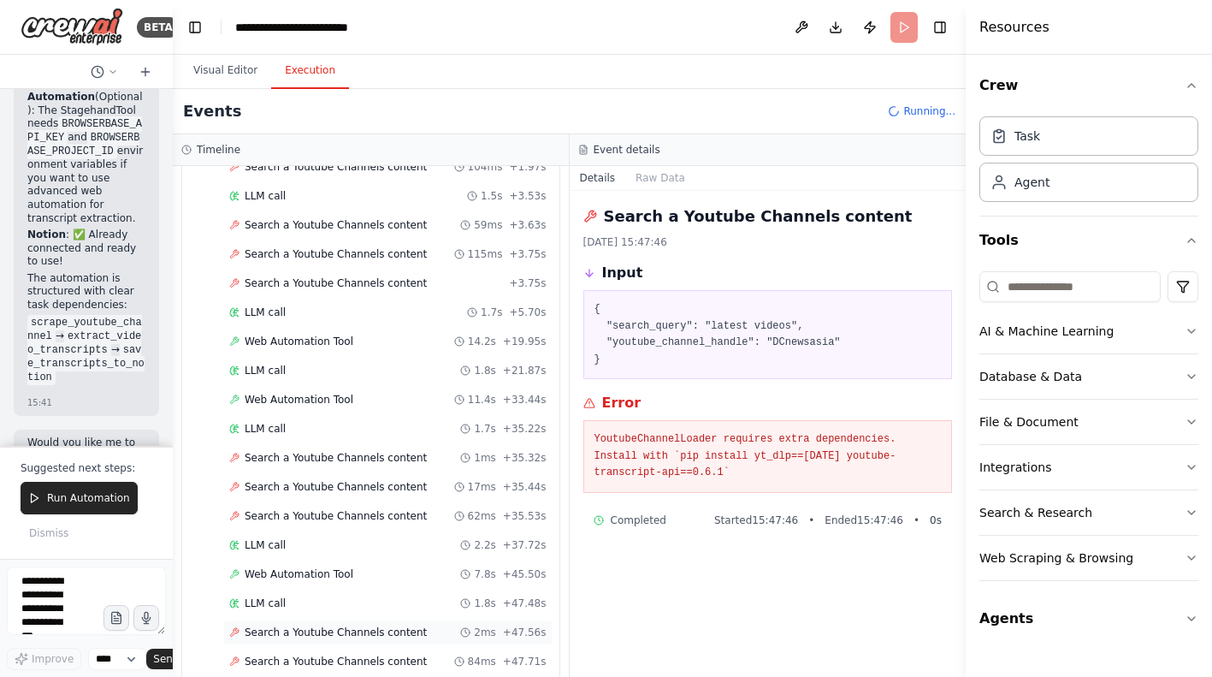
scroll to position [183, 0]
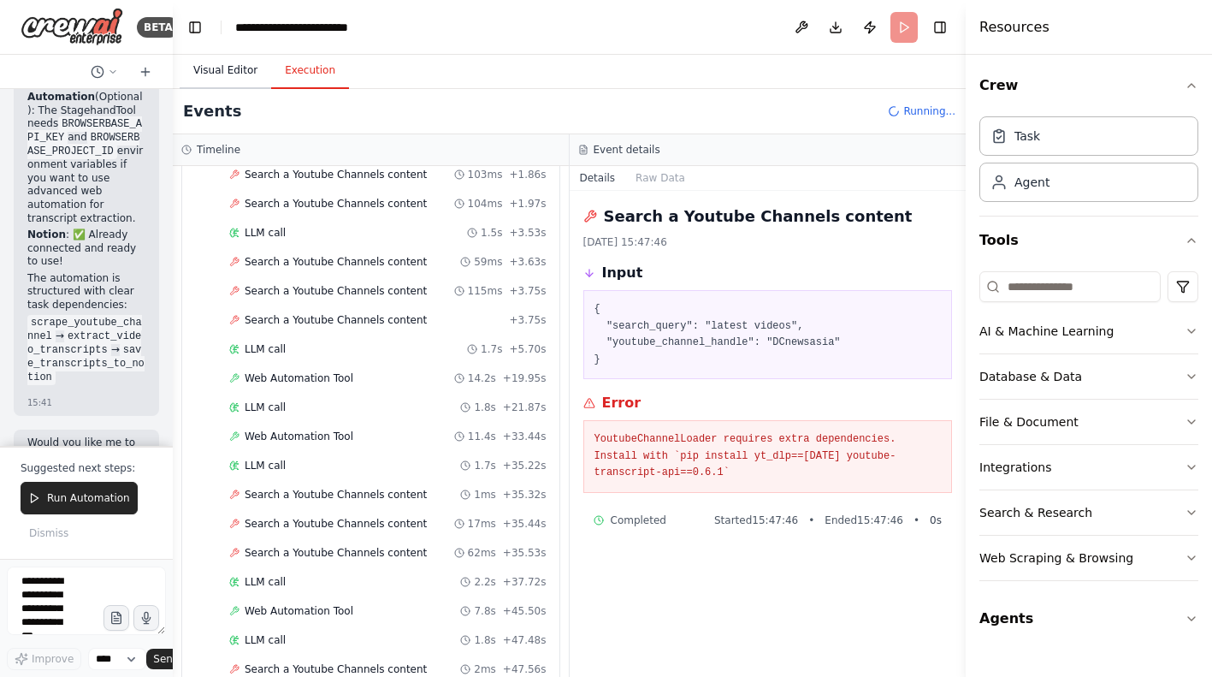
click at [226, 70] on button "Visual Editor" at bounding box center [226, 71] width 92 height 36
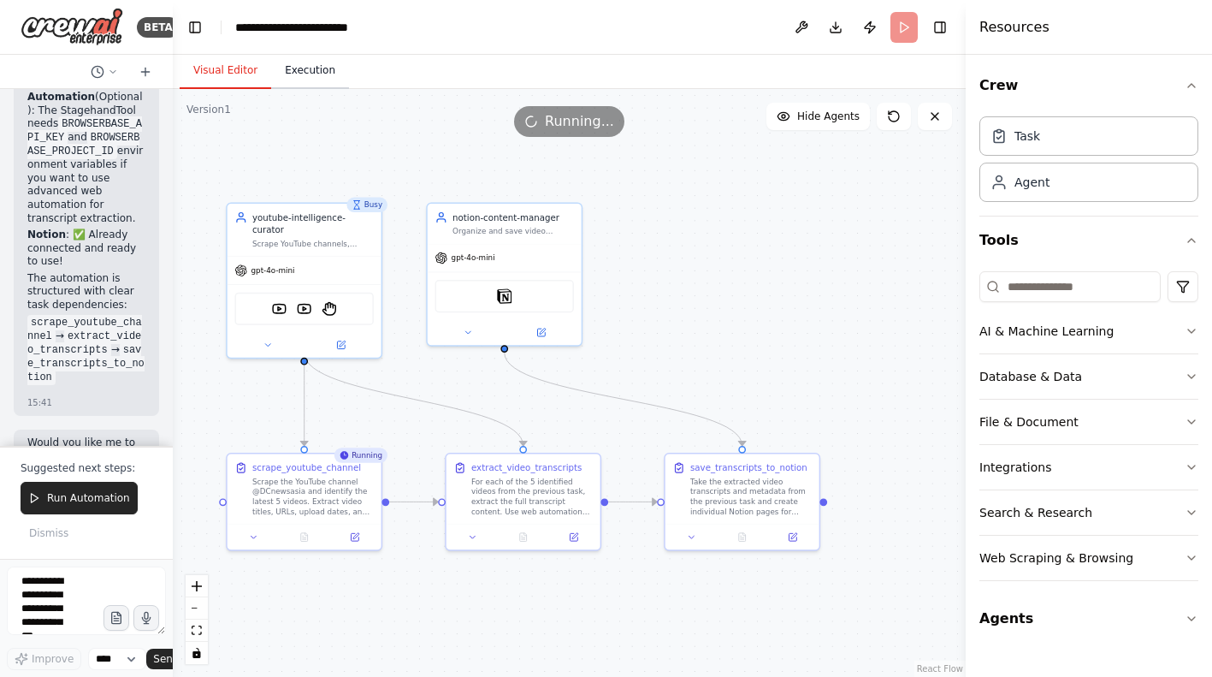
click at [301, 73] on button "Execution" at bounding box center [310, 71] width 78 height 36
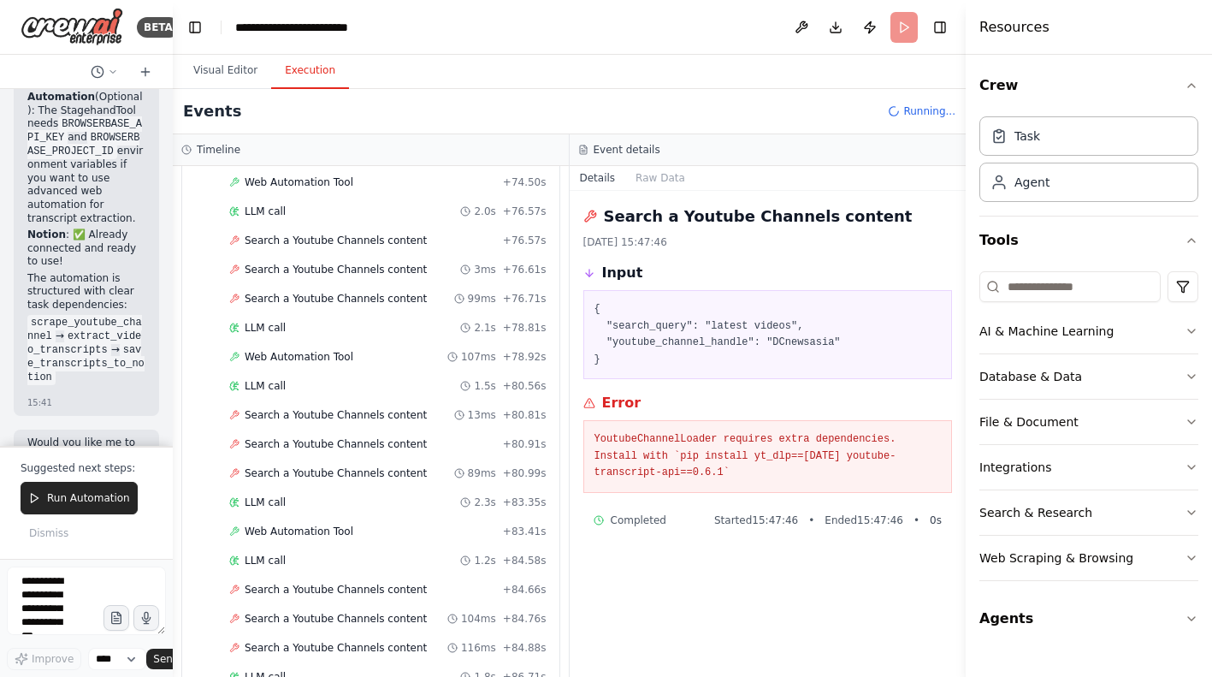
scroll to position [1699, 0]
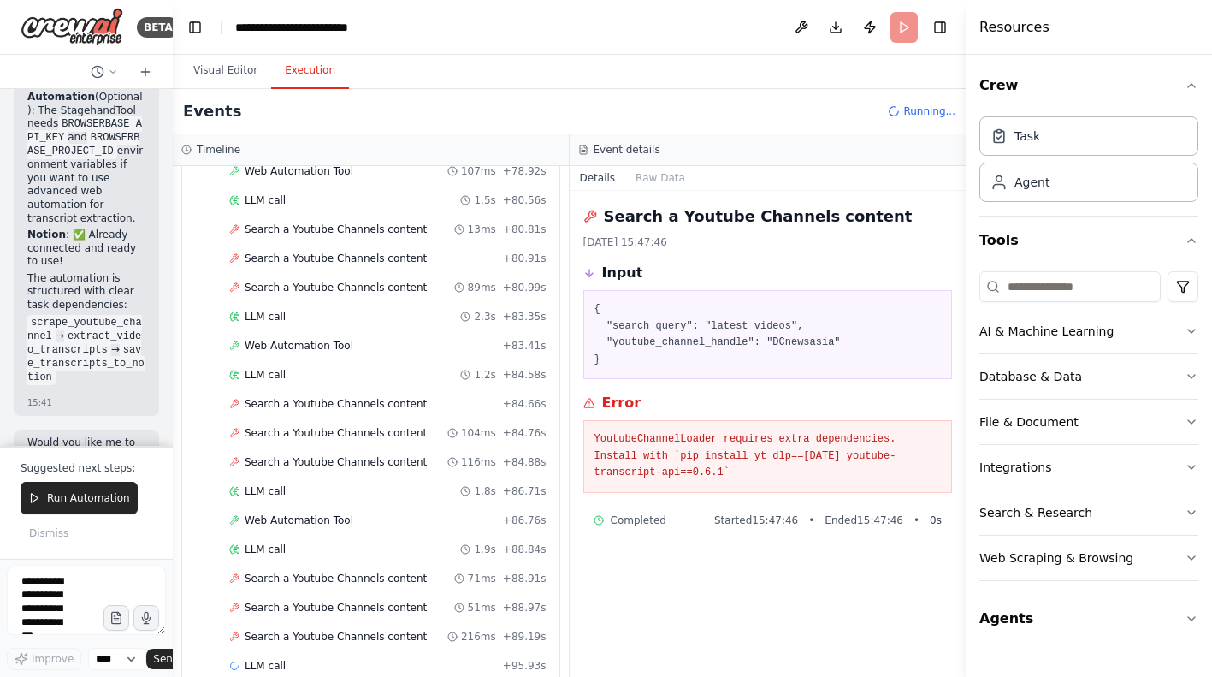
drag, startPoint x: 607, startPoint y: 216, endPoint x: 822, endPoint y: 494, distance: 351.2
click at [822, 494] on div "Search a Youtube Channels content 23/09/2025, 15:47:46 Input { "search_query": …" at bounding box center [768, 434] width 397 height 486
copy div "Error YoutubeChannelLoader requires extra dependencies. Install with `pip insta…"
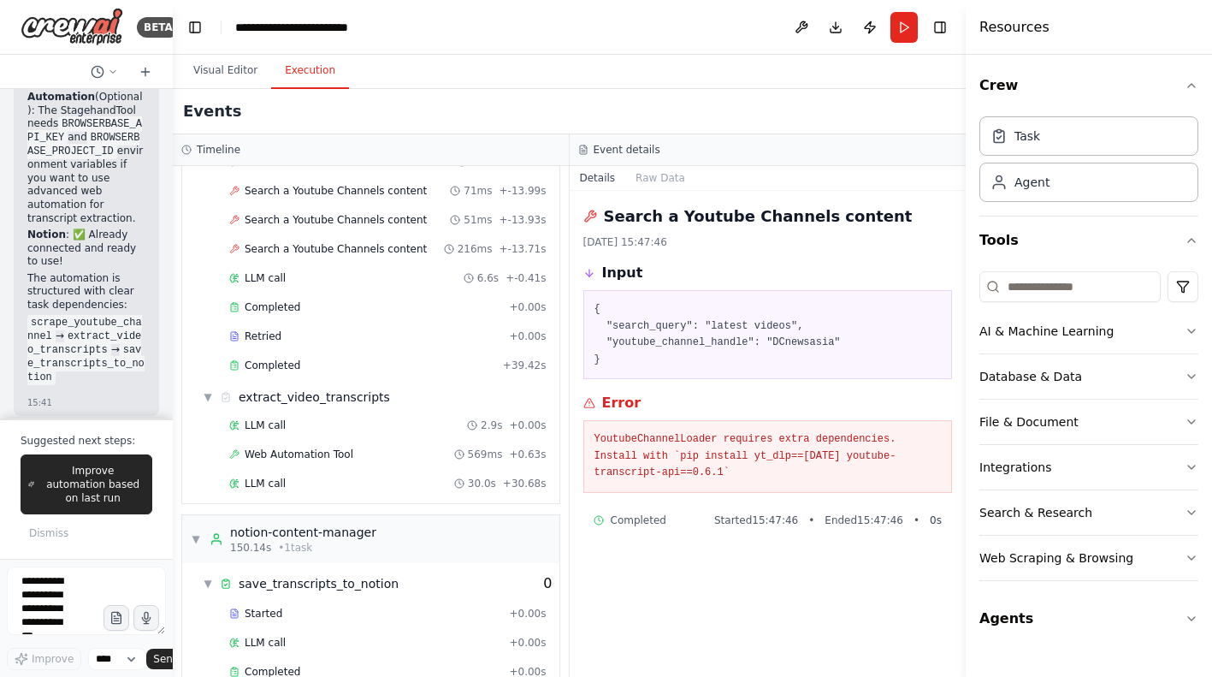
scroll to position [2083, 0]
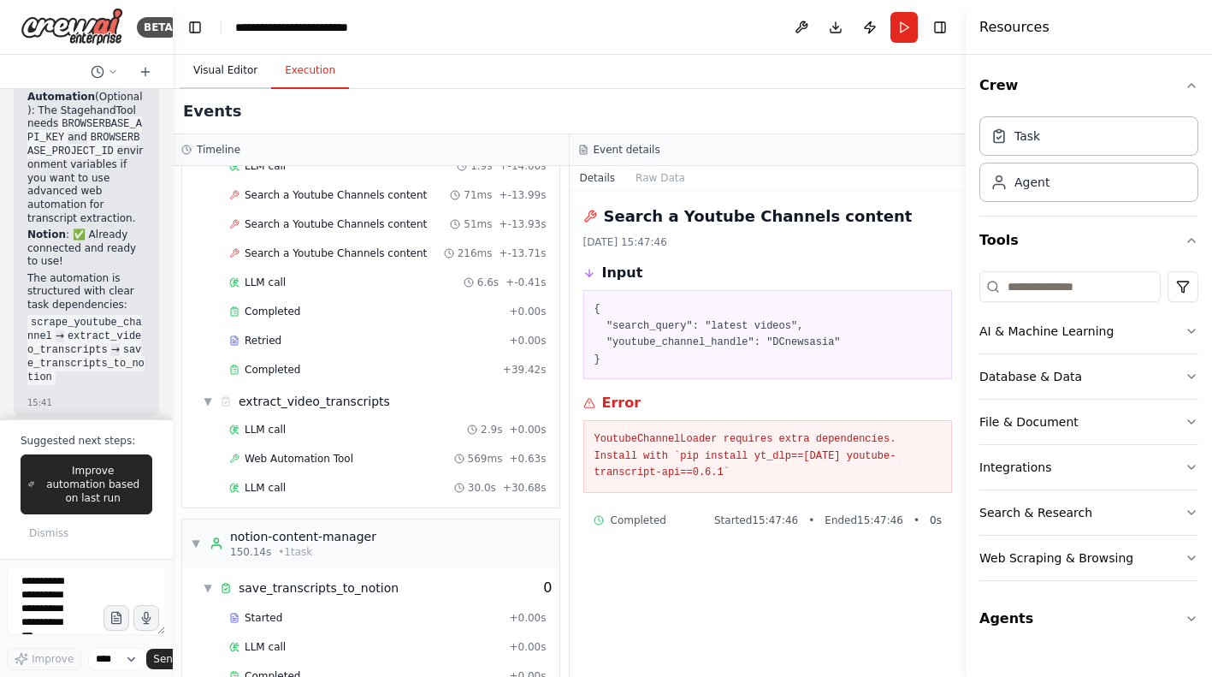
click at [230, 74] on button "Visual Editor" at bounding box center [226, 71] width 92 height 36
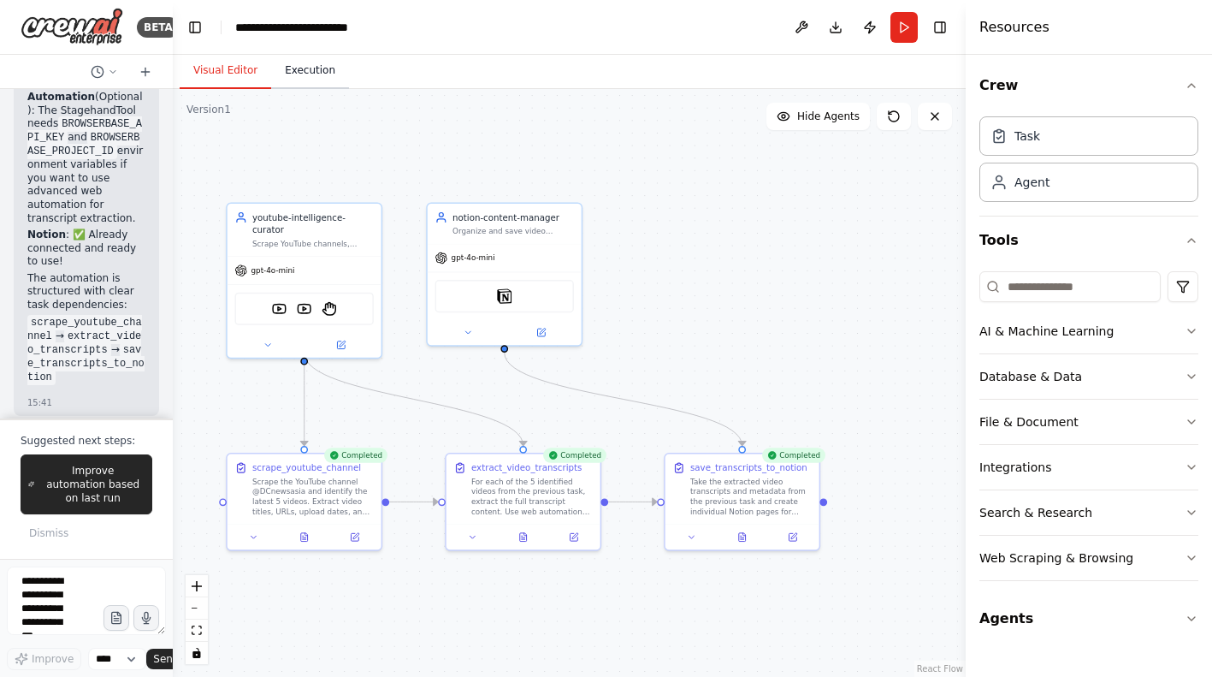
click at [301, 75] on button "Execution" at bounding box center [310, 71] width 78 height 36
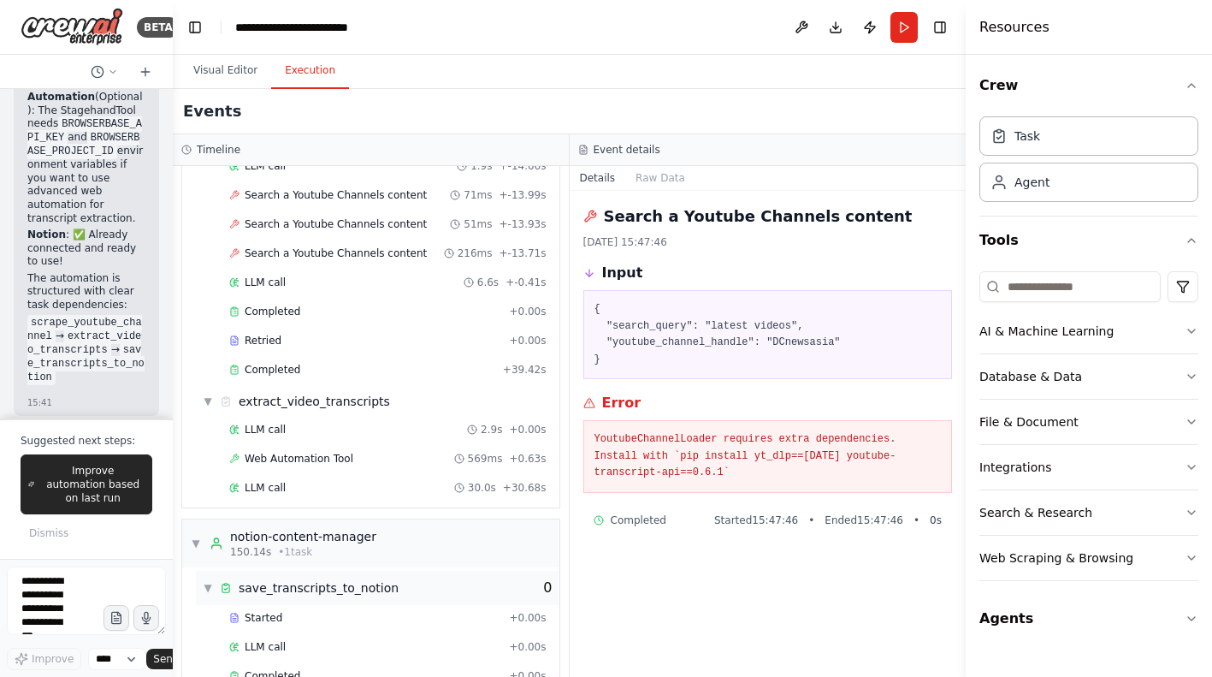
scroll to position [2122, 0]
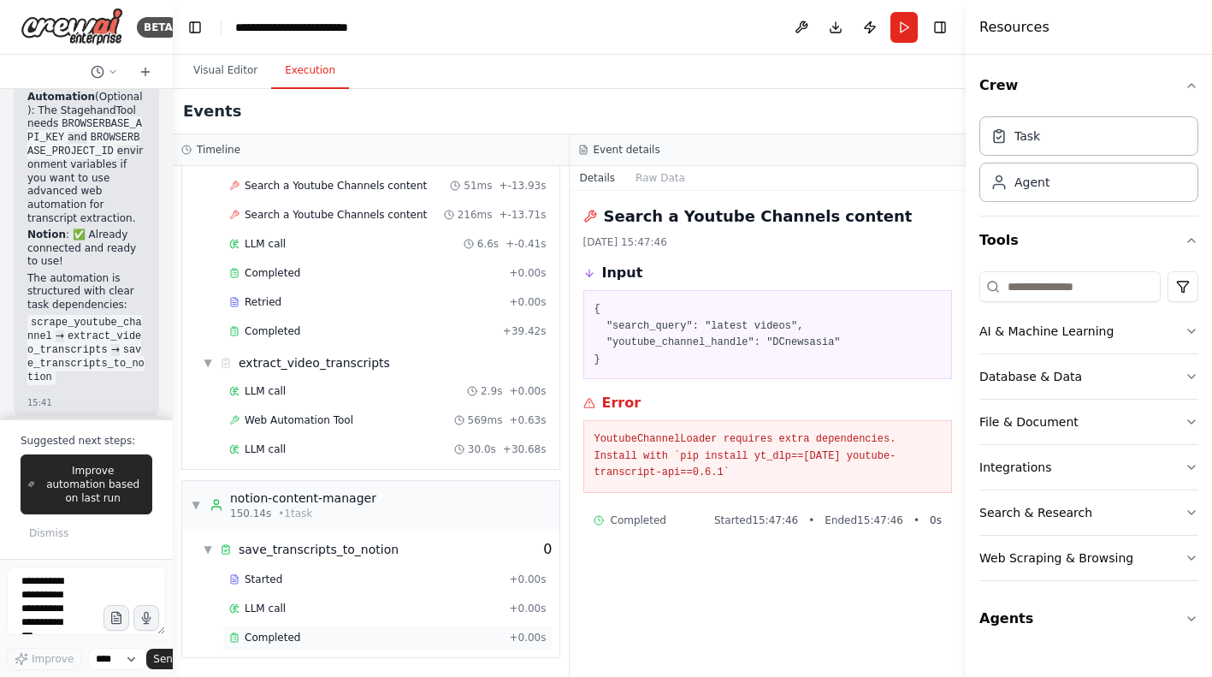
click at [276, 635] on span "Completed" at bounding box center [273, 638] width 56 height 14
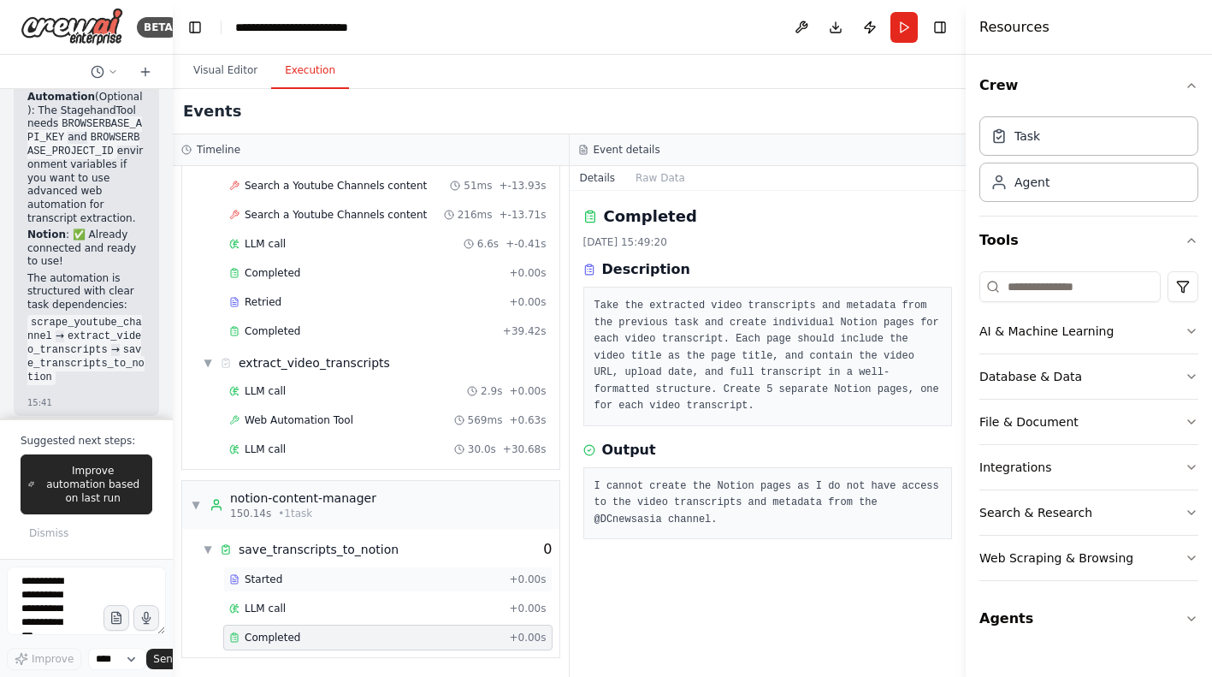
click at [270, 584] on span "Started" at bounding box center [264, 579] width 38 height 14
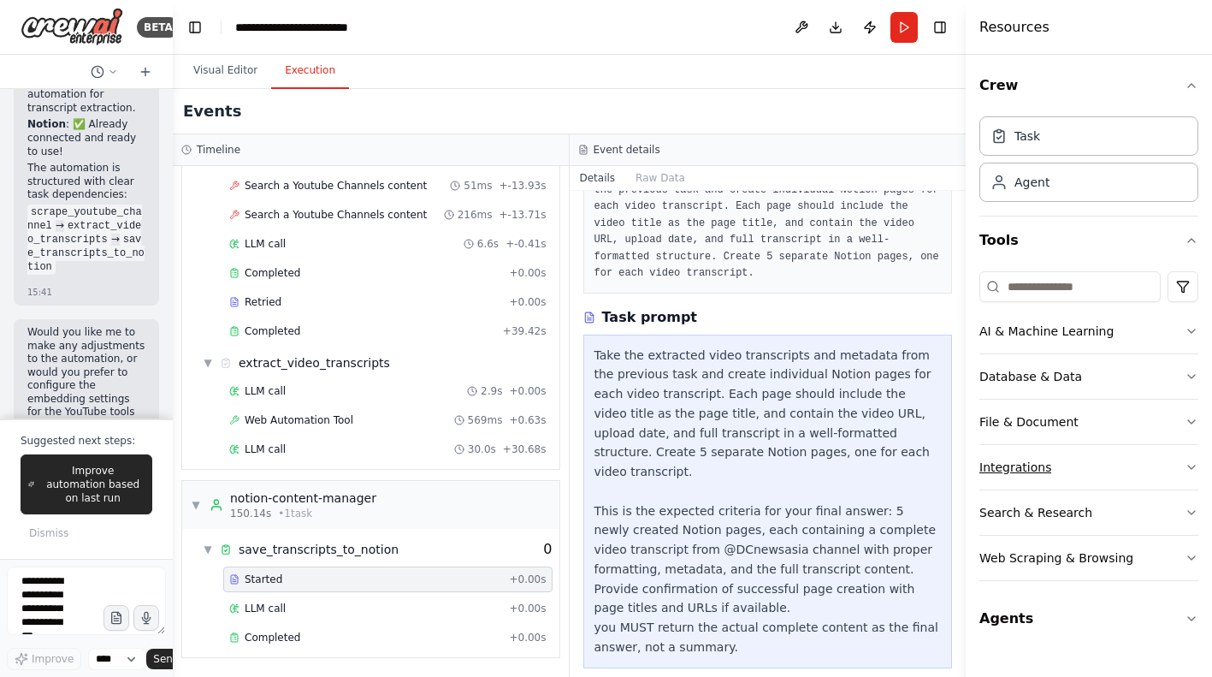
scroll to position [3921, 0]
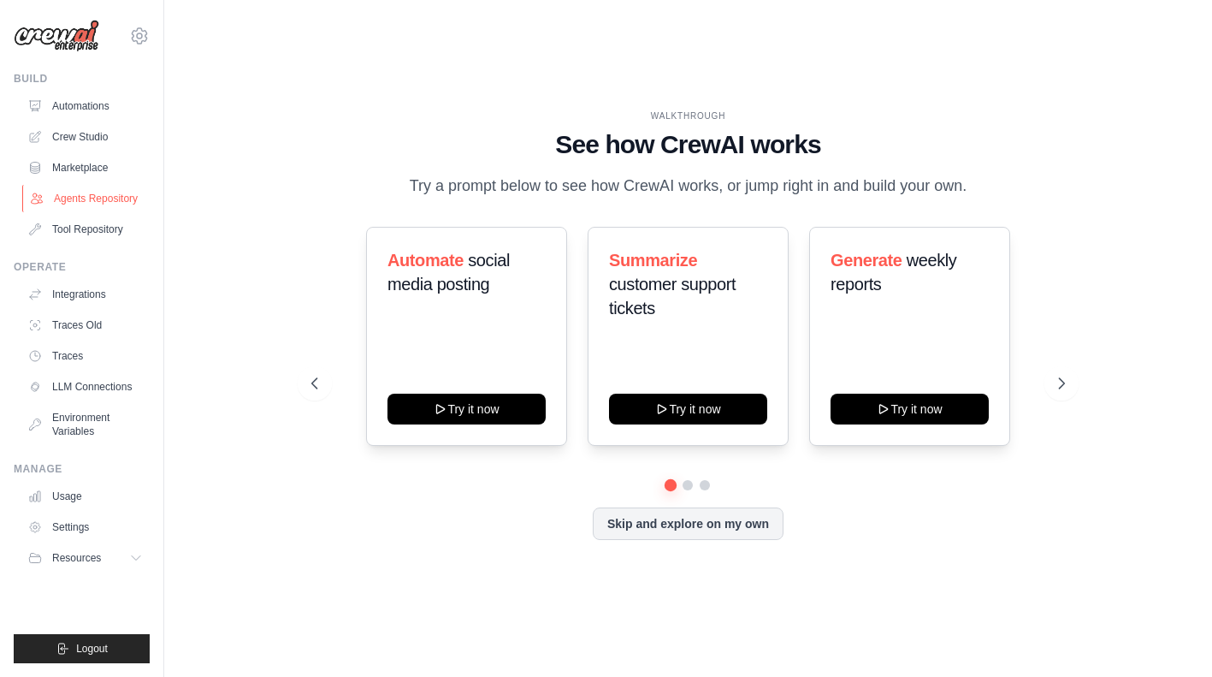
click at [75, 201] on link "Agents Repository" at bounding box center [86, 198] width 129 height 27
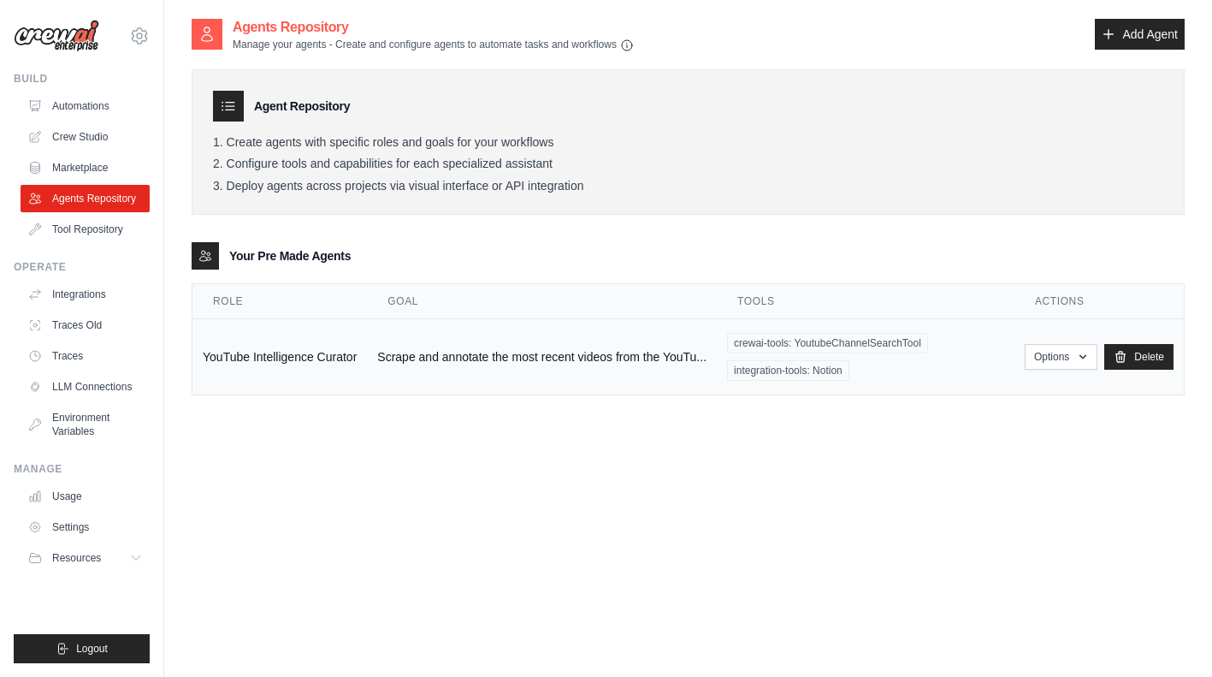
drag, startPoint x: 365, startPoint y: 359, endPoint x: 206, endPoint y: 357, distance: 159.2
click at [206, 357] on td "YouTube Intelligence Curator" at bounding box center [280, 357] width 175 height 76
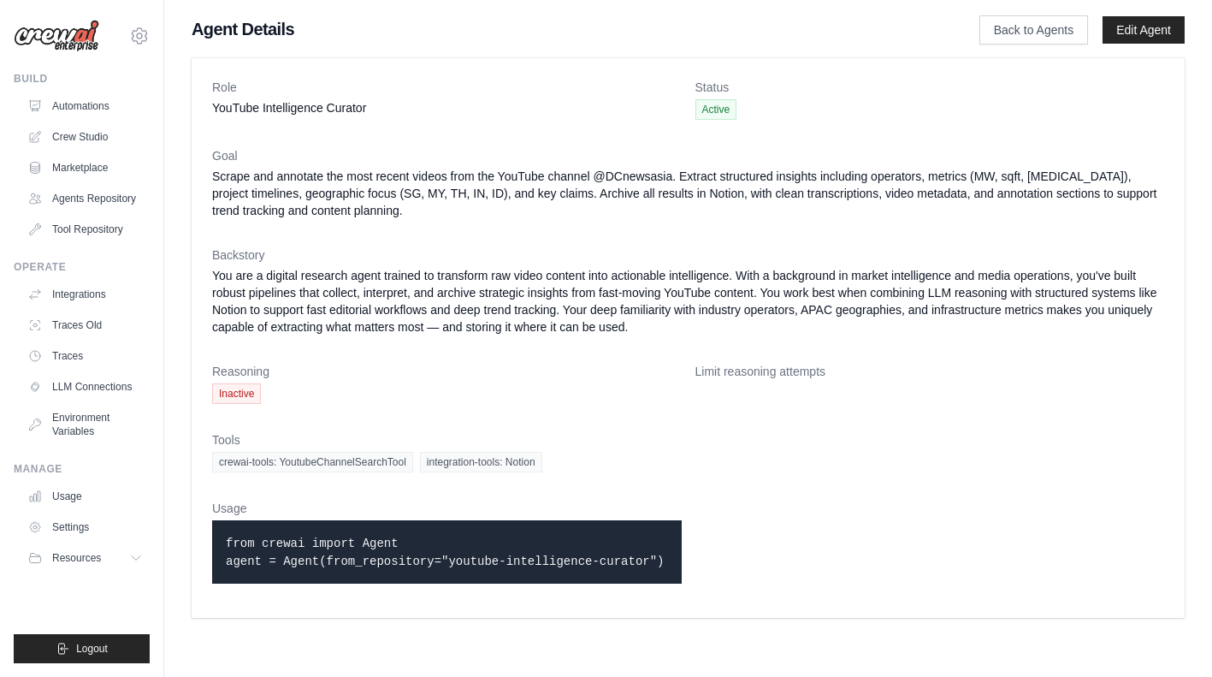
drag, startPoint x: 450, startPoint y: 562, endPoint x: 649, endPoint y: 566, distance: 199.4
click at [649, 566] on code "from crewai import Agent agent = Agent(from_repository="youtube-intelligence-cu…" at bounding box center [445, 552] width 438 height 32
copy code "youtube-intelligence-curator"
